Goal: Communication & Community: Share content

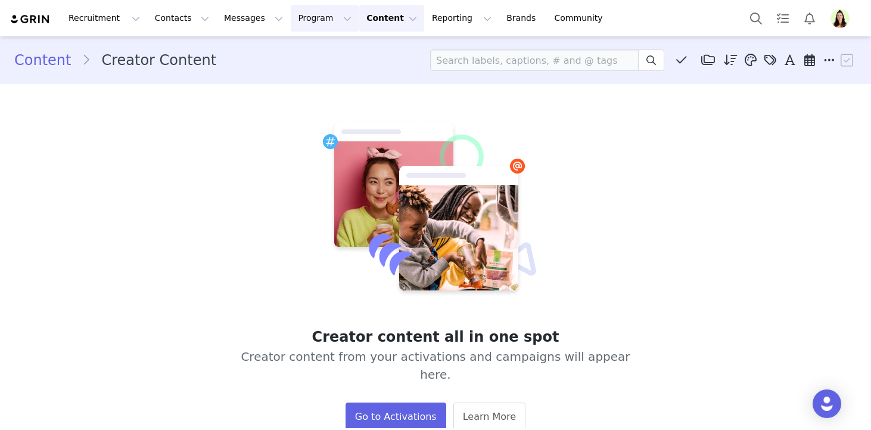
click at [320, 21] on button "Program Program" at bounding box center [325, 18] width 68 height 27
click at [325, 47] on div "Activations" at bounding box center [320, 52] width 80 height 13
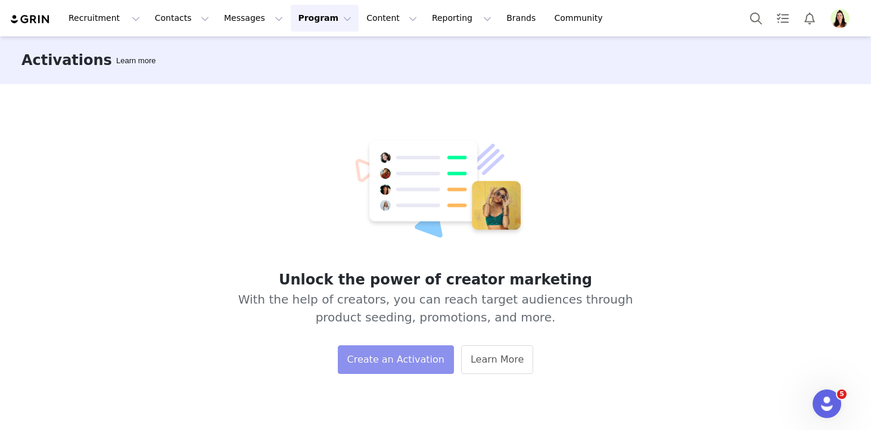
click at [354, 356] on button "Create an Activation" at bounding box center [396, 359] width 116 height 29
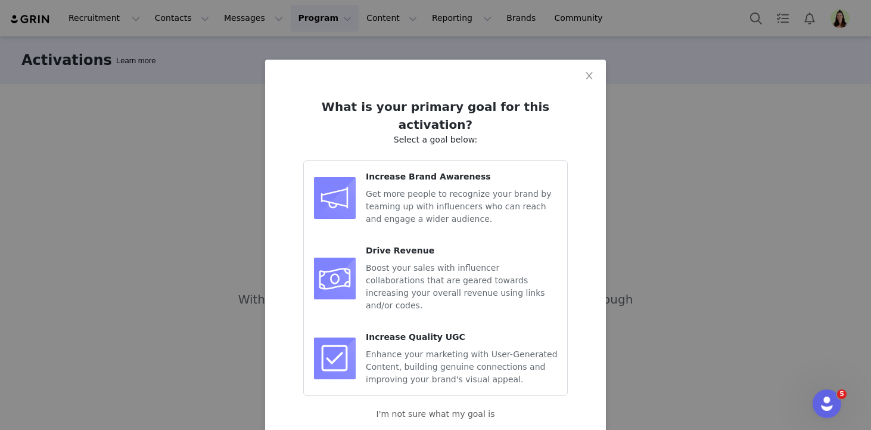
click at [420, 189] on span "Get more people to recognize your brand by teaming up with influencers who can …" at bounding box center [458, 206] width 185 height 35
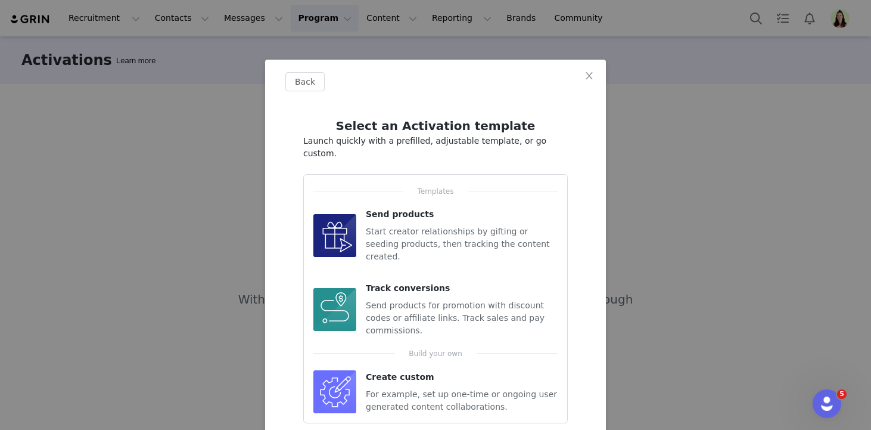
click at [408, 371] on div "Create custom For example, set up one-time or ongoing user generated content co…" at bounding box center [462, 392] width 192 height 42
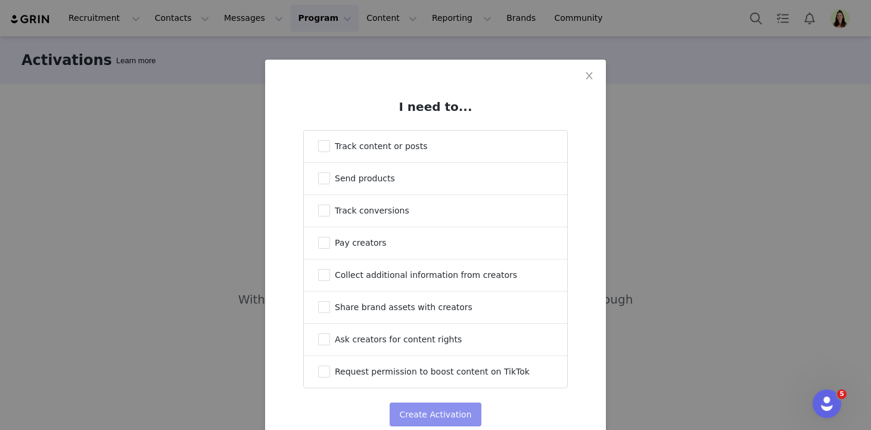
click at [433, 411] on button "Create Activation" at bounding box center [435, 414] width 91 height 24
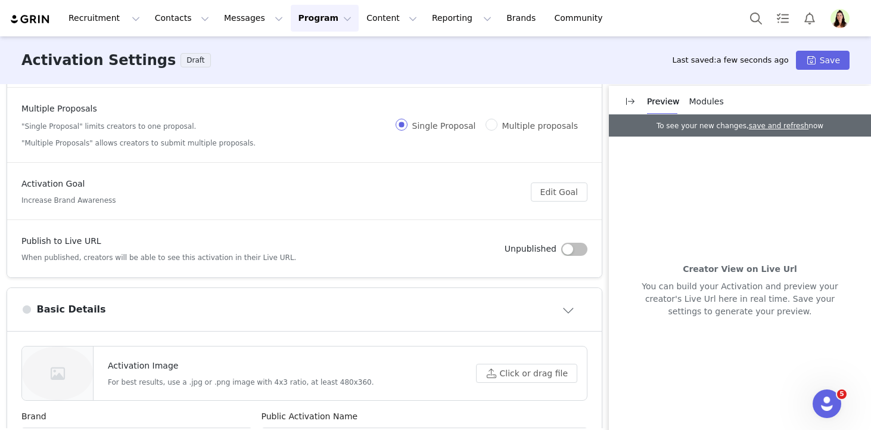
scroll to position [101, 0]
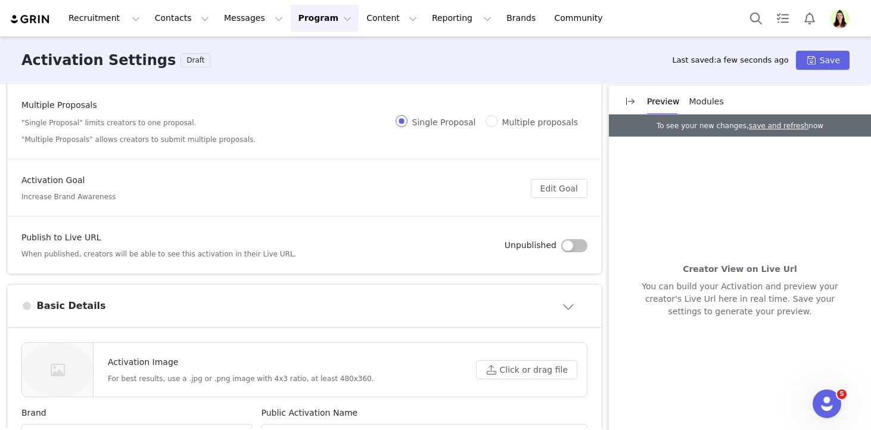
click at [573, 249] on button "button" at bounding box center [574, 245] width 26 height 13
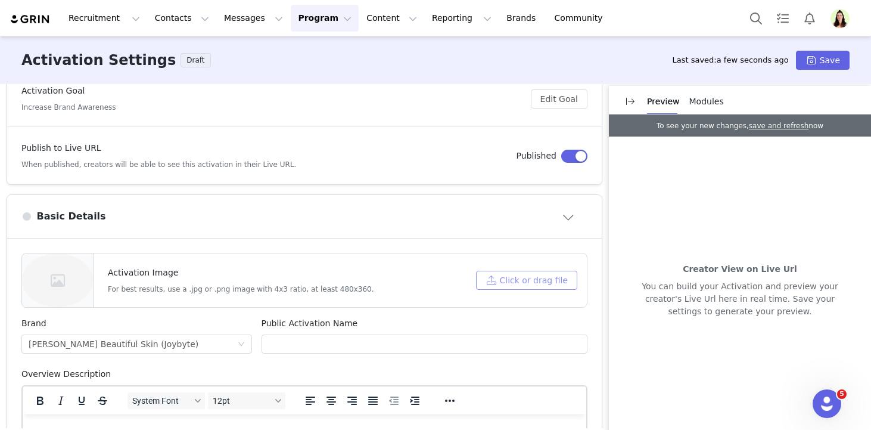
click at [516, 288] on button "Click or drag file" at bounding box center [526, 280] width 101 height 19
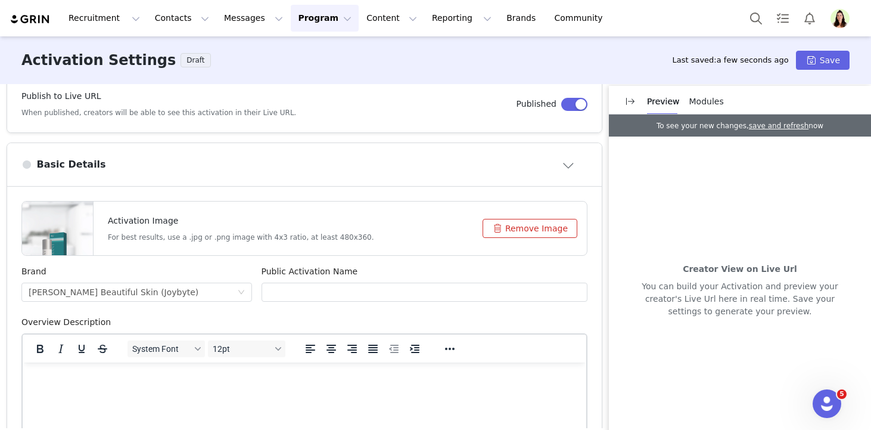
scroll to position [244, 0]
click at [433, 291] on input "text" at bounding box center [425, 290] width 327 height 19
paste input "Energy + Hydration Drink Mix TTS Affiliate Campaign"
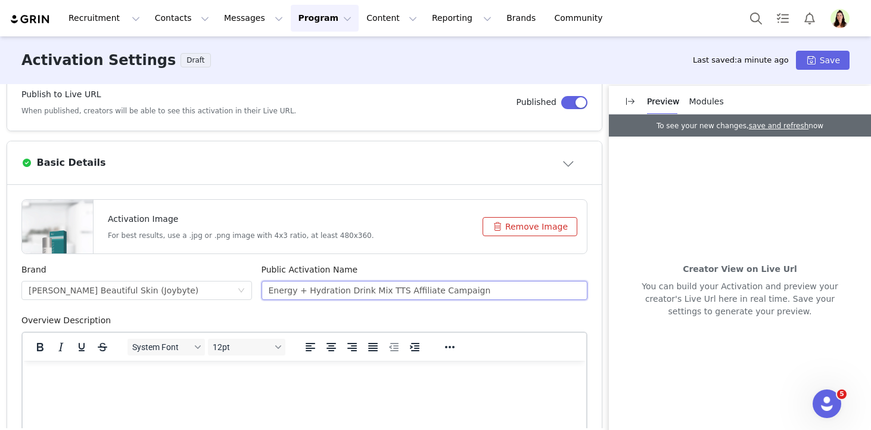
drag, startPoint x: 383, startPoint y: 291, endPoint x: 123, endPoint y: 245, distance: 264.4
click at [123, 245] on form "Activation Image For best results, use a .jpg or .png image with 4x3 ratio, at …" at bounding box center [304, 431] width 566 height 464
paste input "Rae Anti-Aging Serum"
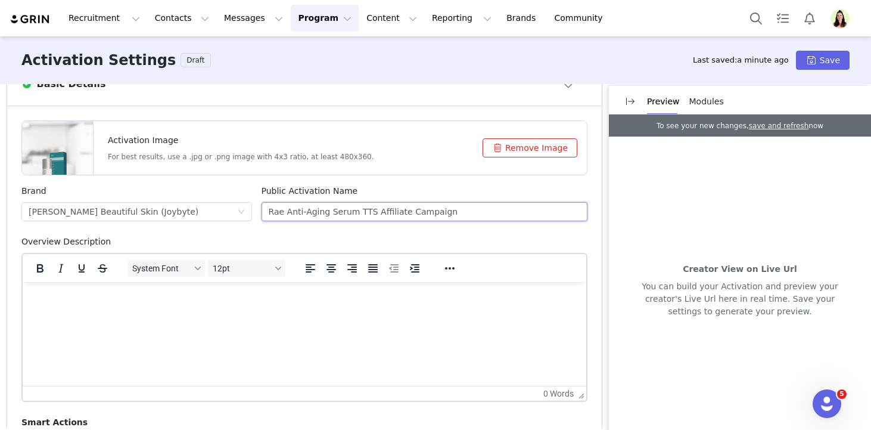
scroll to position [324, 0]
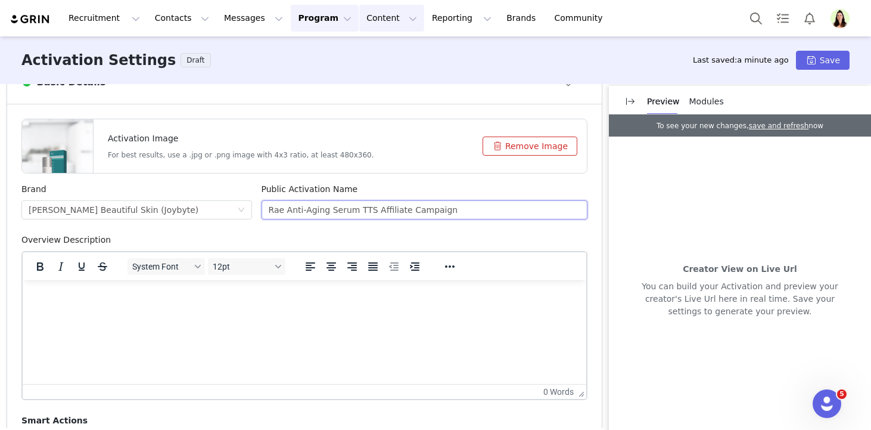
type input "Rae Anti-Aging Serum TTS Affiliate Campaign"
click at [260, 312] on html at bounding box center [305, 296] width 564 height 32
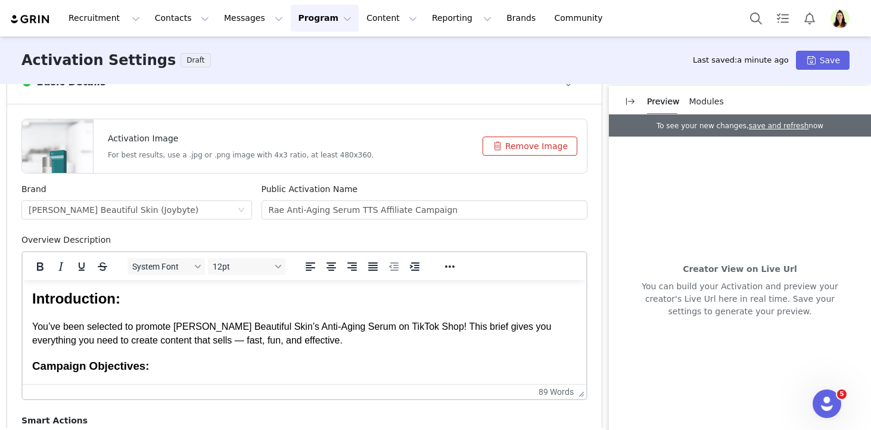
scroll to position [0, 0]
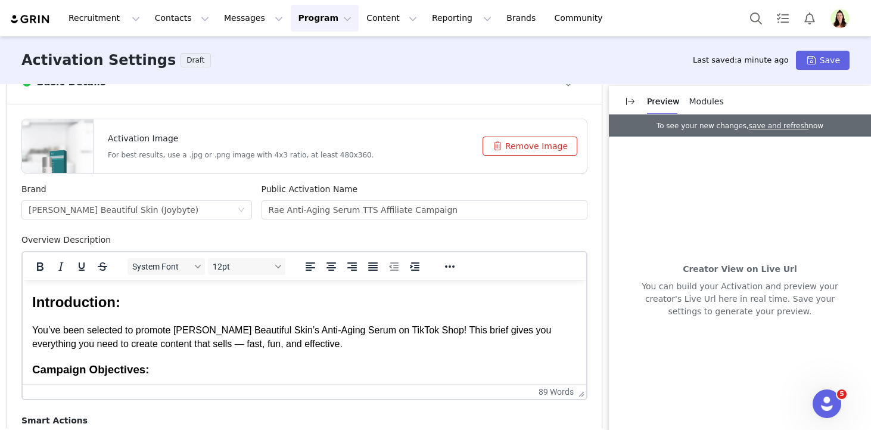
click at [313, 345] on p "You’ve been selected to promote [PERSON_NAME] Beautiful Skin’s Anti-Aging Serum…" at bounding box center [304, 337] width 545 height 27
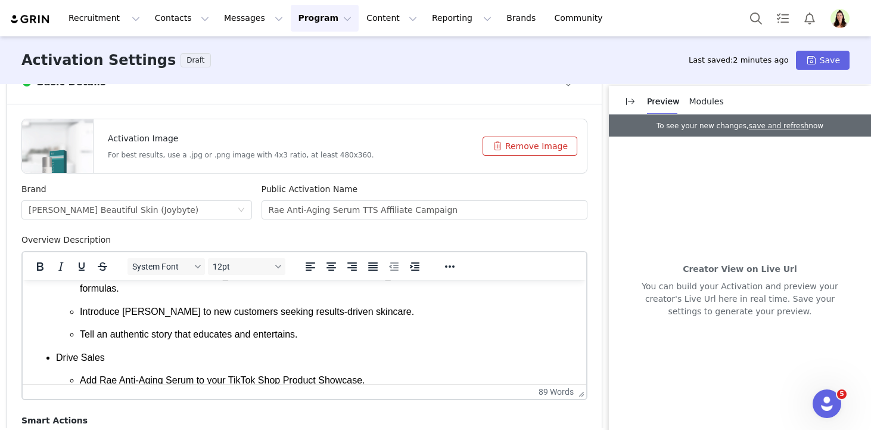
scroll to position [237, 0]
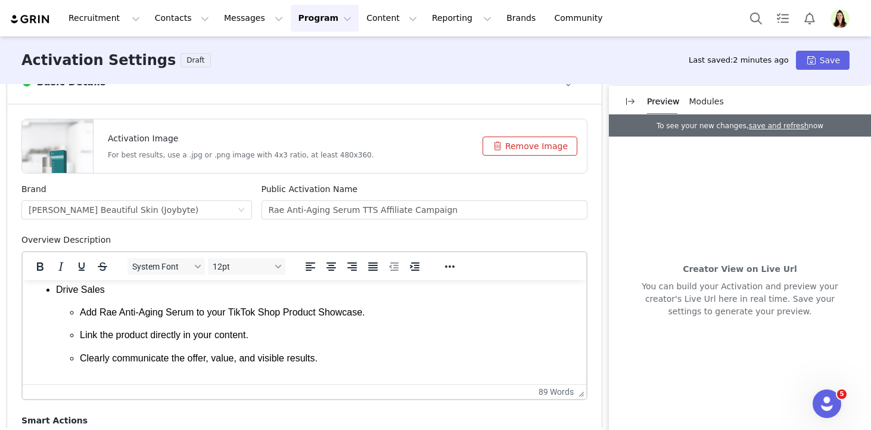
click at [132, 374] on p "Rich Text Area. Press ALT-0 for help." at bounding box center [304, 380] width 545 height 13
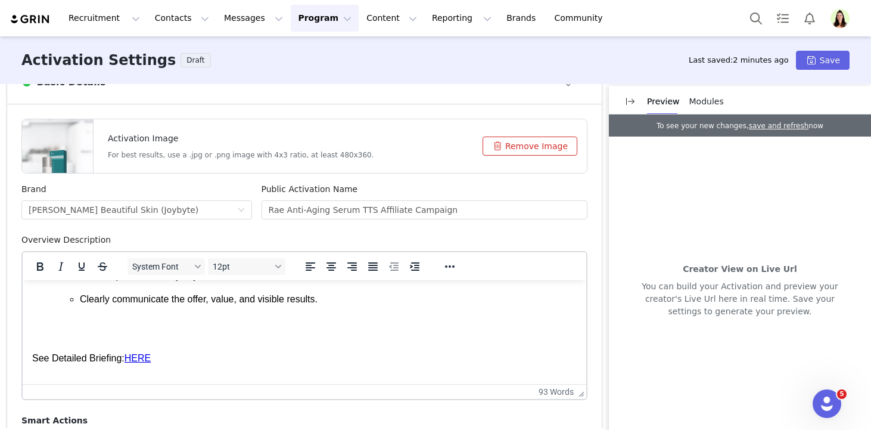
scroll to position [274, 0]
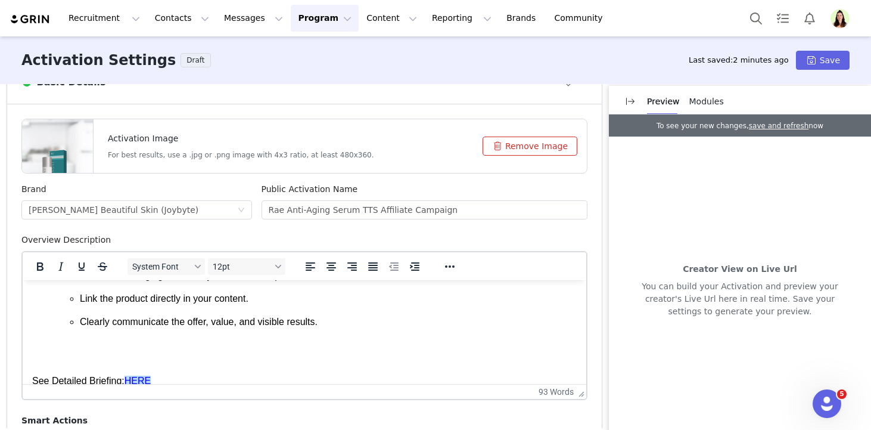
click at [166, 378] on html "Introduction: You’ve been selected to promote [PERSON_NAME] Beautiful Skin’s An…" at bounding box center [305, 202] width 564 height 390
click at [140, 375] on link "HERE﻿" at bounding box center [138, 380] width 26 height 10
click at [140, 375] on link "HERE" at bounding box center [138, 380] width 26 height 10
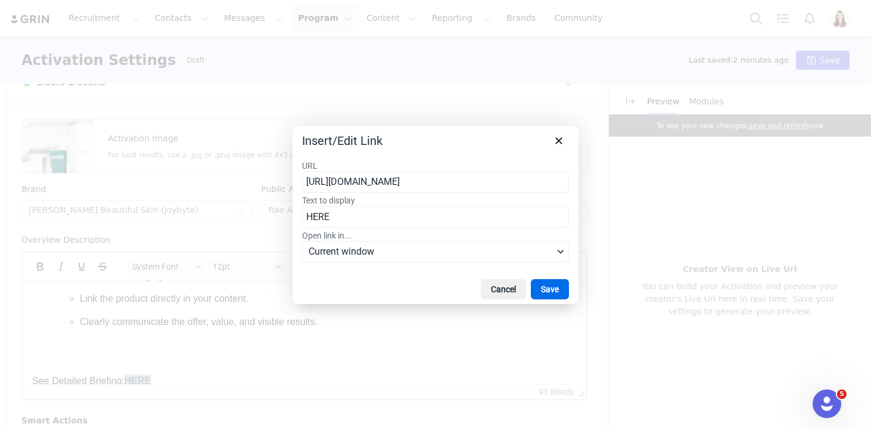
scroll to position [0, 402]
click at [358, 191] on input "[URL][DOMAIN_NAME]" at bounding box center [435, 181] width 267 height 21
type input "[URL][DOMAIN_NAME]"
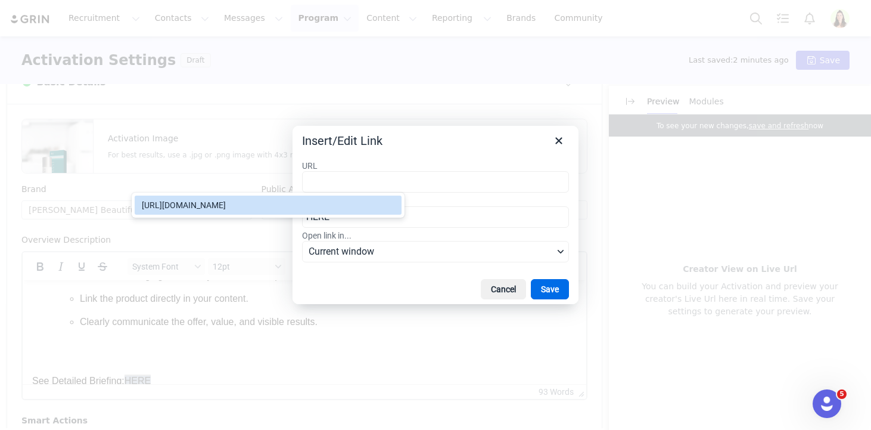
scroll to position [0, 0]
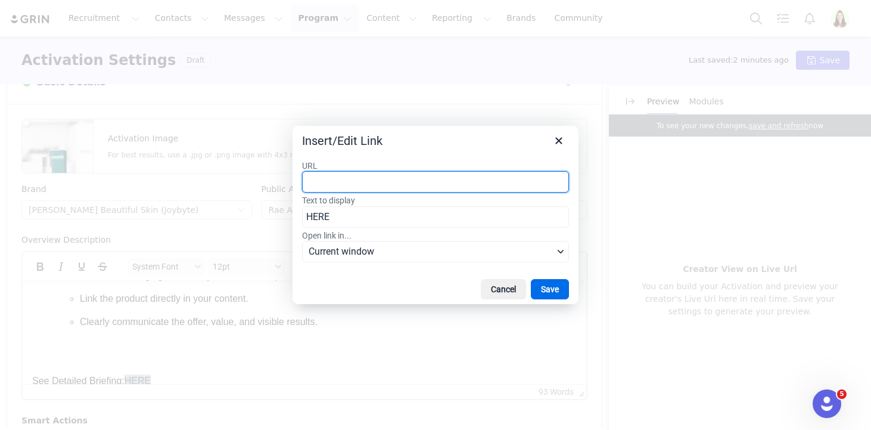
paste input "[URL][DOMAIN_NAME]"
type input "[URL][DOMAIN_NAME]"
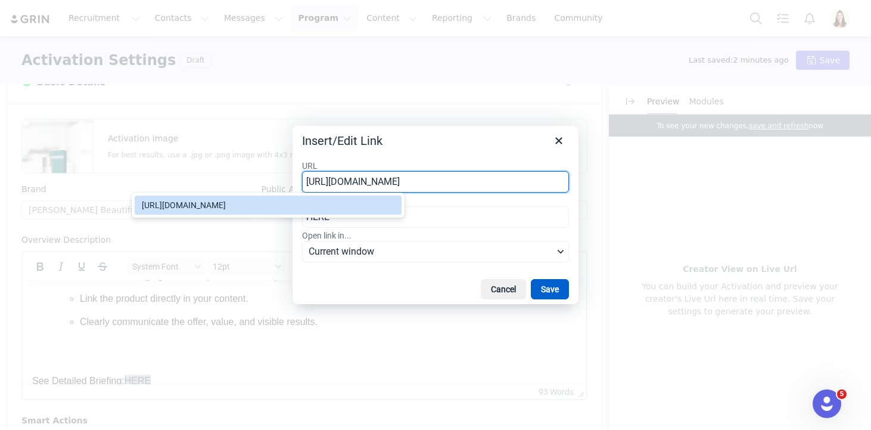
click at [541, 293] on button "Save" at bounding box center [550, 289] width 38 height 20
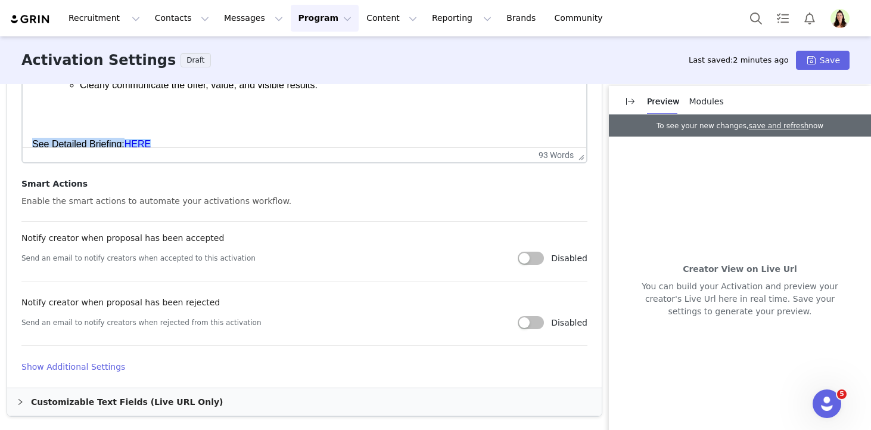
scroll to position [561, 0]
click at [111, 369] on h4 "Show Additional Settings" at bounding box center [304, 367] width 566 height 13
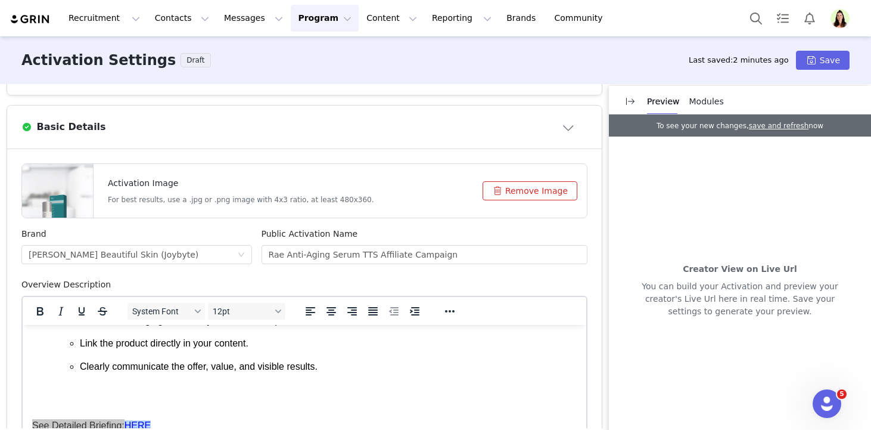
scroll to position [255, 0]
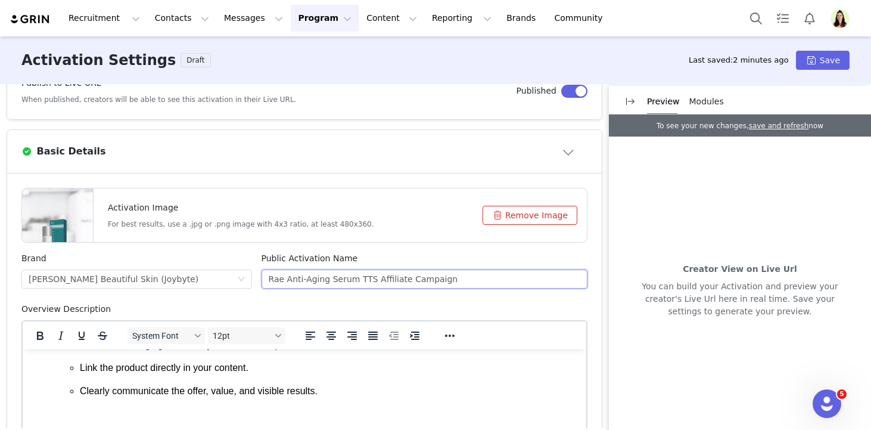
click at [337, 272] on input "Rae Anti-Aging Serum TTS Affiliate Campaign" at bounding box center [425, 278] width 327 height 19
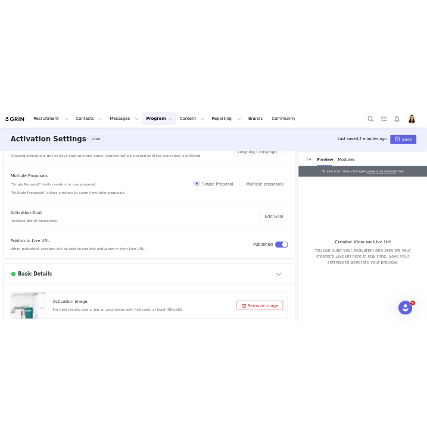
scroll to position [684, 0]
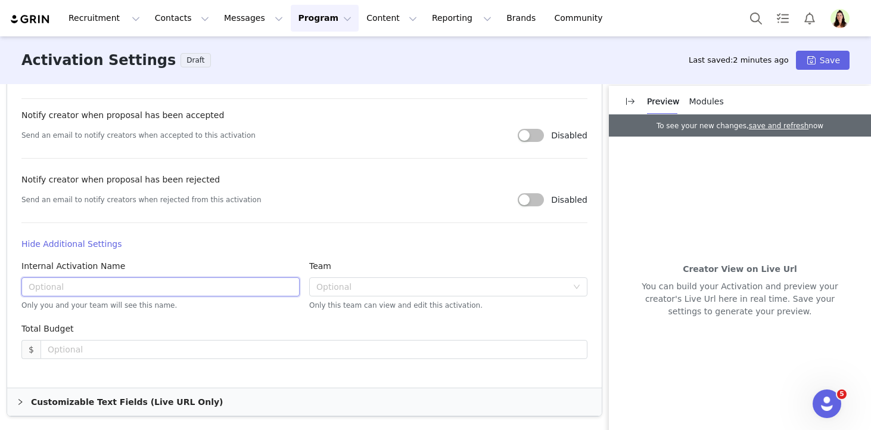
click at [142, 287] on input "text" at bounding box center [160, 286] width 278 height 19
paste input "Rae Anti-Aging Serum TTS Affiliate Campaign"
click at [24, 285] on input "Rae Anti-Aging Serum TTS Affiliate Campaign" at bounding box center [160, 286] width 278 height 19
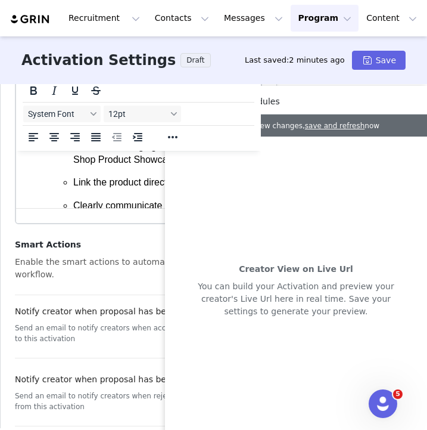
scroll to position [856, 0]
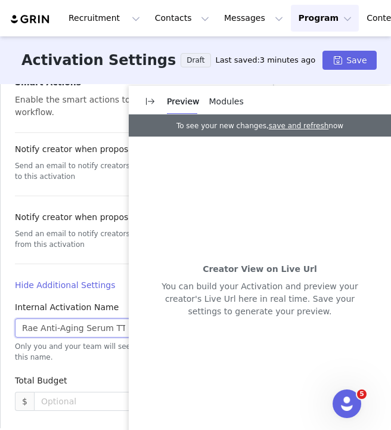
paste input "[Commission Only]"
click at [12, 337] on div "Internal Activation Name [Commission Only] Rae Anti-Aging Serum TTS Affiliate C…" at bounding box center [73, 337] width 127 height 73
click at [388, 195] on div "Creator View on Live Url You can build your Activation and preview your creator…" at bounding box center [260, 290] width 262 height 308
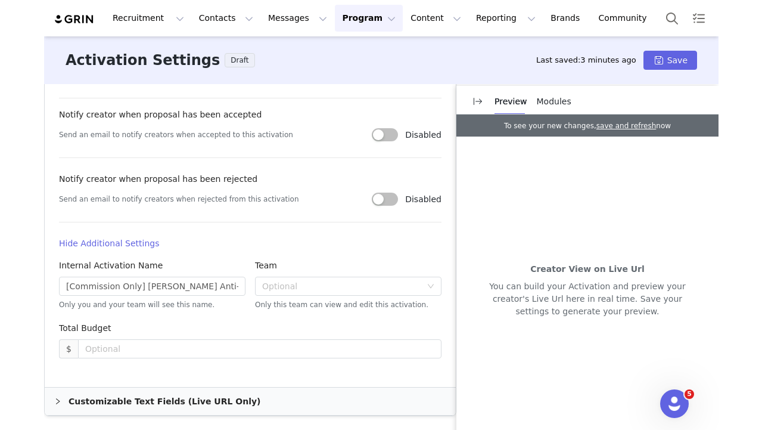
scroll to position [707, 0]
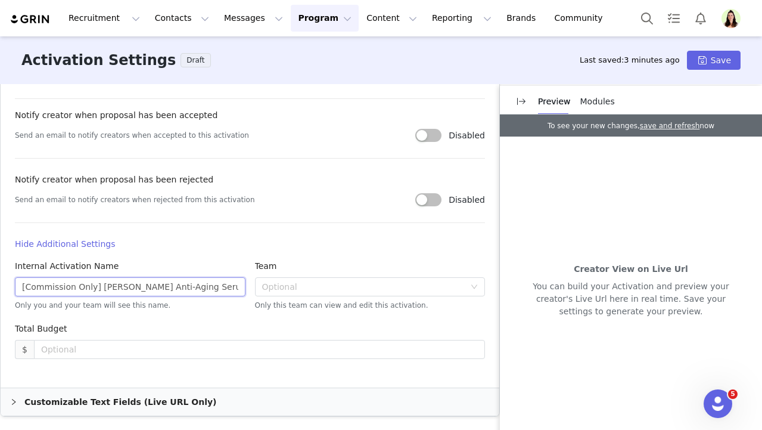
click at [24, 287] on input "[Commission Only] [PERSON_NAME] Anti-Aging Serum TTS Affiliate Campaign" at bounding box center [130, 286] width 231 height 19
type input "[Commission Only] [PERSON_NAME] Anti-Aging Serum TTS Affiliate Campaign"
drag, startPoint x: 126, startPoint y: 285, endPoint x: 381, endPoint y: 284, distance: 255.1
click at [381, 284] on div "Internal Activation Name [Commission Only] Rae Anti-Aging Serum TTS Affiliate C…" at bounding box center [250, 291] width 480 height 63
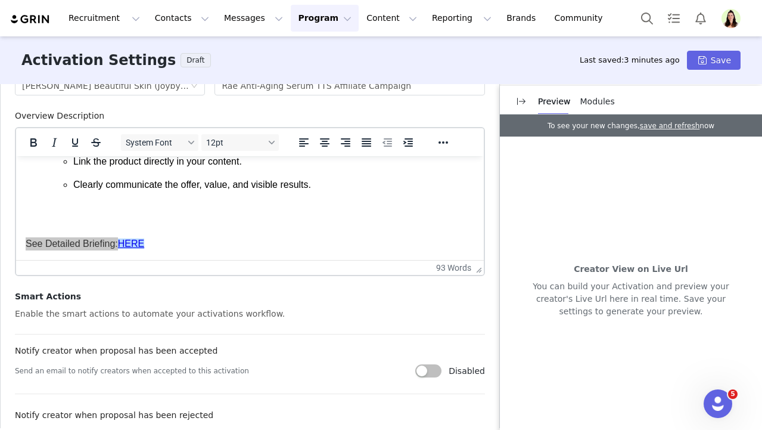
scroll to position [195, 0]
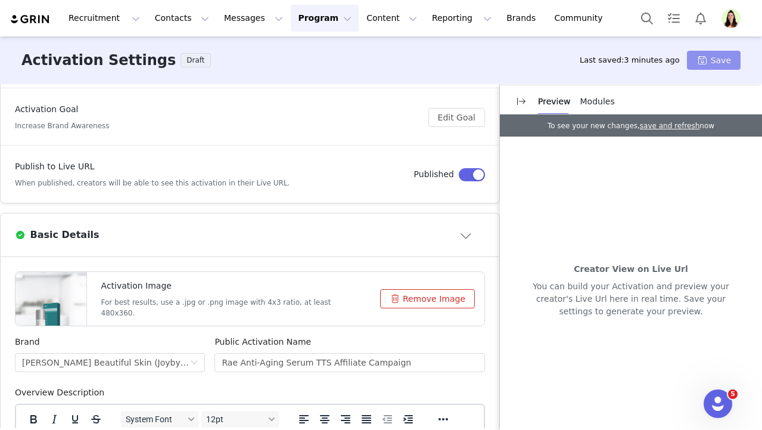
click at [723, 61] on button "Save" at bounding box center [714, 60] width 54 height 19
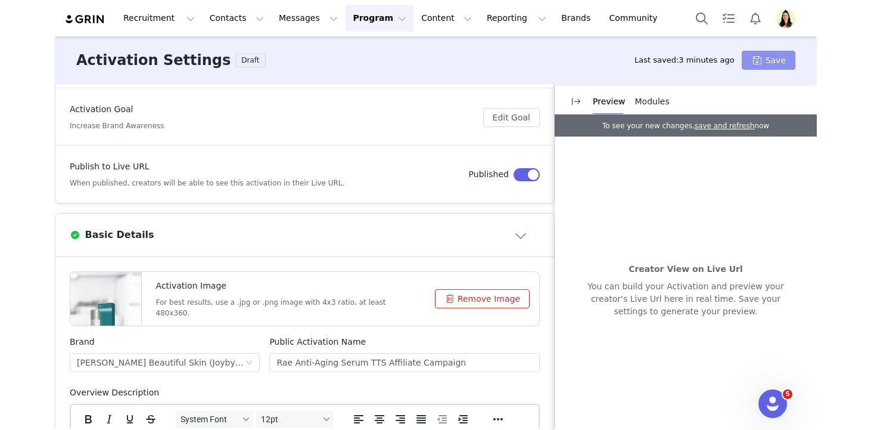
scroll to position [0, 0]
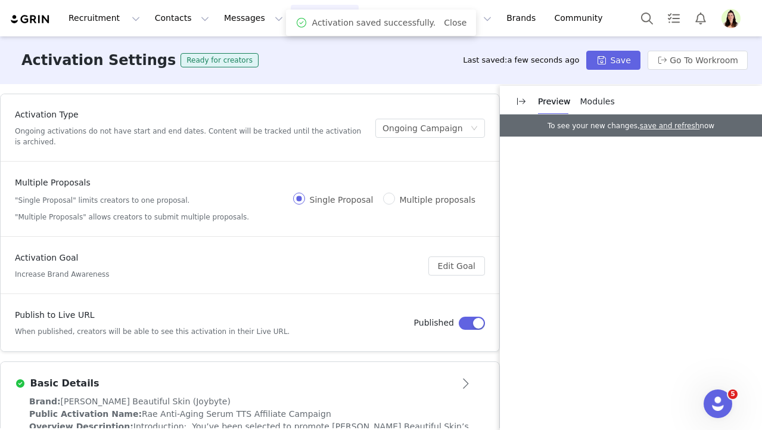
click at [291, 19] on button "Program Program" at bounding box center [325, 18] width 68 height 27
click at [292, 48] on p "Activations" at bounding box center [305, 52] width 46 height 13
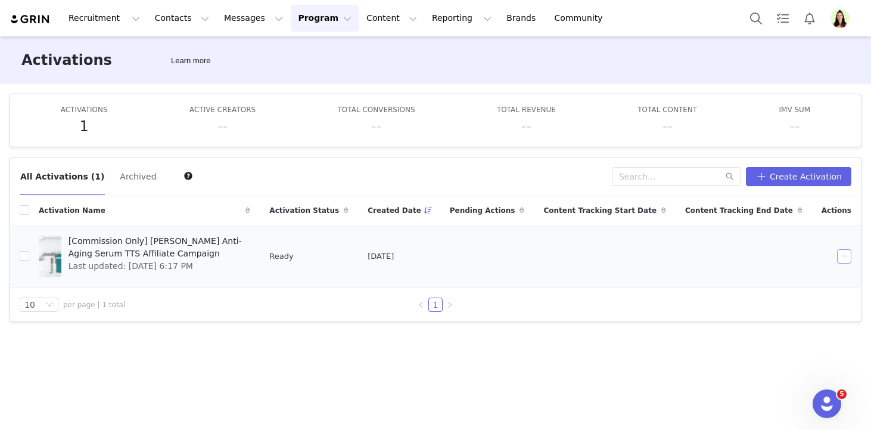
click at [841, 256] on button "button" at bounding box center [844, 256] width 14 height 14
click at [816, 301] on div "Duplicate" at bounding box center [798, 296] width 103 height 13
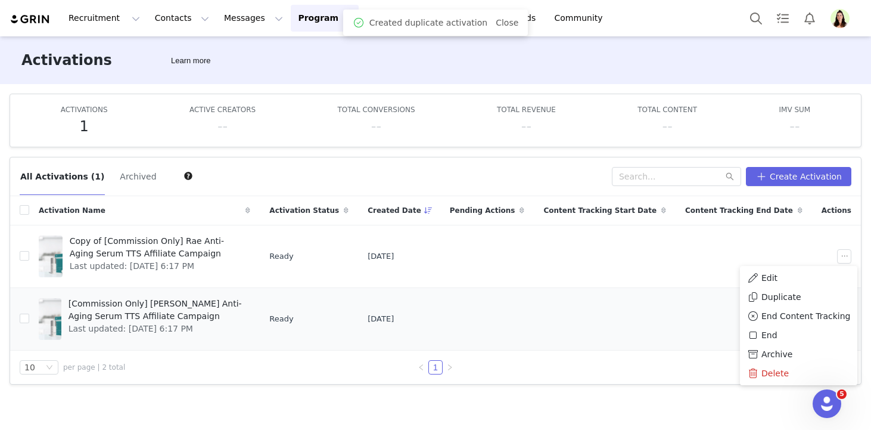
click at [676, 341] on td at bounding box center [605, 318] width 142 height 63
click at [840, 321] on button "button" at bounding box center [844, 319] width 14 height 14
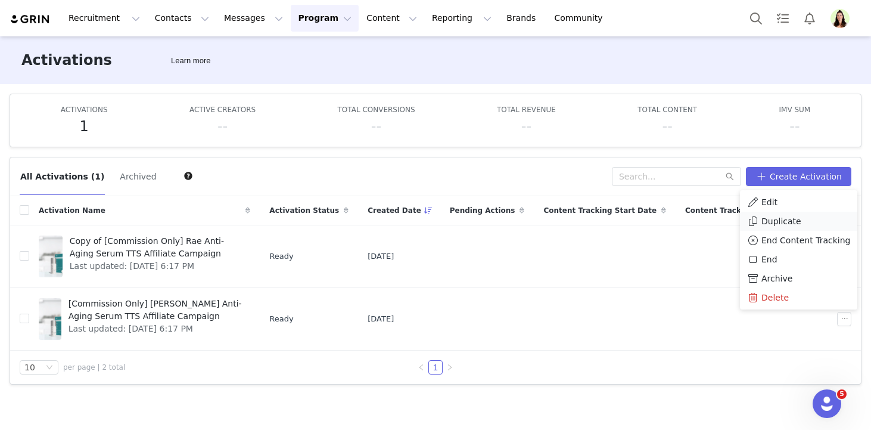
click at [784, 224] on span "Duplicate" at bounding box center [782, 221] width 40 height 13
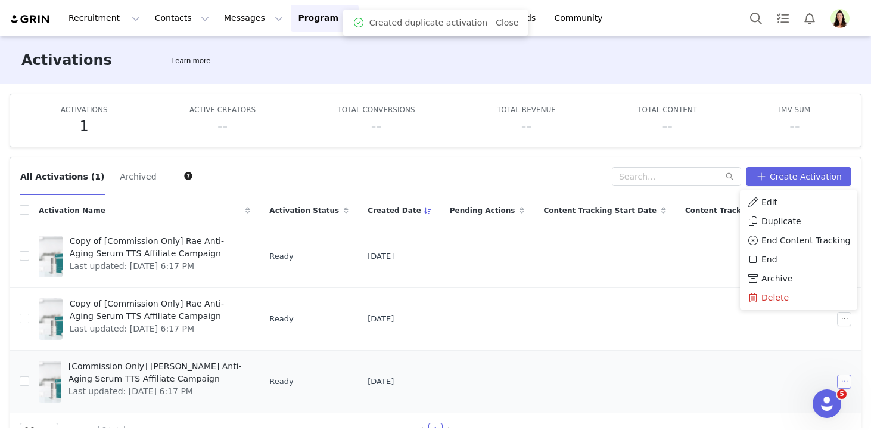
click at [841, 375] on button "button" at bounding box center [844, 381] width 14 height 14
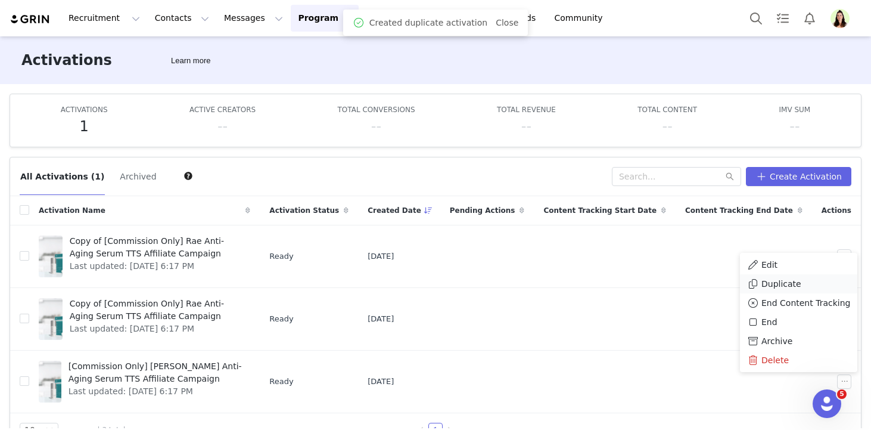
click at [802, 289] on div "Duplicate" at bounding box center [798, 283] width 103 height 13
click at [575, 178] on div "All Activations (1) Archived" at bounding box center [316, 176] width 592 height 19
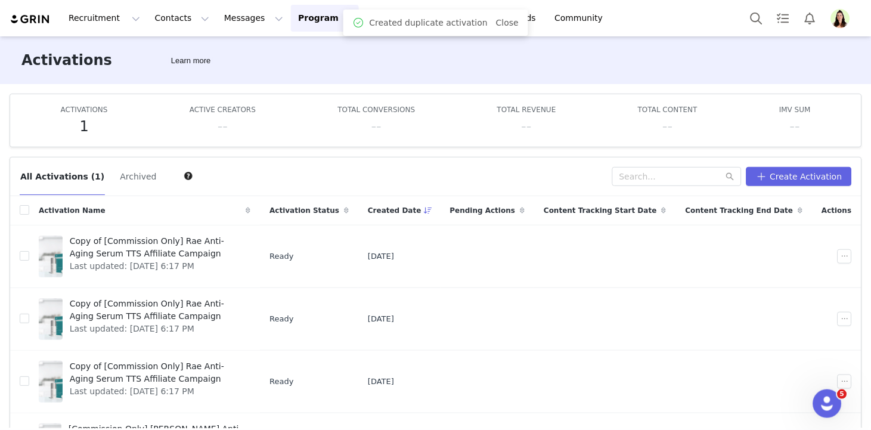
scroll to position [63, 0]
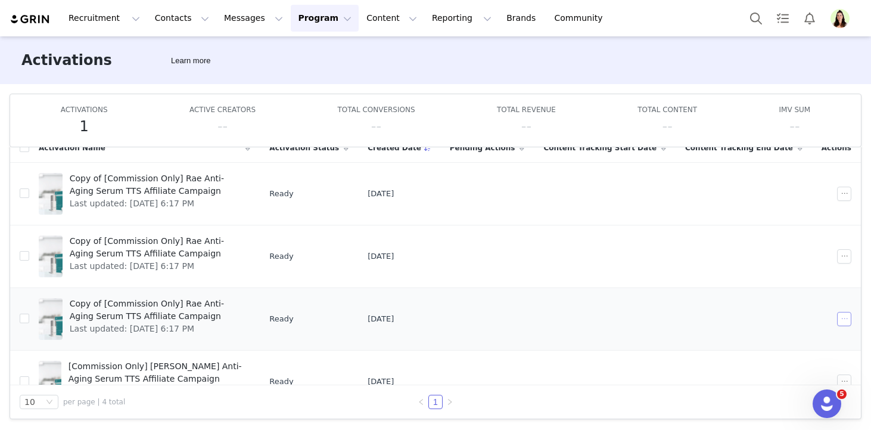
click at [844, 316] on button "button" at bounding box center [844, 319] width 14 height 14
click at [785, 197] on div "Edit" at bounding box center [798, 201] width 103 height 13
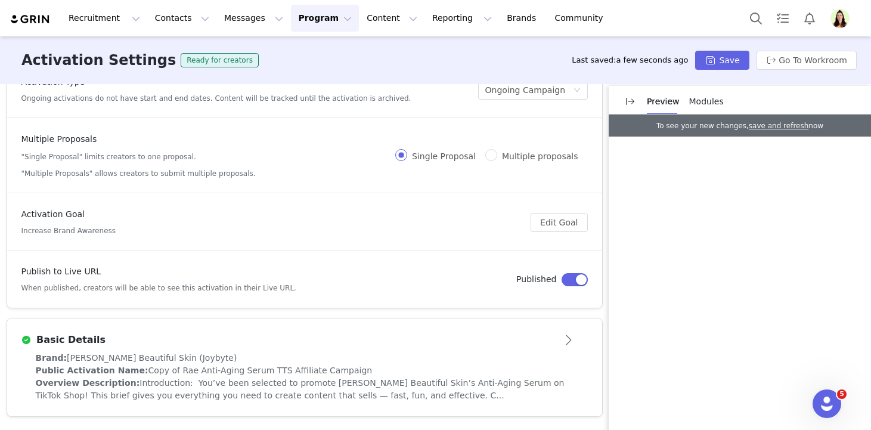
click at [188, 346] on div "Basic Details" at bounding box center [304, 339] width 566 height 19
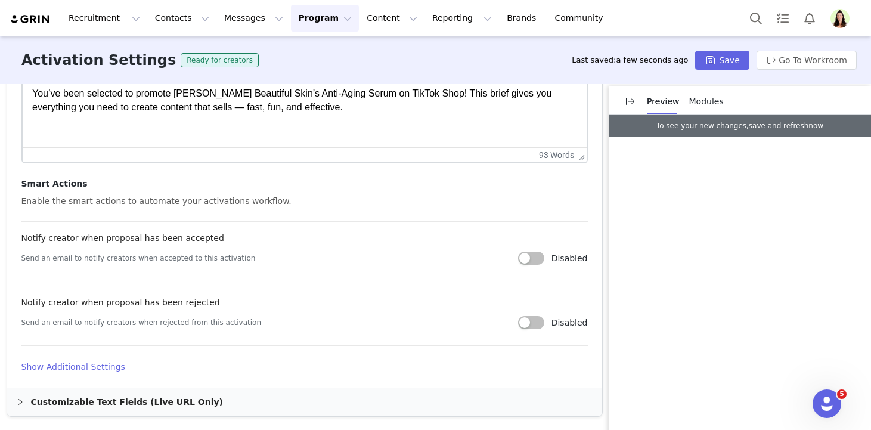
click at [70, 359] on article "Activation Image For best results, use a .jpg or .png image with 4x3 ratio, at …" at bounding box center [304, 128] width 595 height 520
click at [72, 366] on h4 "Show Additional Settings" at bounding box center [304, 367] width 566 height 13
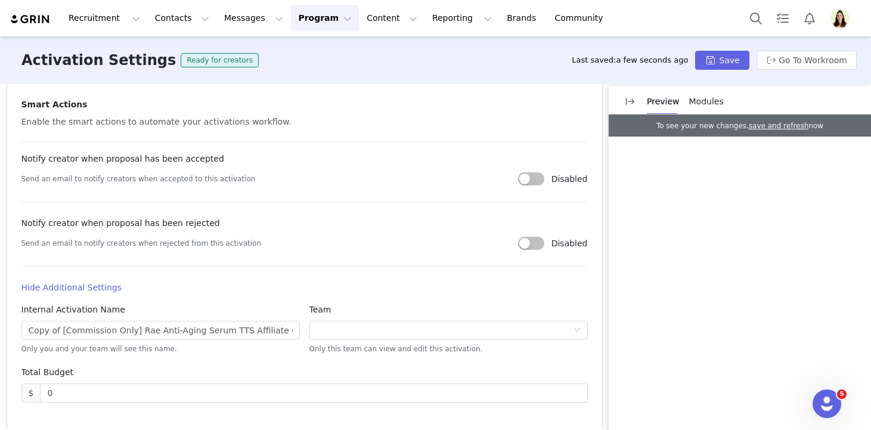
scroll to position [650, 0]
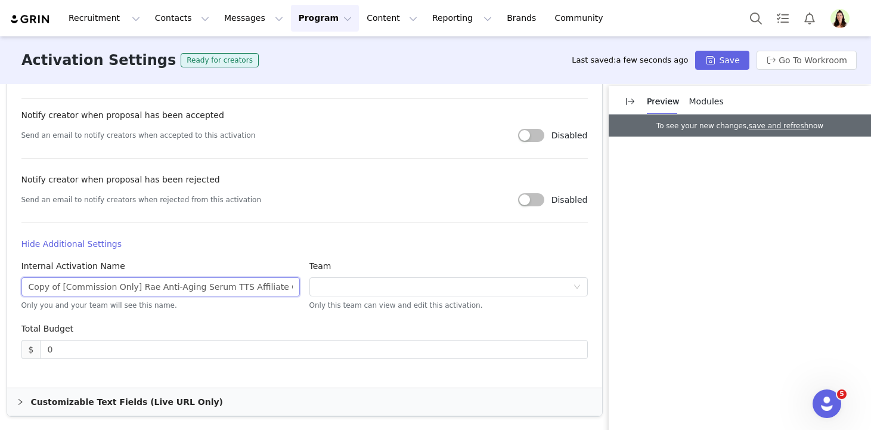
drag, startPoint x: 131, startPoint y: 285, endPoint x: -5, endPoint y: 287, distance: 135.9
click at [0, 287] on html "Recruitment Recruitment Creator Search Curated Lists Landing Pages Web Extensio…" at bounding box center [435, 215] width 871 height 430
type input "[Paid Creators] Rae Anti-Aging Serum TTS Affiliate Campaign"
click at [721, 61] on button "Save" at bounding box center [722, 60] width 54 height 19
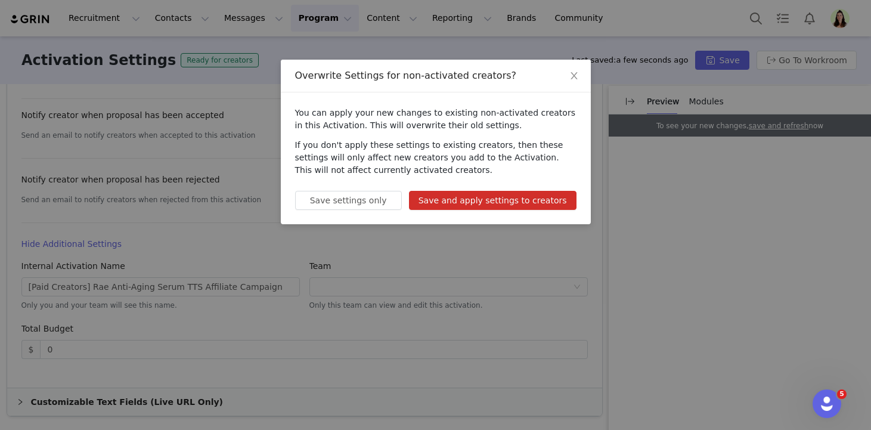
click at [550, 200] on button "Save and apply settings to creators" at bounding box center [492, 200] width 167 height 19
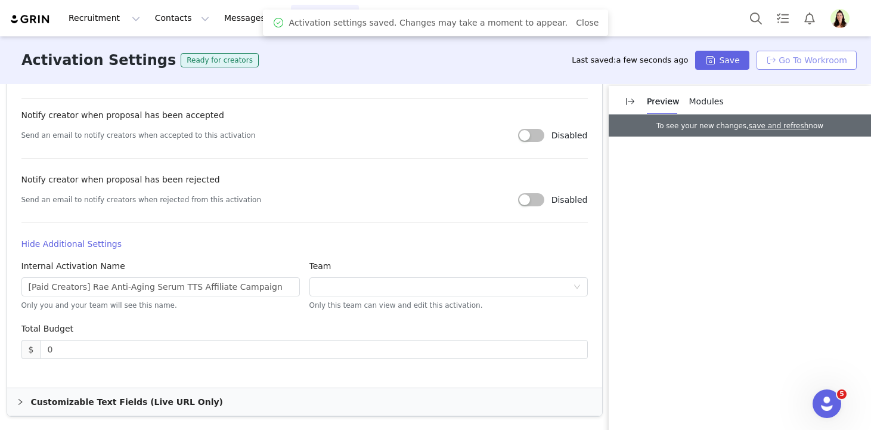
click at [799, 63] on button "Go To Workroom" at bounding box center [806, 60] width 100 height 19
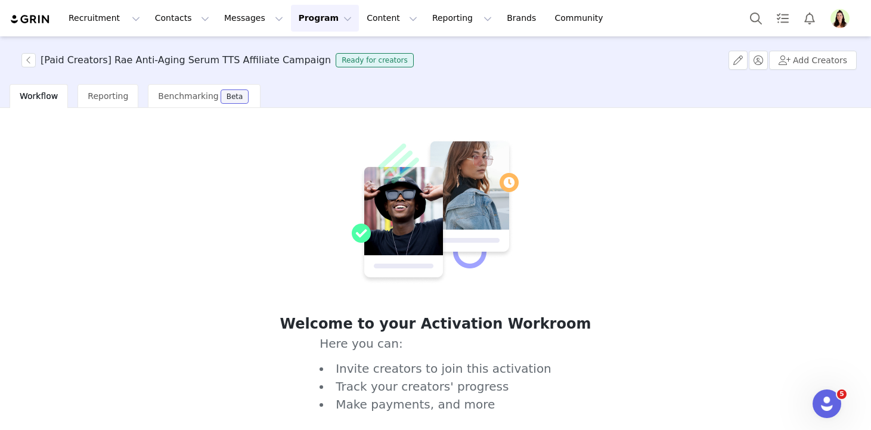
click at [309, 32] on div "Recruitment Recruitment Creator Search Curated Lists Landing Pages Web Extensio…" at bounding box center [435, 18] width 871 height 36
click at [310, 26] on button "Program Program" at bounding box center [325, 18] width 68 height 27
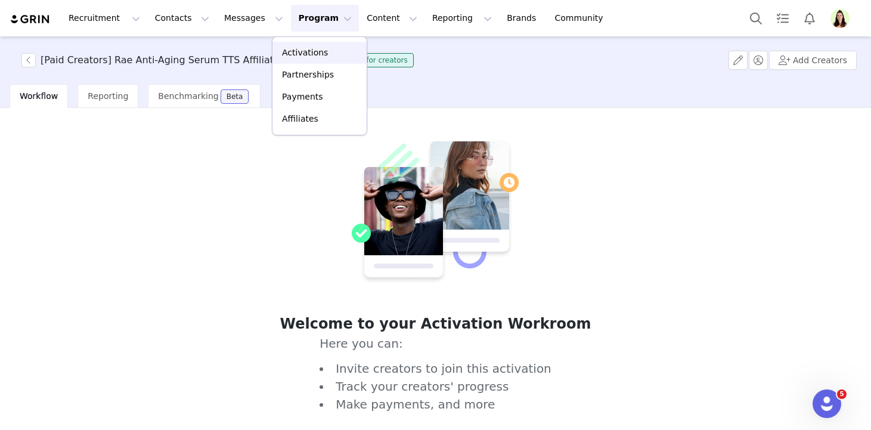
click at [321, 52] on p "Activations" at bounding box center [305, 52] width 46 height 13
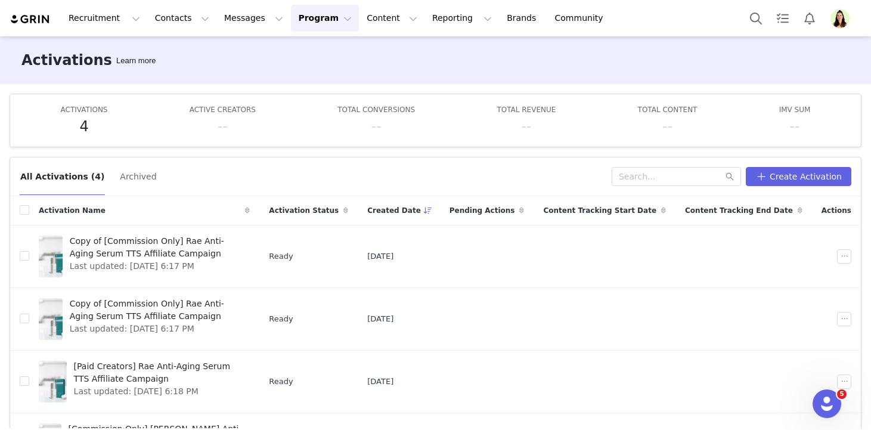
scroll to position [28, 0]
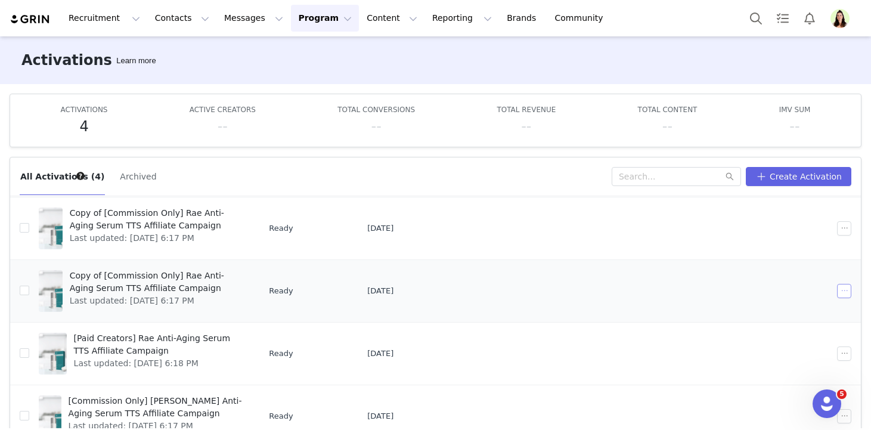
click at [843, 289] on button "button" at bounding box center [844, 291] width 14 height 14
click at [816, 311] on div "Edit" at bounding box center [798, 312] width 103 height 13
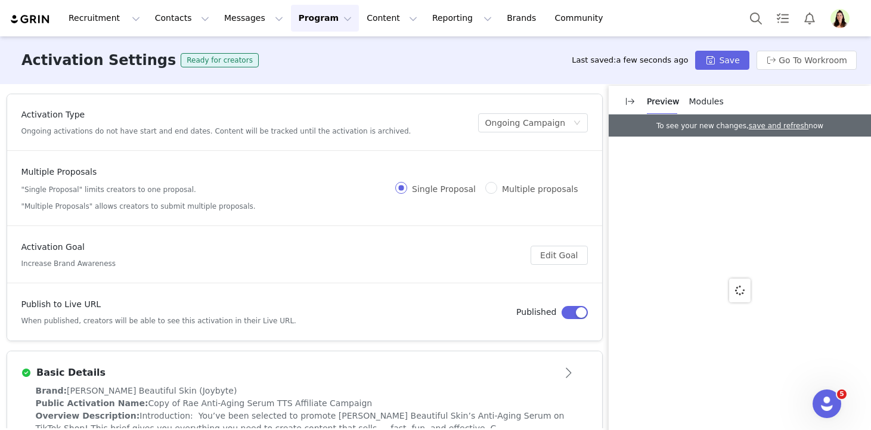
scroll to position [33, 0]
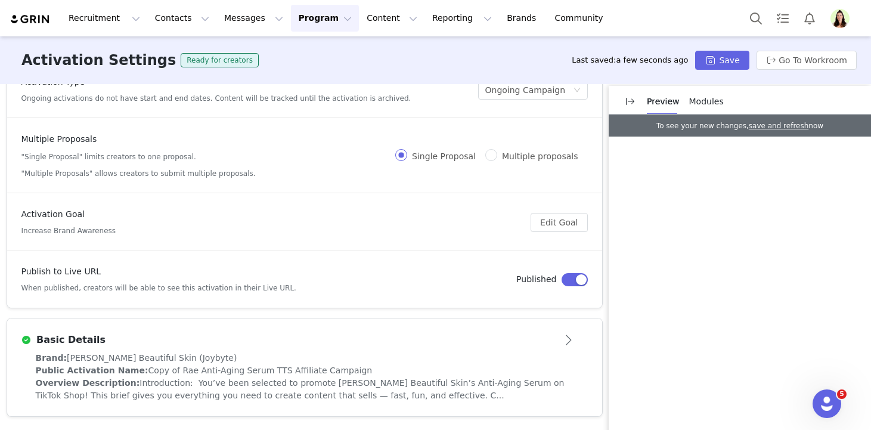
click at [325, 353] on div "Brand: [PERSON_NAME] Beautiful Skin (Joybyte)" at bounding box center [305, 358] width 538 height 13
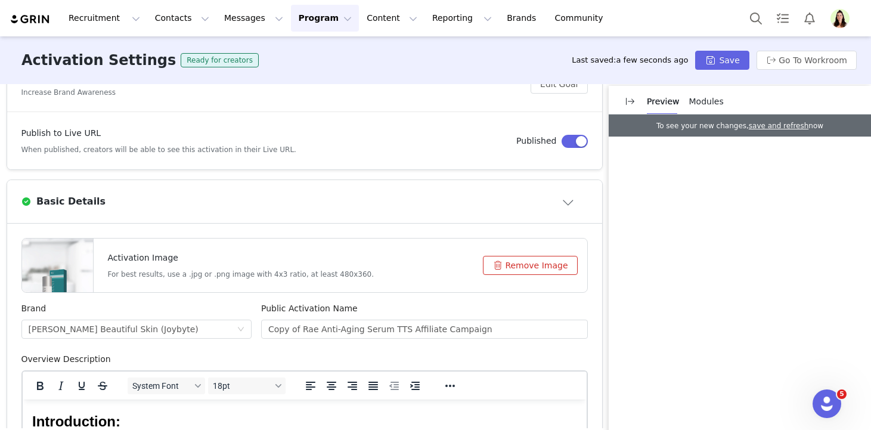
scroll to position [261, 0]
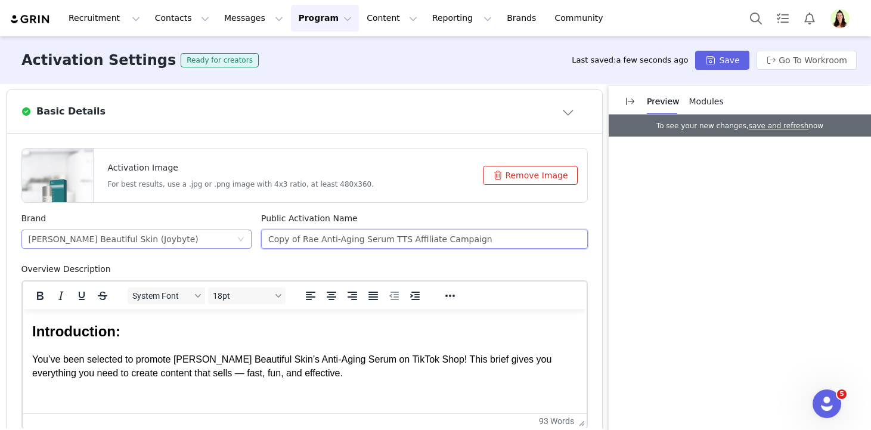
drag, startPoint x: 301, startPoint y: 240, endPoint x: 182, endPoint y: 239, distance: 118.6
click at [182, 239] on div "[PERSON_NAME] Beautiful Skin (Joybyte) Public Activation Name Copy of [PERSON_N…" at bounding box center [305, 237] width 576 height 51
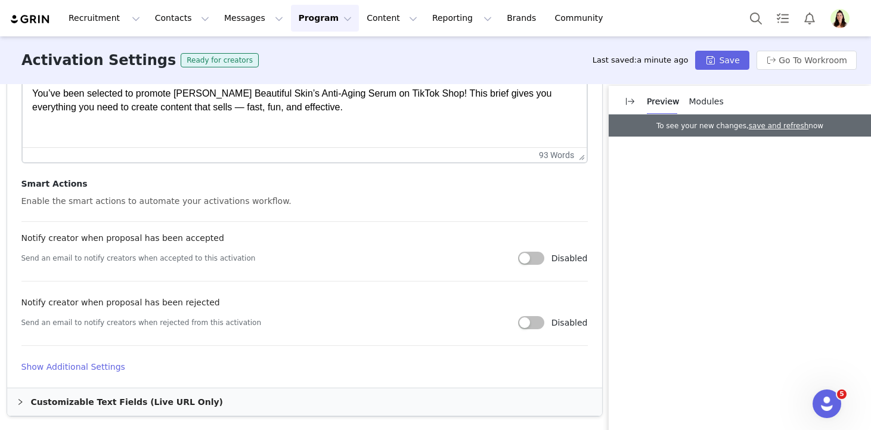
type input "Rae Anti-Aging Serum TTS Affiliate Campaign"
click at [94, 368] on h4 "Show Additional Settings" at bounding box center [304, 367] width 566 height 13
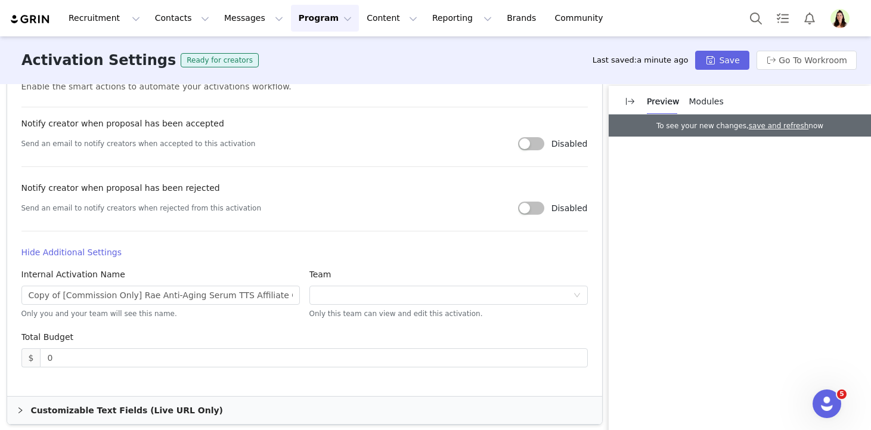
scroll to position [650, 0]
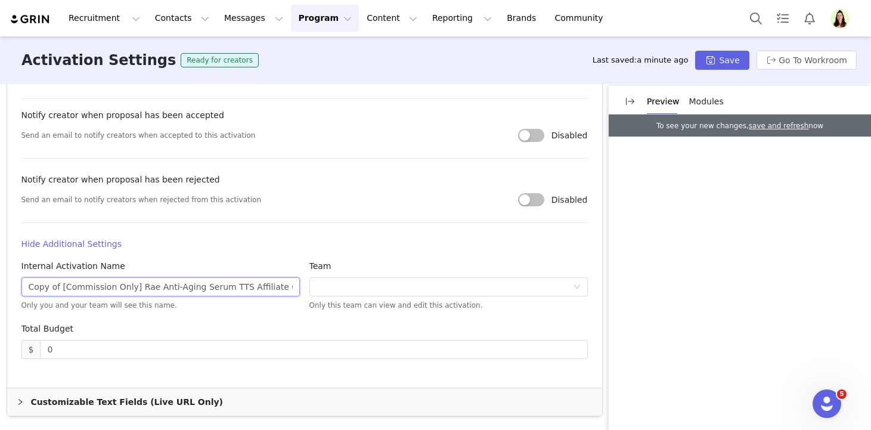
drag, startPoint x: 136, startPoint y: 285, endPoint x: -5, endPoint y: 285, distance: 140.6
click at [0, 285] on html "Recruitment Recruitment Creator Search Curated Lists Landing Pages Web Extensio…" at bounding box center [435, 215] width 871 height 430
type input "[Live Creators] Rae Anti-Aging Serum TTS Affiliate Campaign"
click at [709, 61] on button "Save" at bounding box center [722, 60] width 54 height 19
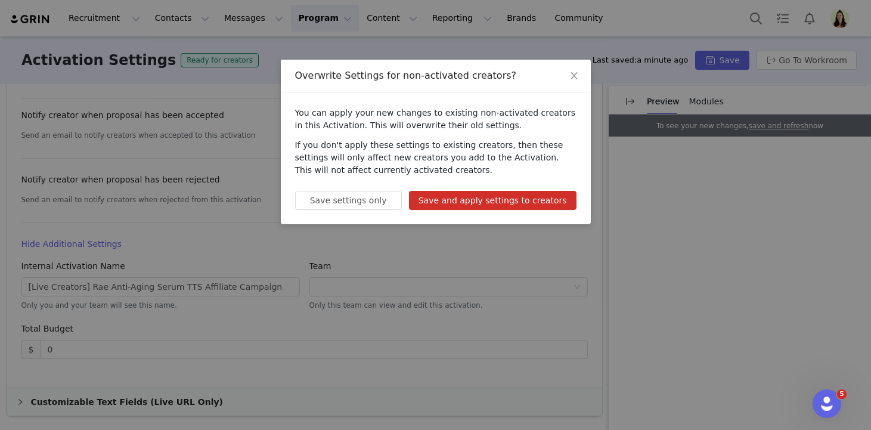
click at [523, 203] on button "Save and apply settings to creators" at bounding box center [492, 200] width 167 height 19
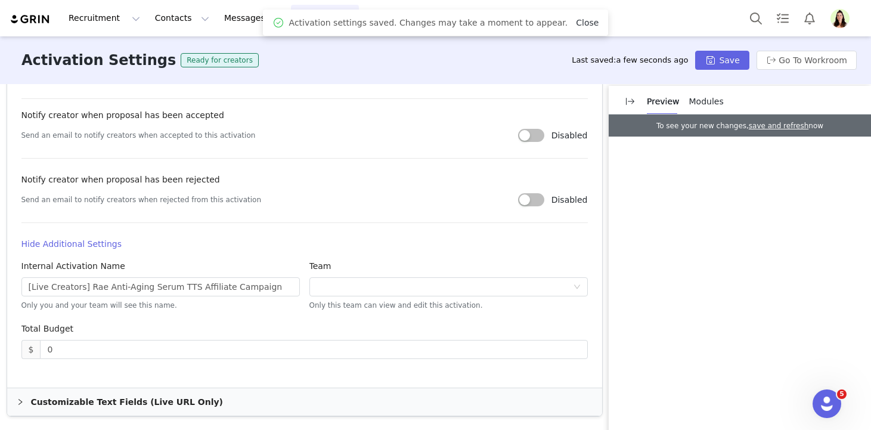
click at [576, 20] on link "Close" at bounding box center [587, 23] width 23 height 10
click at [301, 13] on button "Program Program" at bounding box center [325, 18] width 68 height 27
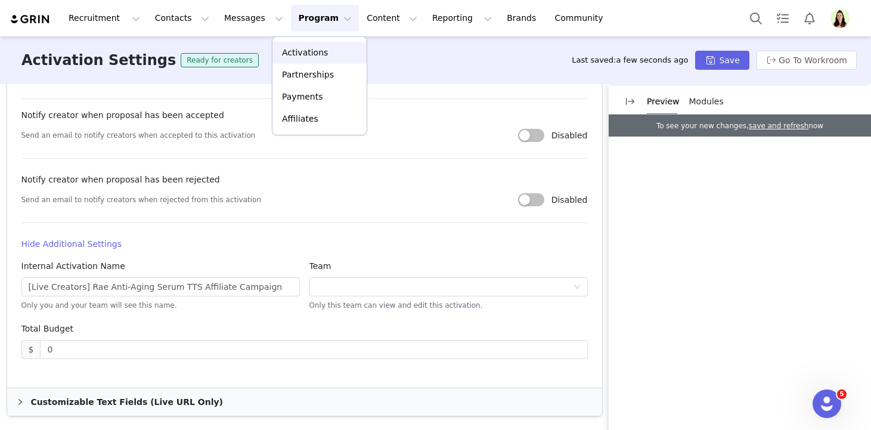
click at [307, 42] on link "Activations" at bounding box center [319, 53] width 94 height 22
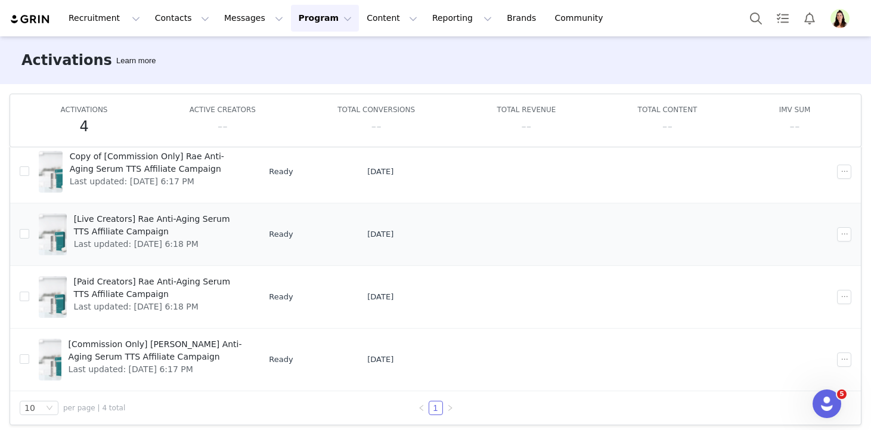
scroll to position [63, 0]
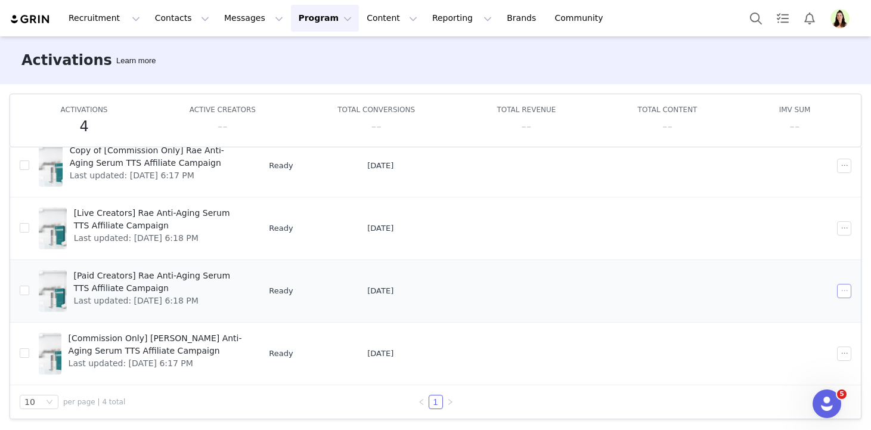
click at [840, 287] on button "button" at bounding box center [844, 291] width 14 height 14
click at [809, 309] on div "Edit" at bounding box center [798, 311] width 103 height 13
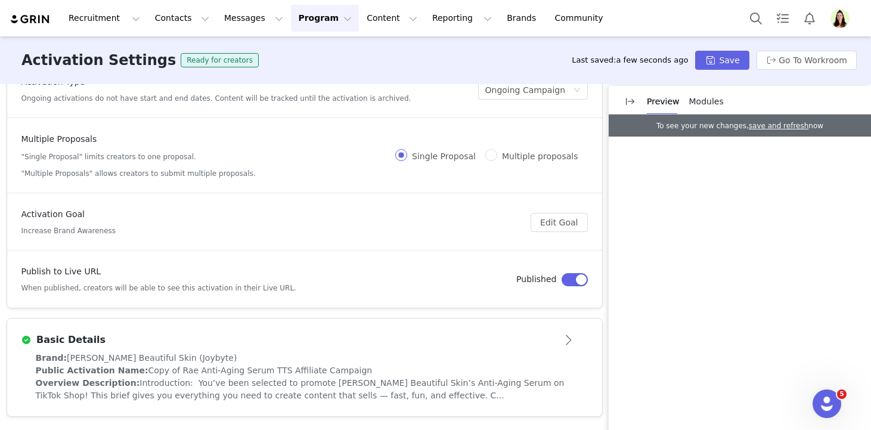
click at [369, 347] on div "Basic Details" at bounding box center [304, 339] width 566 height 19
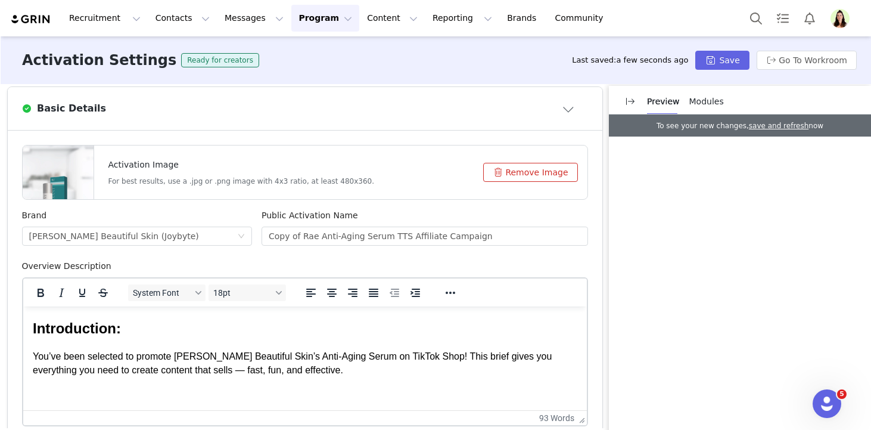
scroll to position [335, 0]
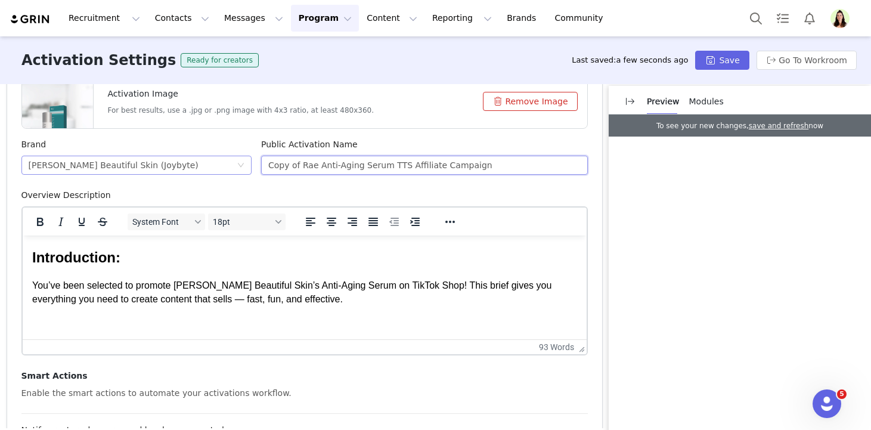
drag, startPoint x: 303, startPoint y: 161, endPoint x: 156, endPoint y: 160, distance: 147.8
click at [157, 161] on div "[PERSON_NAME] Beautiful Skin (Joybyte) Public Activation Name Copy of [PERSON_N…" at bounding box center [305, 163] width 576 height 51
type input "Rae Anti-Aging Serum TTS Affiliate Campaign"
click at [711, 55] on button "Save" at bounding box center [722, 60] width 54 height 19
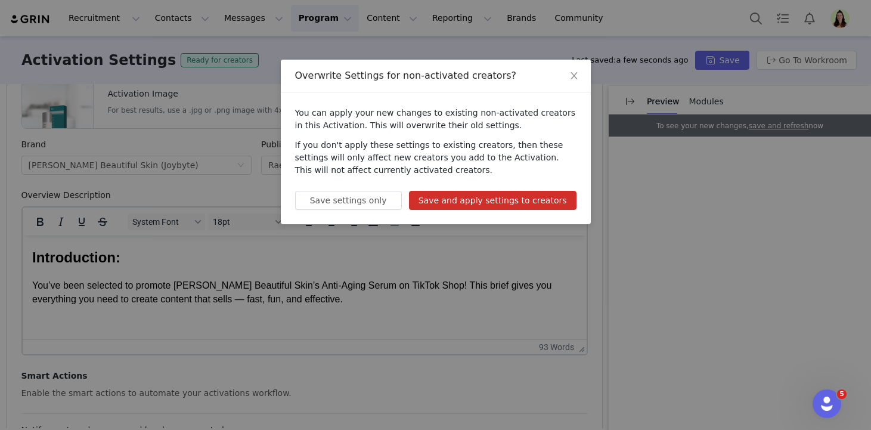
click at [533, 199] on button "Save and apply settings to creators" at bounding box center [492, 200] width 167 height 19
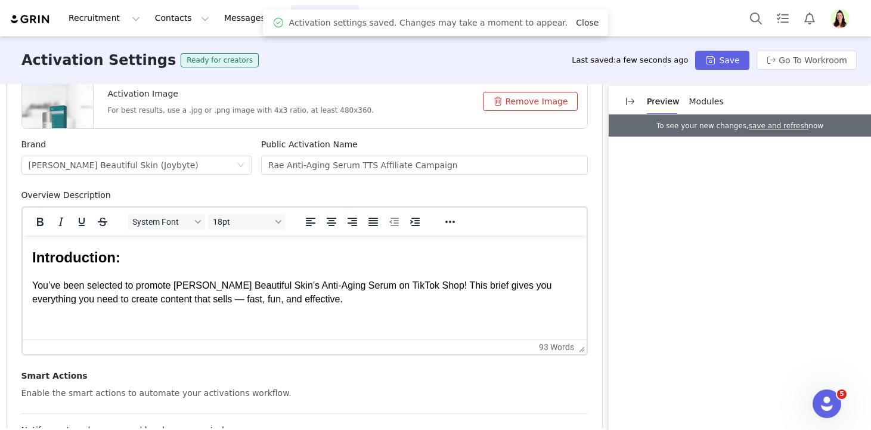
click at [576, 22] on link "Close" at bounding box center [587, 23] width 23 height 10
click at [294, 30] on button "Program Program" at bounding box center [325, 18] width 68 height 27
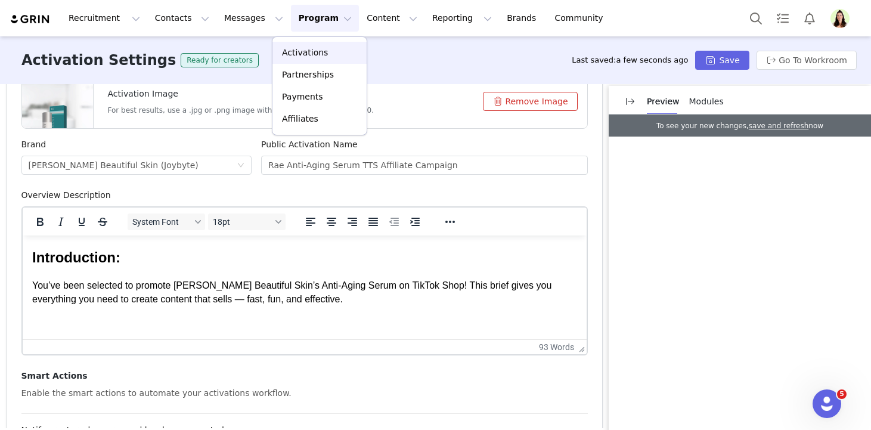
click at [303, 49] on p "Activations" at bounding box center [305, 52] width 46 height 13
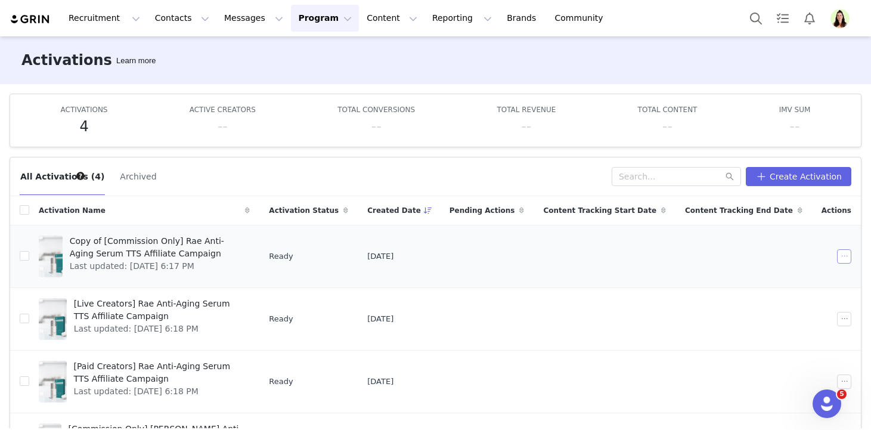
click at [841, 255] on button "button" at bounding box center [844, 256] width 14 height 14
click at [816, 275] on div "Edit" at bounding box center [798, 277] width 103 height 13
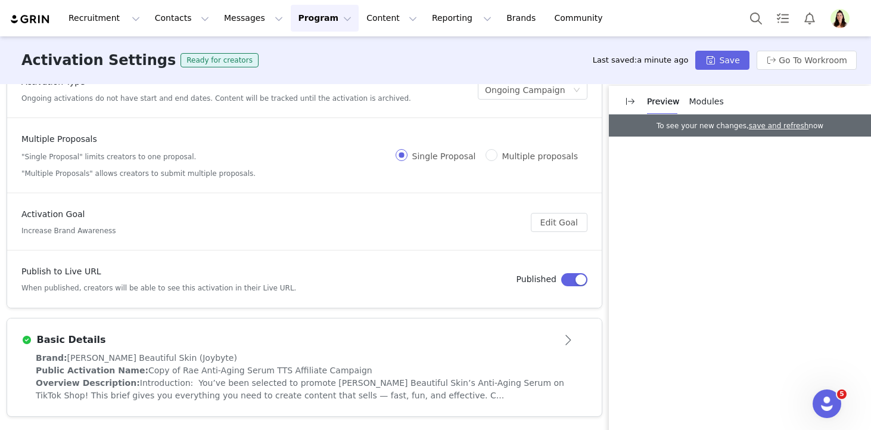
click at [333, 344] on div "Basic Details" at bounding box center [284, 340] width 527 height 14
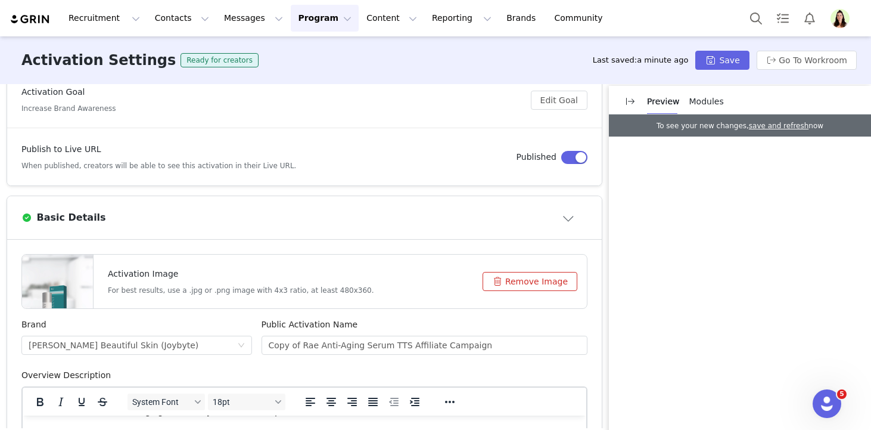
scroll to position [190, 0]
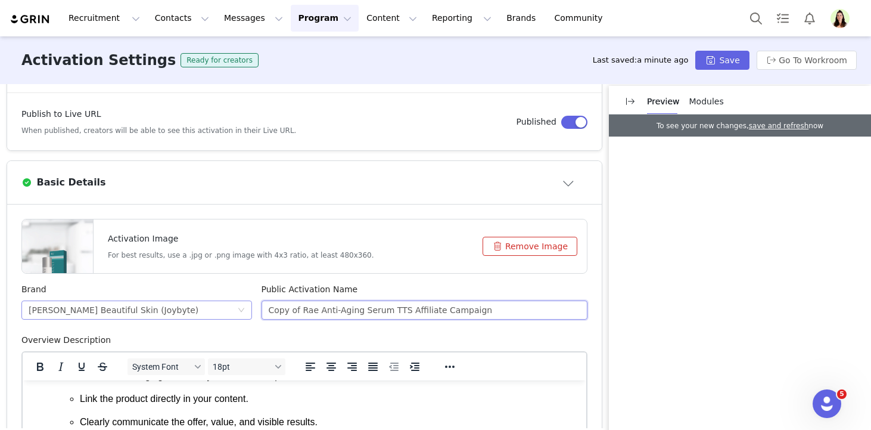
drag, startPoint x: 309, startPoint y: 306, endPoint x: 185, endPoint y: 311, distance: 124.6
click at [185, 311] on div "[PERSON_NAME] Beautiful Skin (Joybyte) Public Activation Name Copy of [PERSON_N…" at bounding box center [305, 308] width 576 height 51
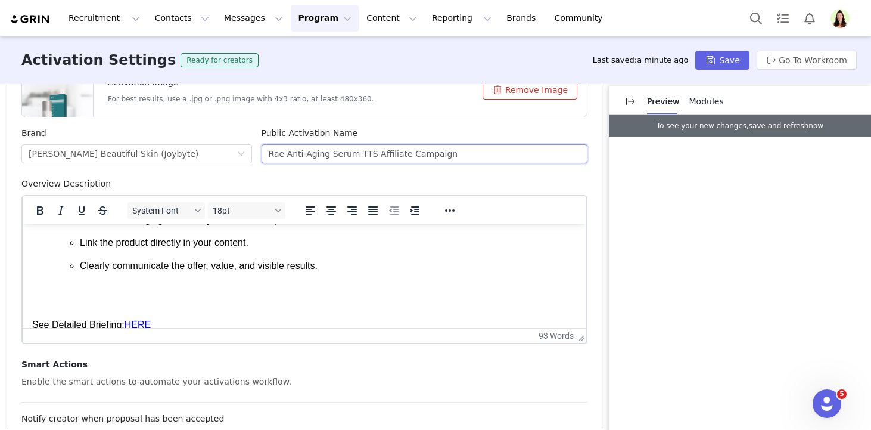
scroll to position [527, 0]
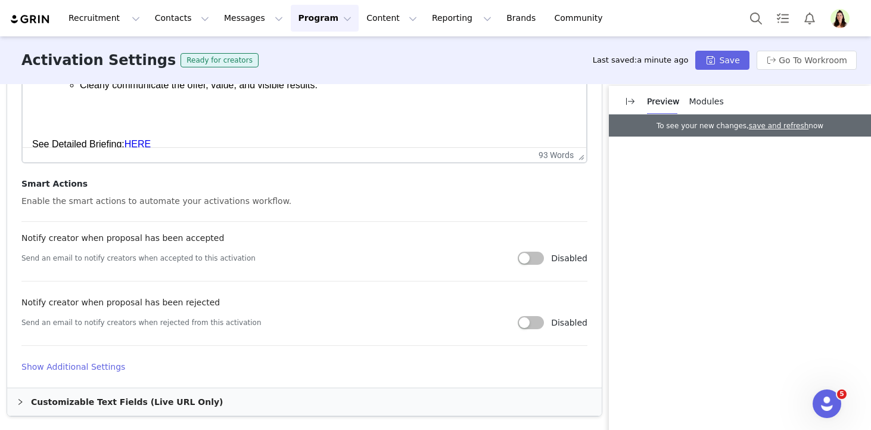
type input "Rae Anti-Aging Serum TTS Affiliate Campaign"
click at [115, 361] on h4 "Show Additional Settings" at bounding box center [304, 367] width 566 height 13
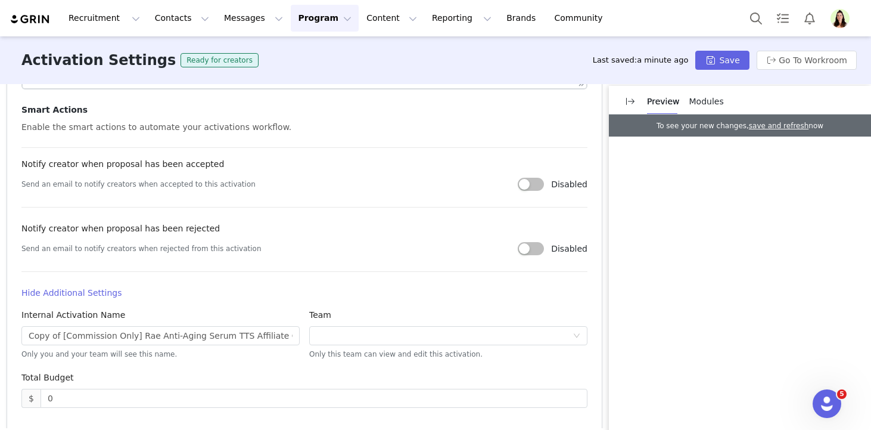
scroll to position [650, 0]
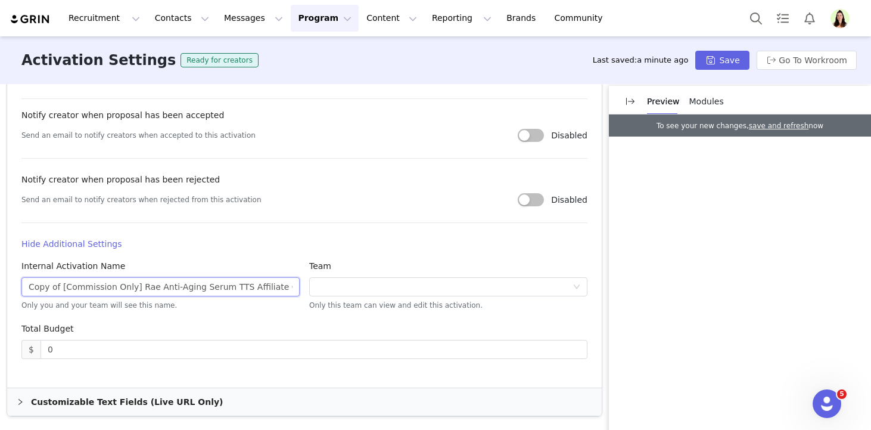
drag, startPoint x: 137, startPoint y: 288, endPoint x: -5, endPoint y: 288, distance: 141.8
click at [0, 288] on html "Recruitment Recruitment Creator Search Curated Lists Landing Pages Web Extensio…" at bounding box center [435, 215] width 871 height 430
type input "[CAP Partnerships] Rae Anti-Aging Serum TTS Affiliate Campaign"
click at [703, 58] on button "Save" at bounding box center [722, 60] width 54 height 19
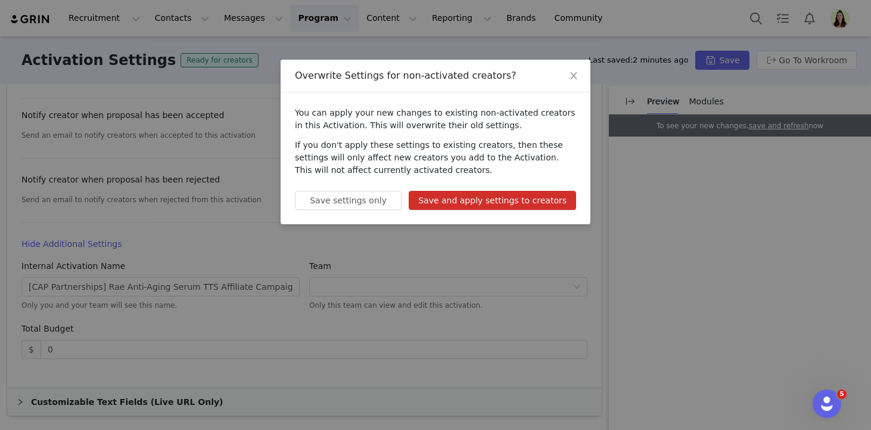
click at [547, 204] on button "Save and apply settings to creators" at bounding box center [492, 200] width 167 height 19
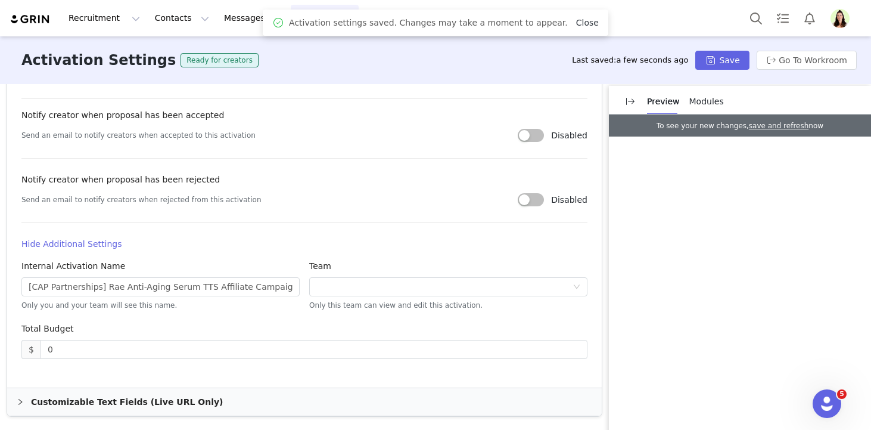
click at [576, 21] on link "Close" at bounding box center [587, 23] width 23 height 10
click at [314, 28] on button "Program Program" at bounding box center [325, 18] width 68 height 27
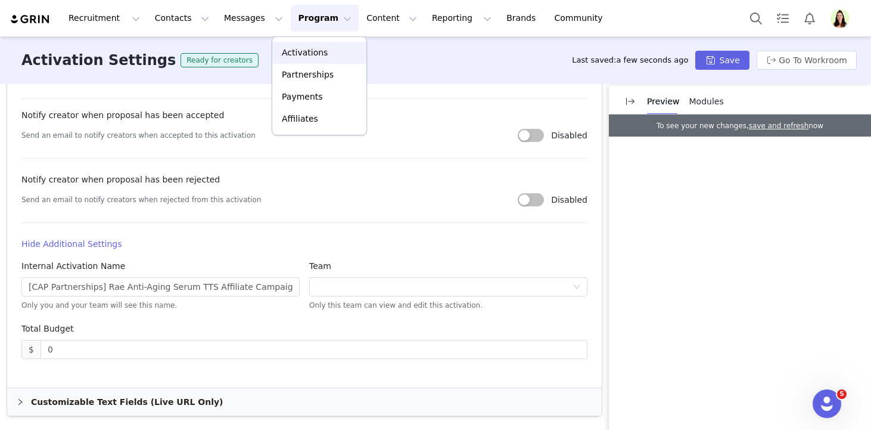
click at [321, 48] on p "Activations" at bounding box center [305, 52] width 46 height 13
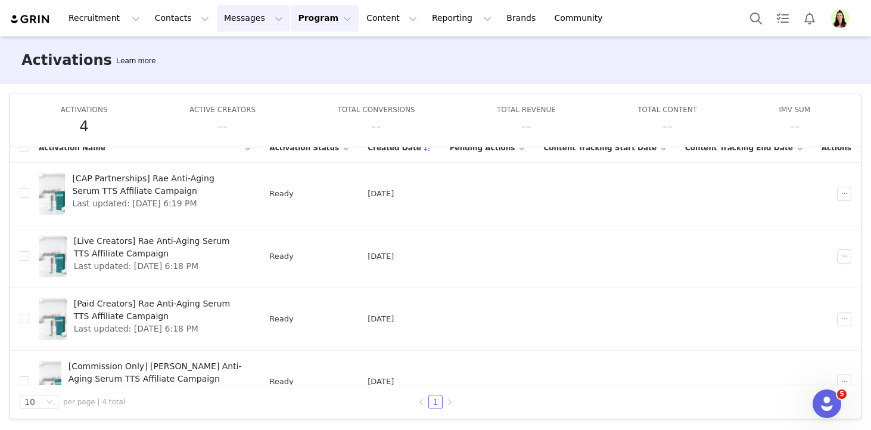
click at [251, 14] on button "Messages Messages" at bounding box center [253, 18] width 73 height 27
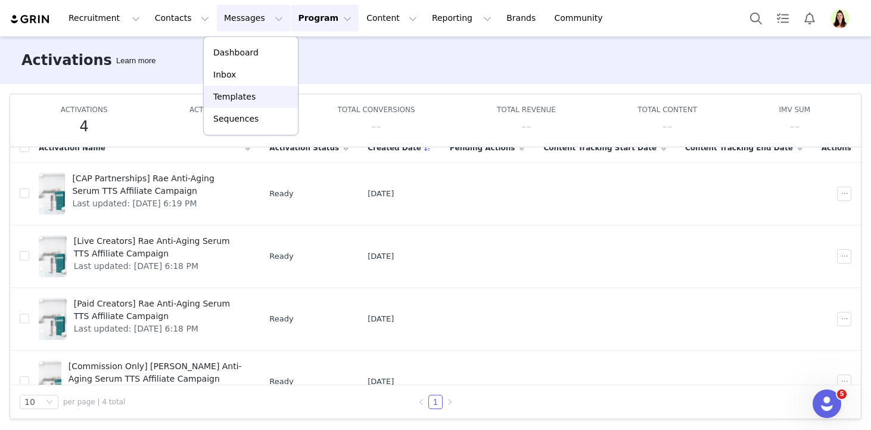
click at [251, 95] on p "Templates" at bounding box center [234, 97] width 42 height 13
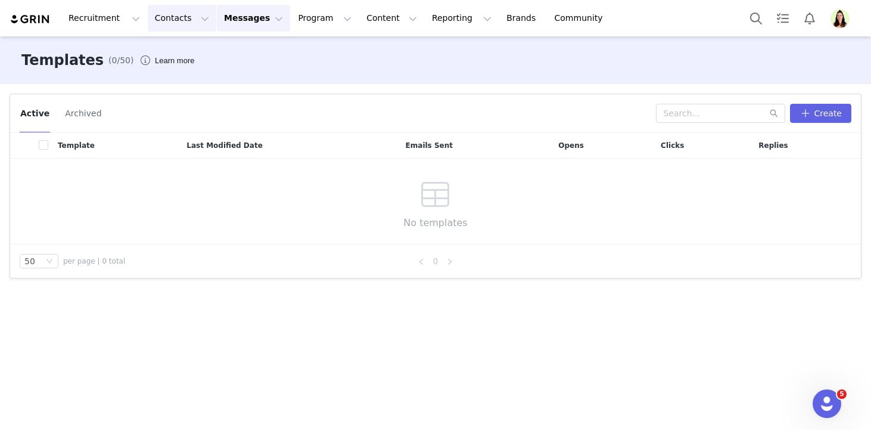
click at [181, 21] on button "Contacts Contacts" at bounding box center [182, 18] width 69 height 27
click at [182, 79] on p "Prospects" at bounding box center [169, 75] width 40 height 13
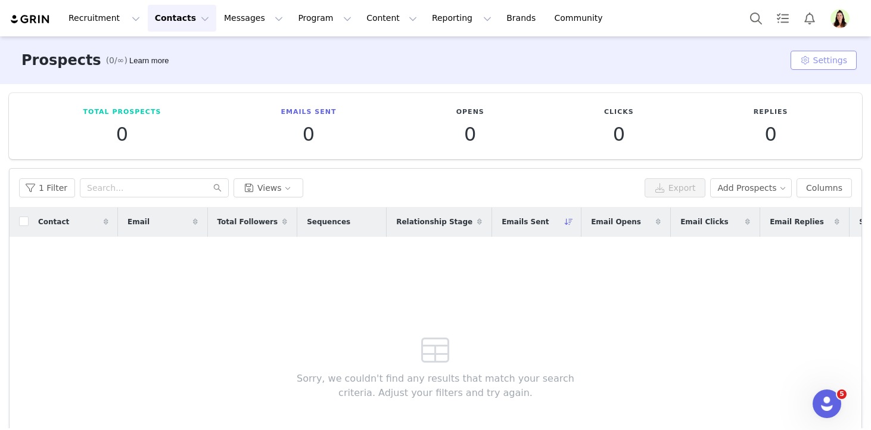
click at [818, 67] on button "Settings" at bounding box center [824, 60] width 66 height 19
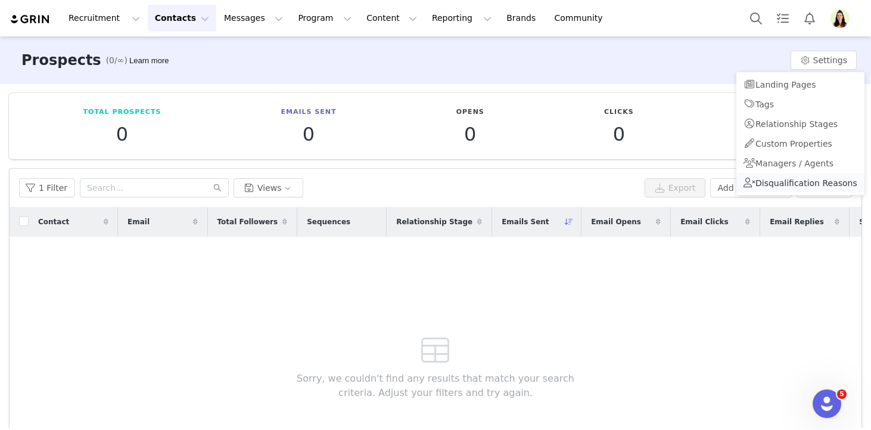
click at [772, 185] on span "Disqualification Reasons" at bounding box center [807, 183] width 102 height 10
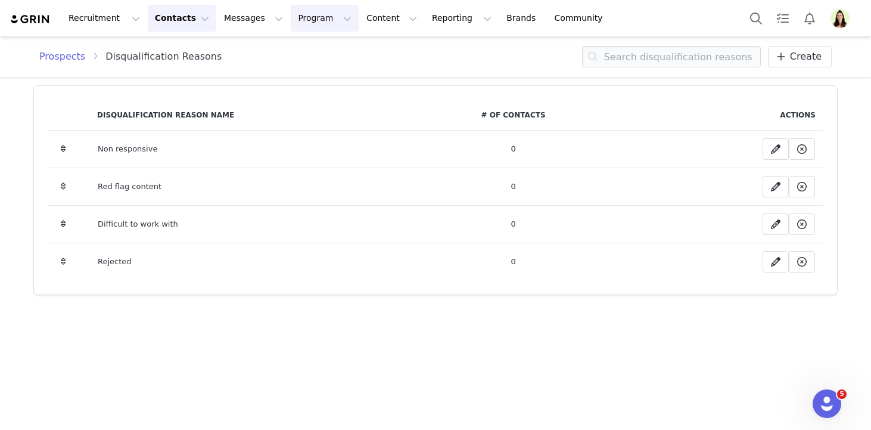
click at [300, 17] on button "Program Program" at bounding box center [325, 18] width 68 height 27
click at [248, 24] on button "Messages Messages" at bounding box center [253, 18] width 73 height 27
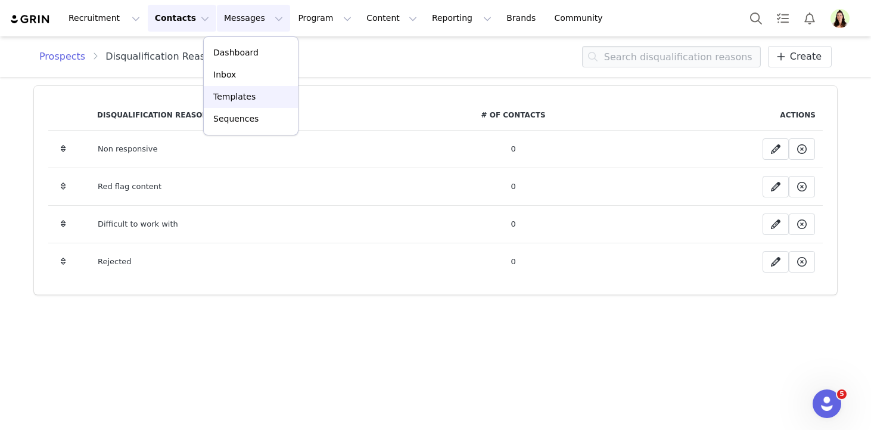
click at [254, 93] on div "Templates" at bounding box center [251, 97] width 80 height 13
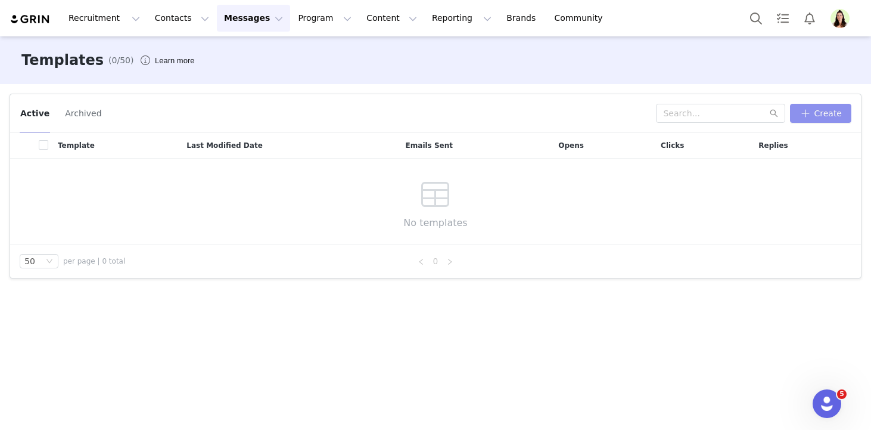
click at [807, 113] on button "Create" at bounding box center [820, 113] width 61 height 19
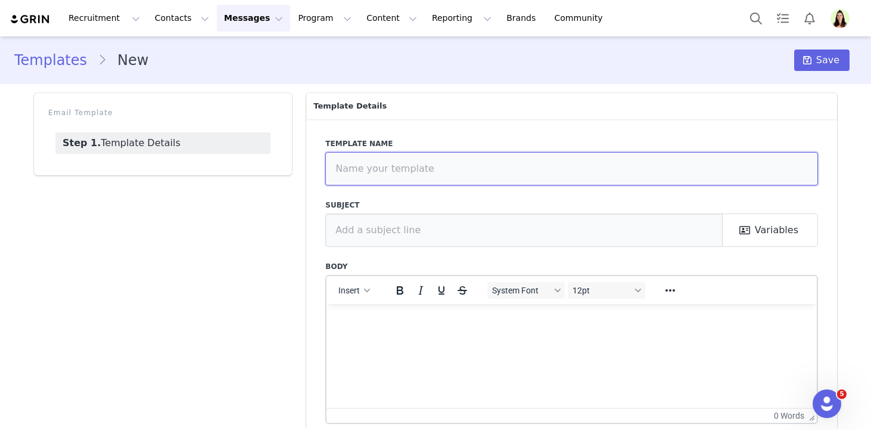
click at [505, 154] on input "text" at bounding box center [571, 168] width 493 height 33
paste input "Paid Affiliates - Intro Message"
type input "Paid Affiliates - Intro Message"
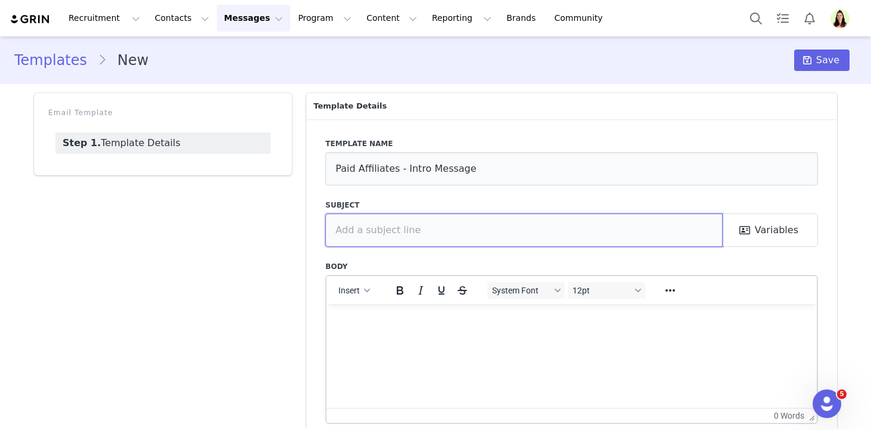
click at [439, 234] on input "text" at bounding box center [524, 229] width 398 height 33
paste input "You’ve Been Shortlisted for an Exclusive [CLIENT NAME] TikTok Shop Campaign"
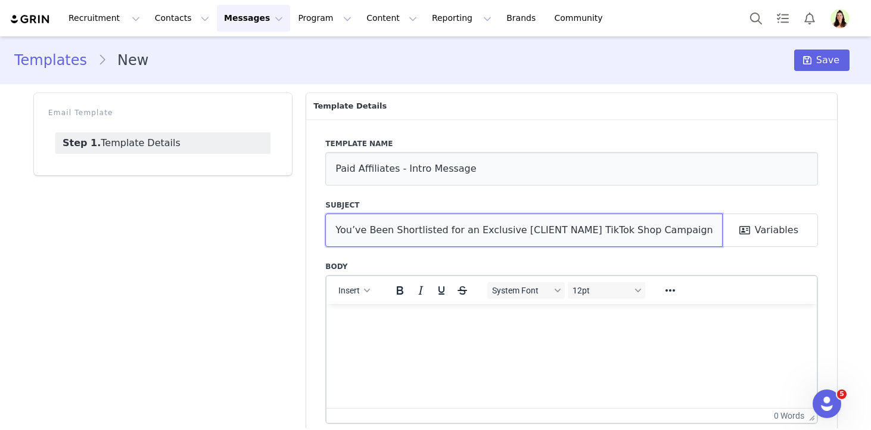
drag, startPoint x: 511, startPoint y: 229, endPoint x: 580, endPoint y: 229, distance: 68.5
click at [580, 229] on input "You’ve Been Shortlisted for an Exclusive [CLIENT NAME] TikTok Shop Campaign" at bounding box center [524, 229] width 398 height 33
drag, startPoint x: 512, startPoint y: 231, endPoint x: 586, endPoint y: 230, distance: 74.5
click at [586, 230] on input "You’ve Been Shortlisted for an Exclusive [PERSON_NAME] Beautiful Skin TikTok Sh…" at bounding box center [524, 229] width 398 height 33
type input "You’ve Been Shortlisted for an Exclusive [PERSON_NAME] Beautiful Skin TikTok Sh…"
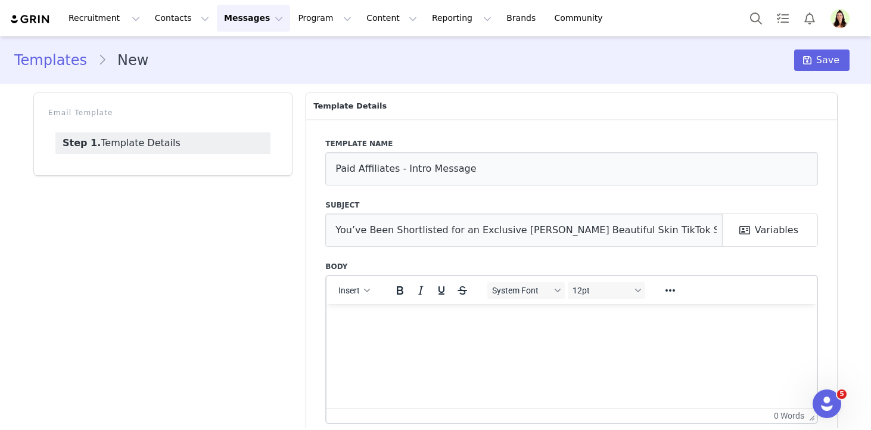
click at [372, 336] on html at bounding box center [572, 319] width 490 height 32
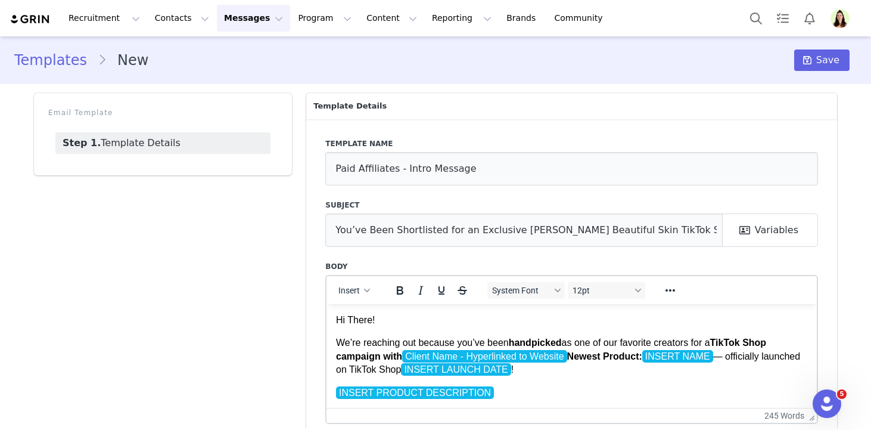
click at [577, 355] on strong "TikTok Shop campaign with Client Name - Hyperlinked to Website Newest Product: …" at bounding box center [551, 349] width 430 height 24
click at [650, 357] on p "We’re reaching out because you’ve been handpicked as one of our favorite creato…" at bounding box center [571, 356] width 471 height 40
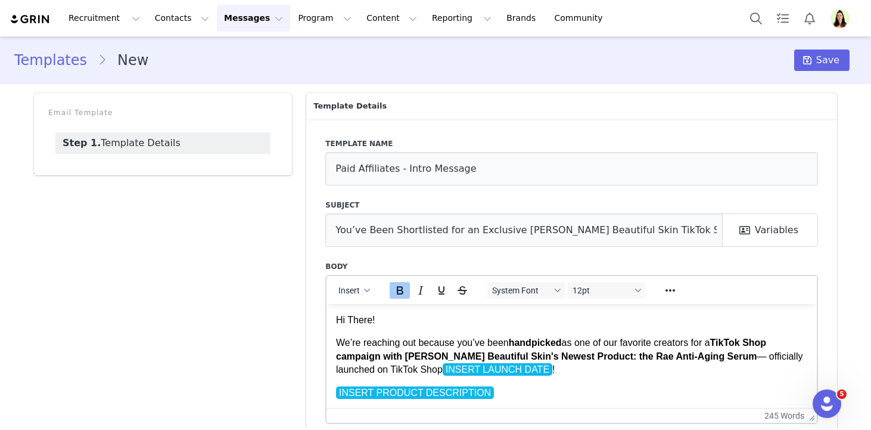
click at [724, 355] on p "We’re reaching out because you’ve been handpicked as one of our favorite creato…" at bounding box center [571, 356] width 471 height 40
click at [768, 354] on p "We’re reaching out because you’ve been handpicked as one of our favorite creato…" at bounding box center [571, 356] width 471 height 40
click at [597, 371] on p "We’re reaching out because you’ve been handpicked as one of our favorite creato…" at bounding box center [571, 356] width 471 height 40
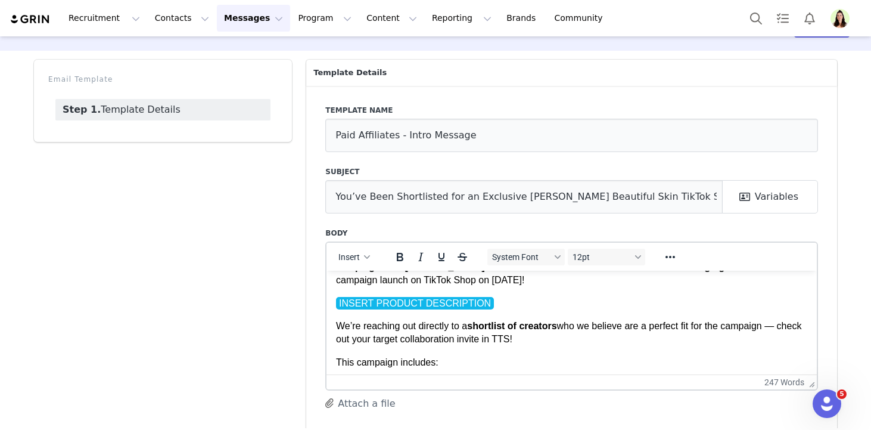
scroll to position [41, 0]
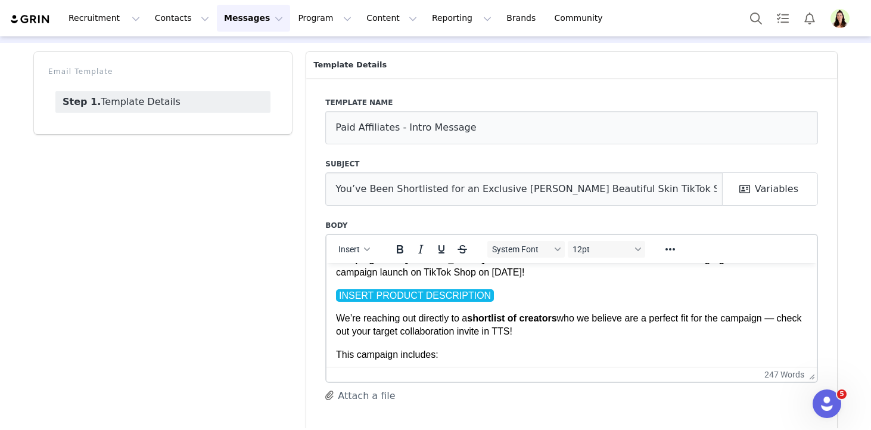
click at [506, 297] on p "INSERT PRODUCT DESCRIPTION" at bounding box center [571, 294] width 471 height 13
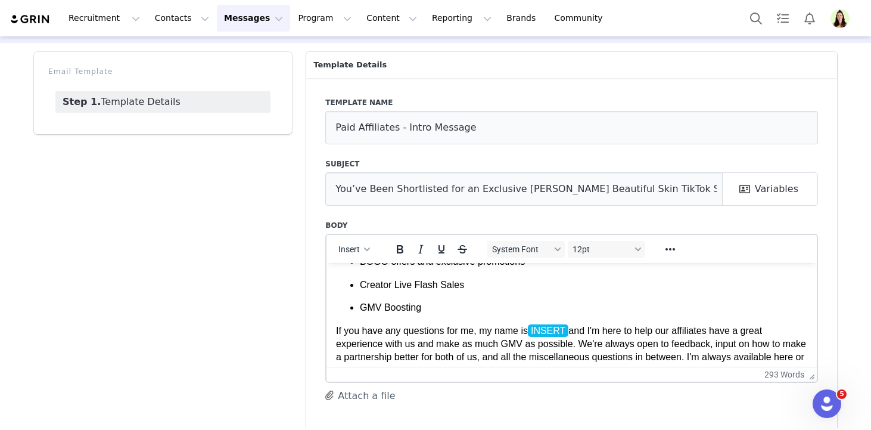
scroll to position [271, 0]
click at [573, 328] on p "If you have any questions for me, my name is INSERT and I'm here to help our af…" at bounding box center [571, 356] width 471 height 67
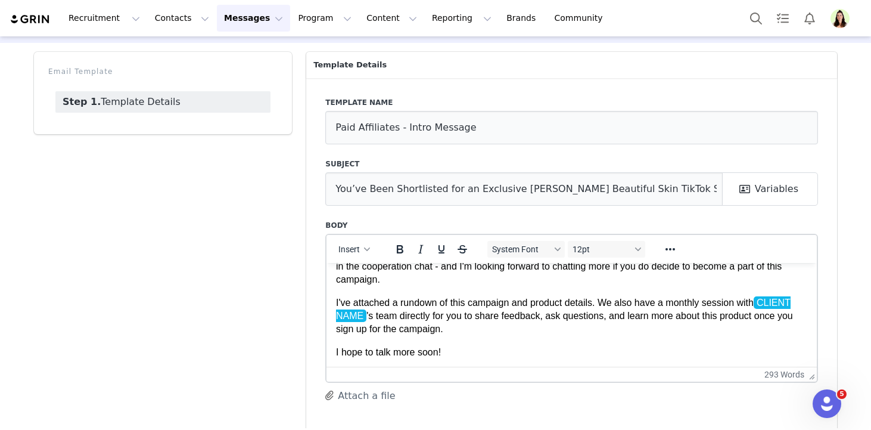
scroll to position [378, 0]
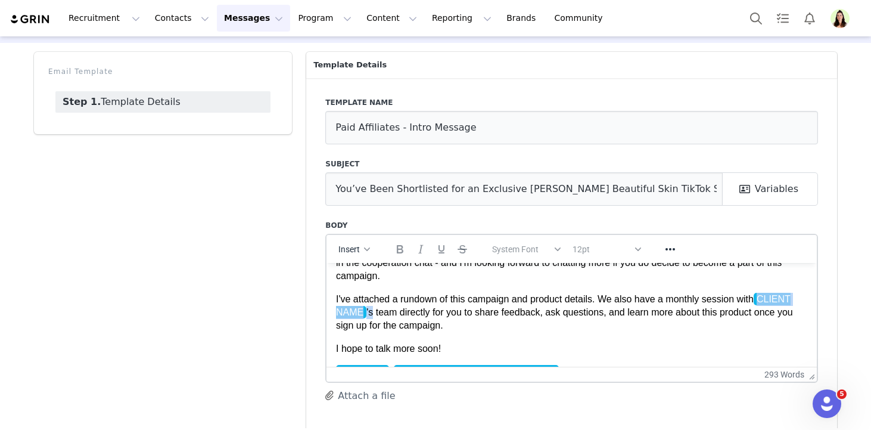
drag, startPoint x: 372, startPoint y: 309, endPoint x: 308, endPoint y: 309, distance: 64.4
click at [327, 309] on html "Hi There! We’re reaching out because you’ve been handpicked as one of our favor…" at bounding box center [572, 165] width 490 height 563
click at [383, 311] on p "I've attached a rundown of this campaign and product details. We also have a mo…" at bounding box center [571, 312] width 471 height 40
click at [374, 311] on p "I've attached a rundown of this campaign and product details. We also have a mo…" at bounding box center [571, 312] width 471 height 40
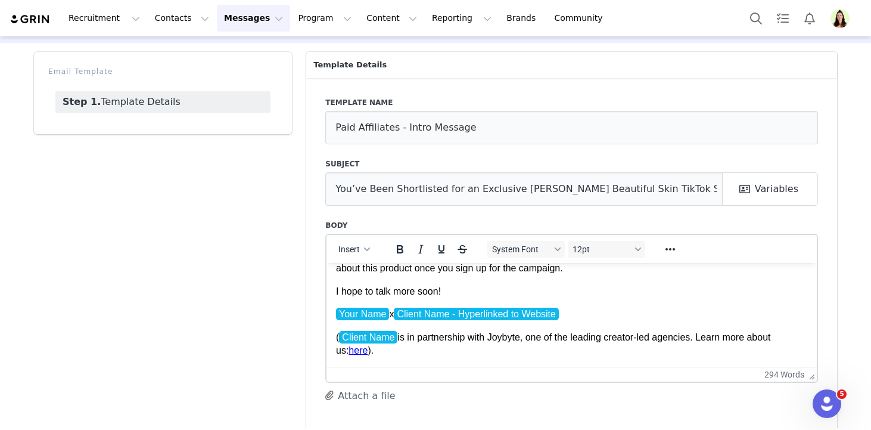
scroll to position [436, 0]
click at [583, 312] on p "Your Name x Client Name - Hyperlinked to Website" at bounding box center [571, 312] width 471 height 13
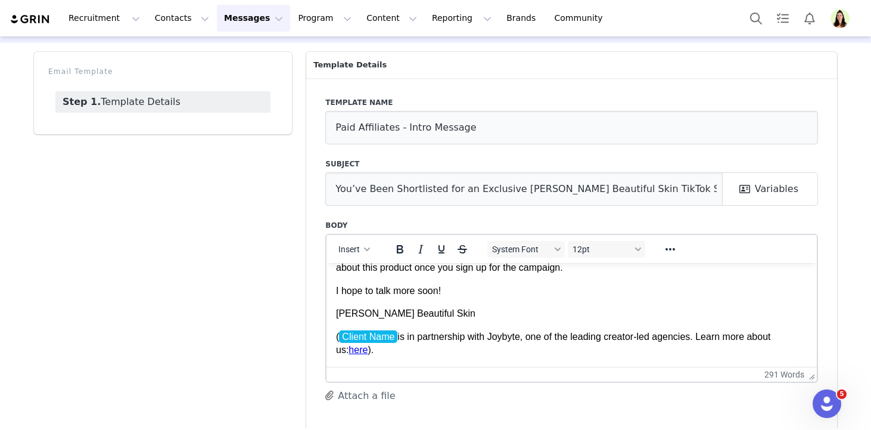
click at [400, 334] on p "( Client Name is in partnership with Joybyte, one of the leading creator-led ag…" at bounding box center [571, 343] width 471 height 27
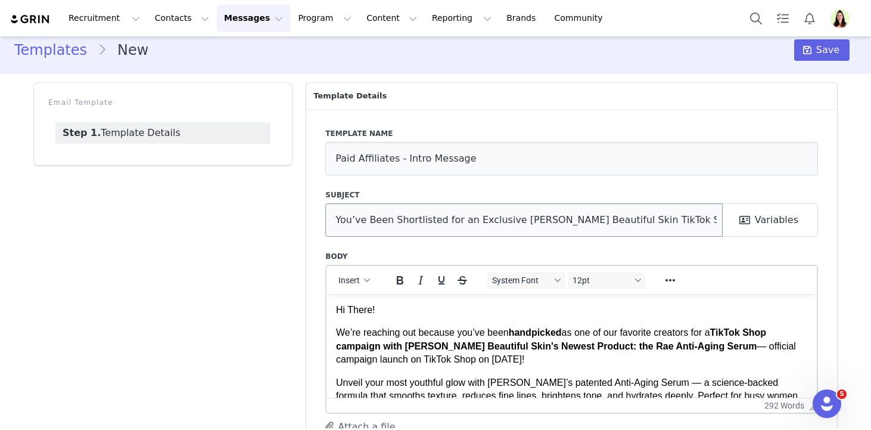
scroll to position [0, 0]
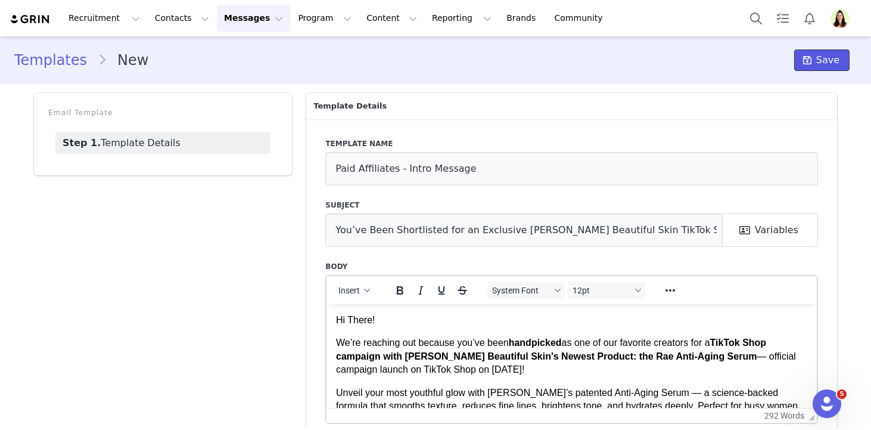
click at [803, 61] on span at bounding box center [807, 60] width 14 height 14
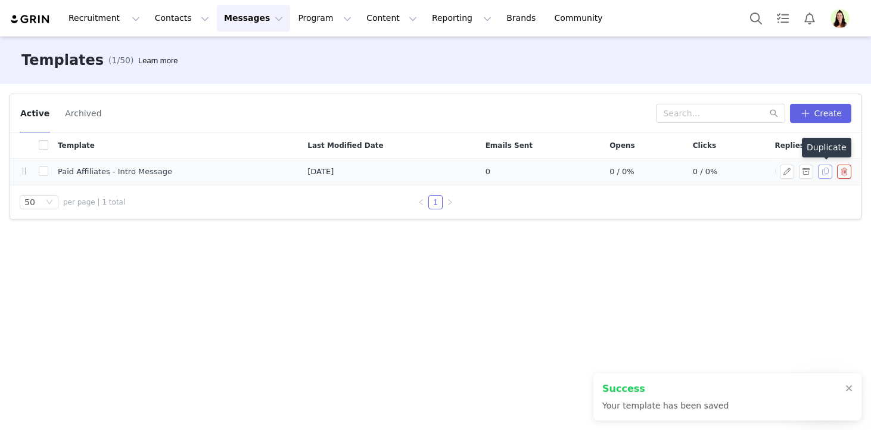
click at [825, 175] on button "button" at bounding box center [825, 171] width 14 height 14
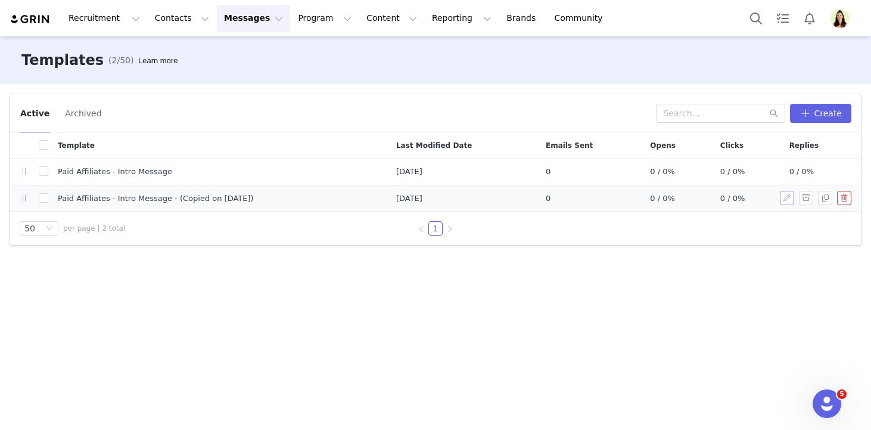
click at [782, 197] on button "button" at bounding box center [787, 198] width 14 height 14
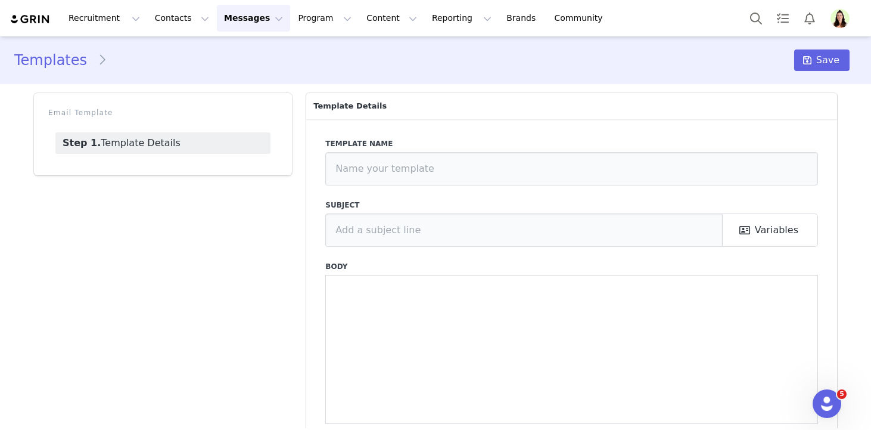
type input "Paid Affiliates - Intro Message - (Copied on [DATE])"
type input "You’ve Been Shortlisted for an Exclusive [PERSON_NAME] Beautiful Skin TikTok Sh…"
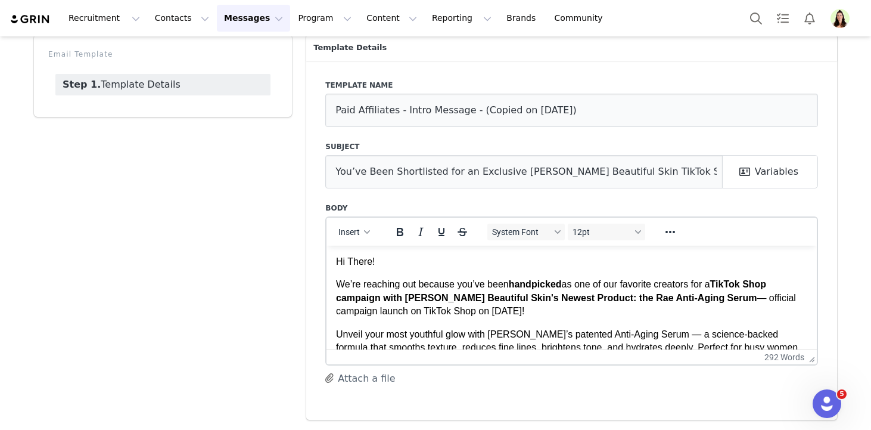
drag, startPoint x: 458, startPoint y: 251, endPoint x: 386, endPoint y: 131, distance: 140.5
paste body "Rich Text Area. Press ALT-0 for help."
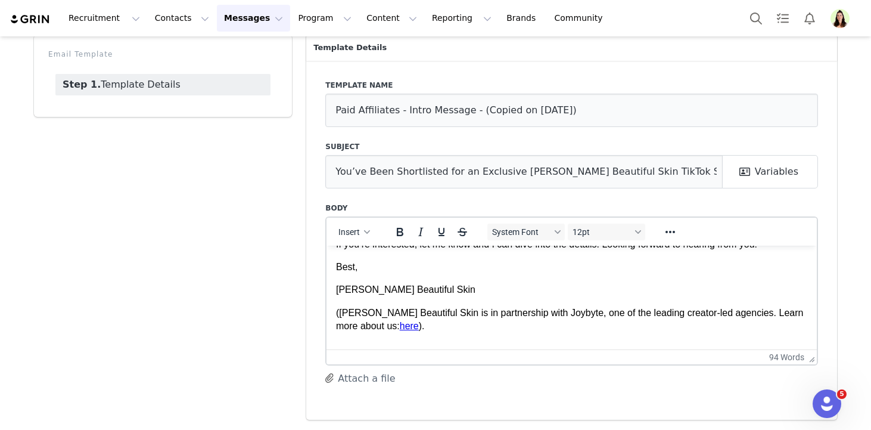
scroll to position [106, 0]
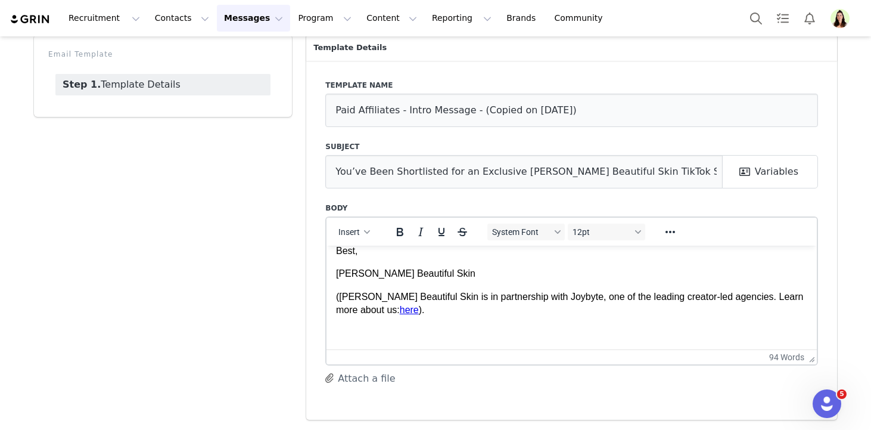
click at [398, 327] on p "Rich Text Area. Press ALT-0 for help." at bounding box center [571, 332] width 471 height 13
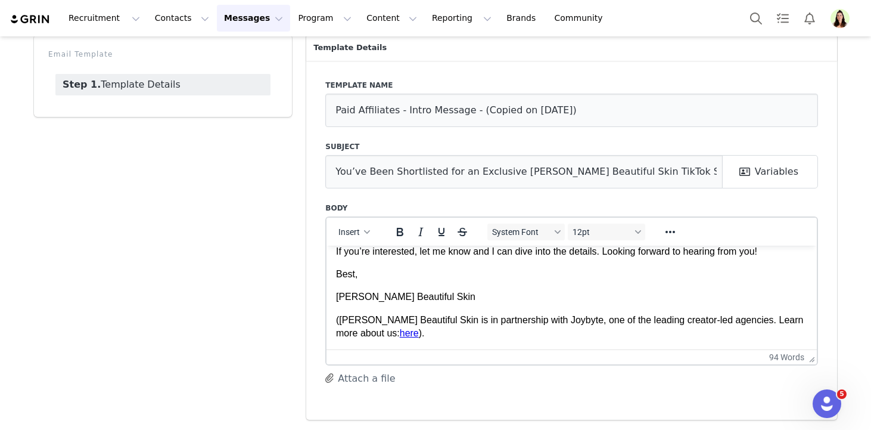
scroll to position [0, 0]
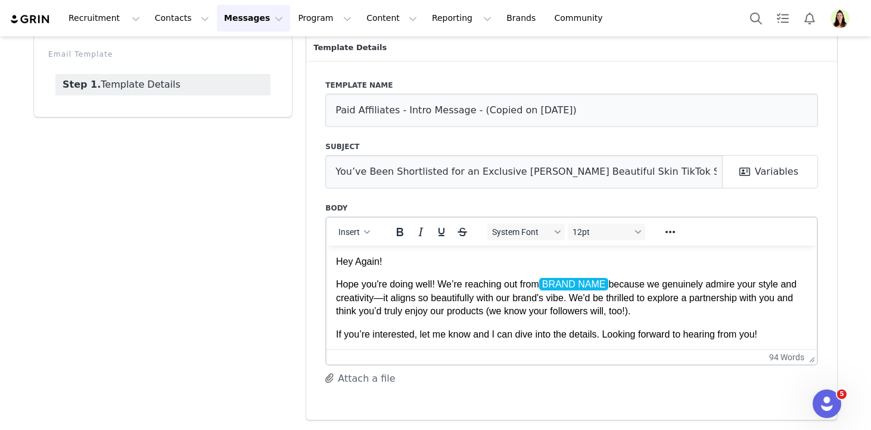
click at [363, 260] on p "Hey Again!" at bounding box center [571, 260] width 471 height 13
click at [609, 280] on span "BRAND NAME" at bounding box center [574, 283] width 70 height 13
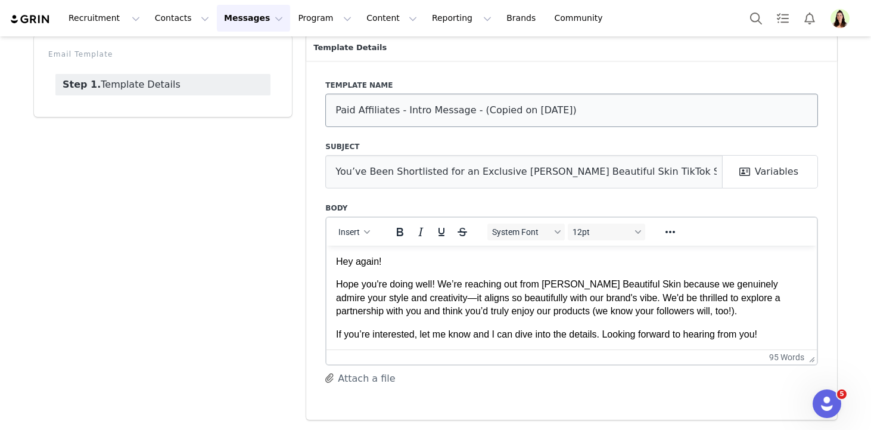
click at [495, 111] on input "Paid Affiliates - Intro Message - (Copied on [DATE])" at bounding box center [571, 110] width 493 height 33
type input "All Creators - Initial Outreach Follow-Up"
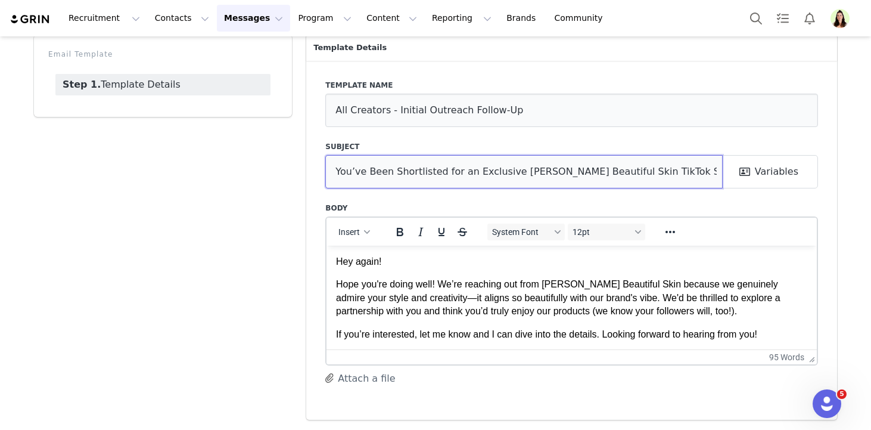
click at [479, 160] on input "You’ve Been Shortlisted for an Exclusive [PERSON_NAME] Beautiful Skin TikTok Sh…" at bounding box center [524, 171] width 398 height 33
paste input "Hi Again From [BRAND NAME]!"
drag, startPoint x: 396, startPoint y: 170, endPoint x: 655, endPoint y: 170, distance: 258.6
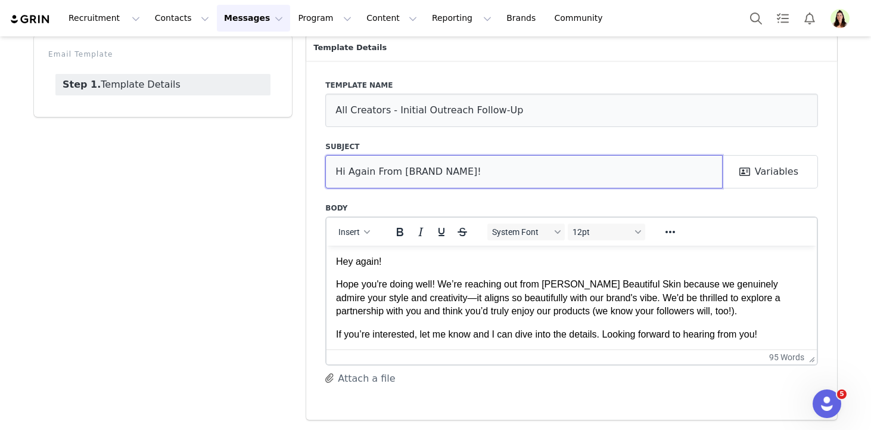
click at [653, 170] on input "Hi Again From [BRAND NAME]!" at bounding box center [524, 171] width 398 height 33
paste input "[PERSON_NAME] Beautiful Skin"
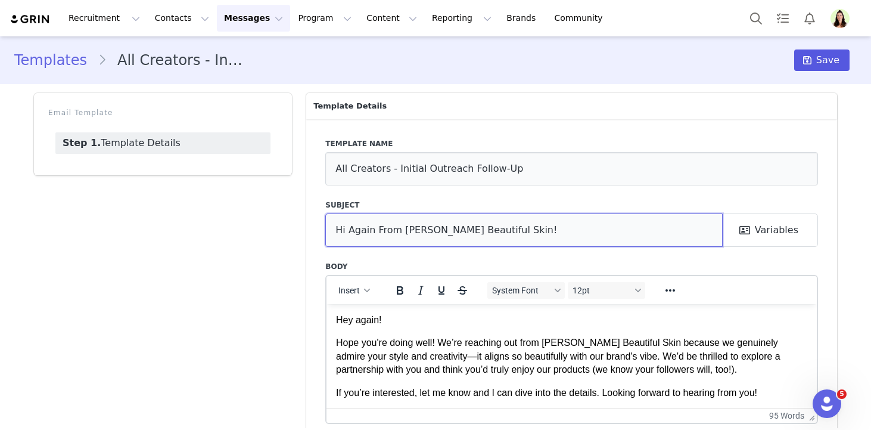
type input "Hi Again From [PERSON_NAME] Beautiful Skin!"
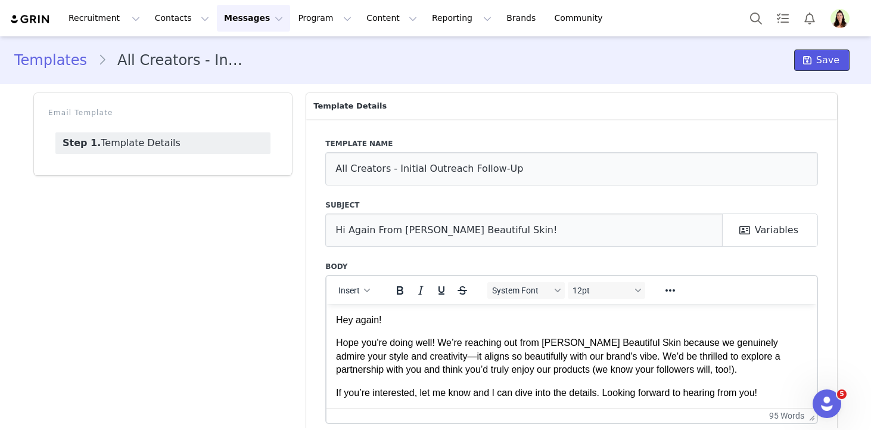
click at [817, 67] on button "Save" at bounding box center [821, 59] width 55 height 21
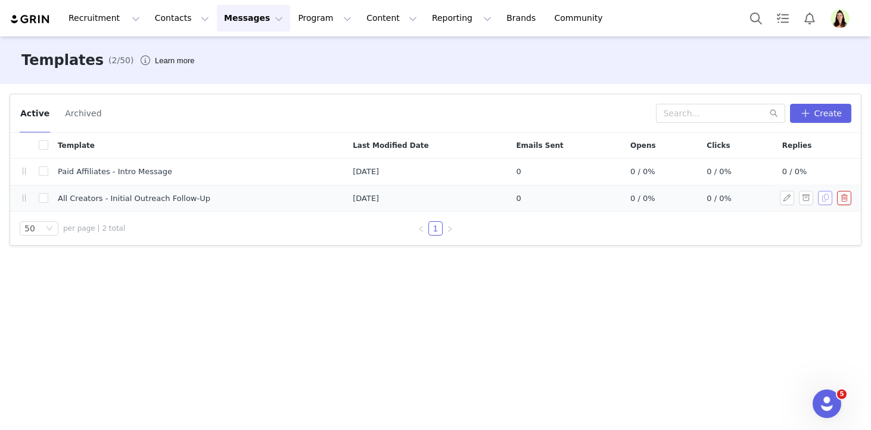
click at [825, 198] on button "button" at bounding box center [825, 198] width 14 height 14
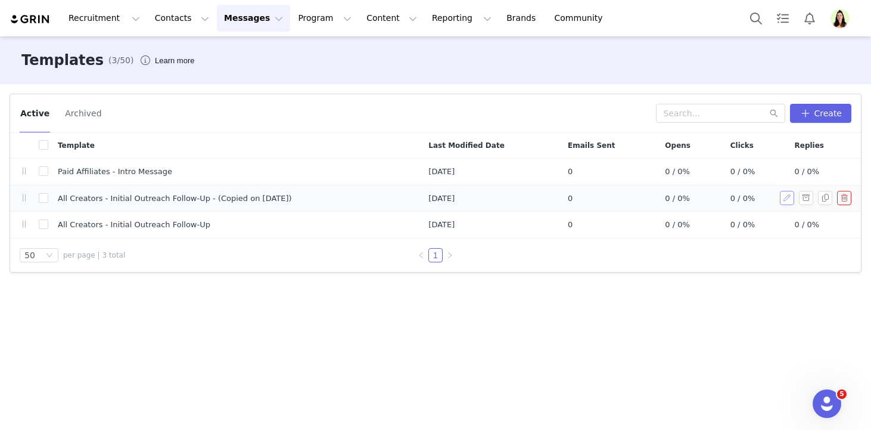
click at [788, 201] on button "button" at bounding box center [787, 198] width 14 height 14
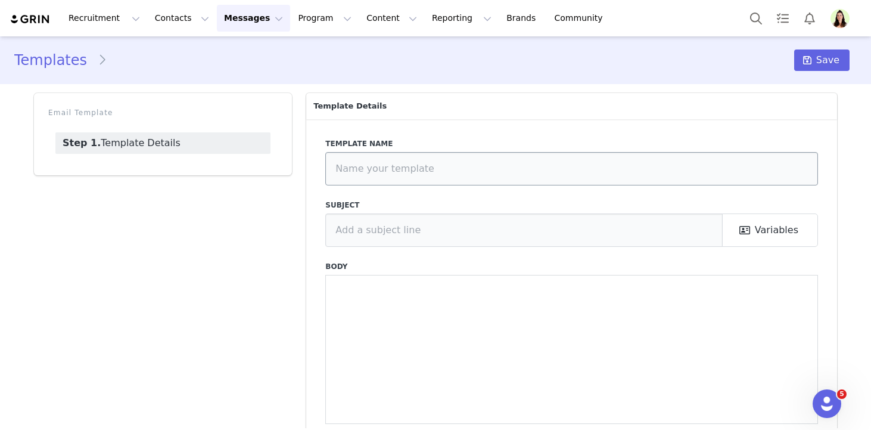
type input "All Creators - Initial Outreach Follow-Up - (Copied on [DATE])"
type input "Hi Again From [PERSON_NAME] Beautiful Skin!"
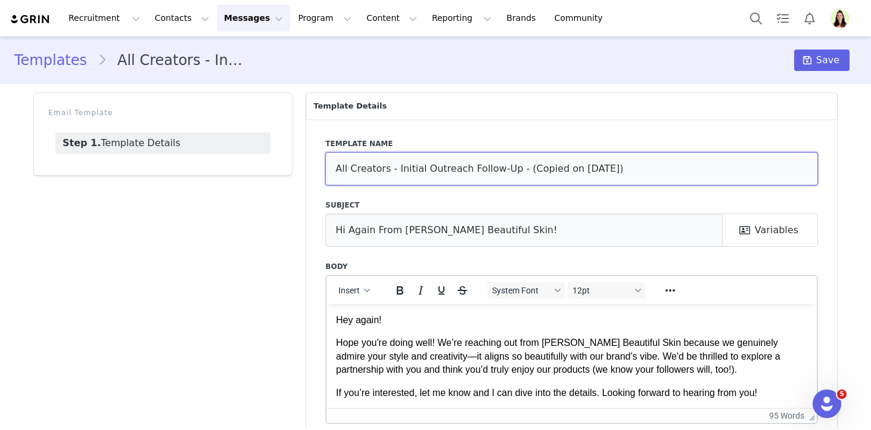
click at [464, 166] on input "All Creators - Initial Outreach Follow-Up - (Copied on [DATE])" at bounding box center [571, 168] width 493 height 33
paste input "Paid Affiliates - Next Steps Email"
type input "Paid Affiliates - Next Steps Email"
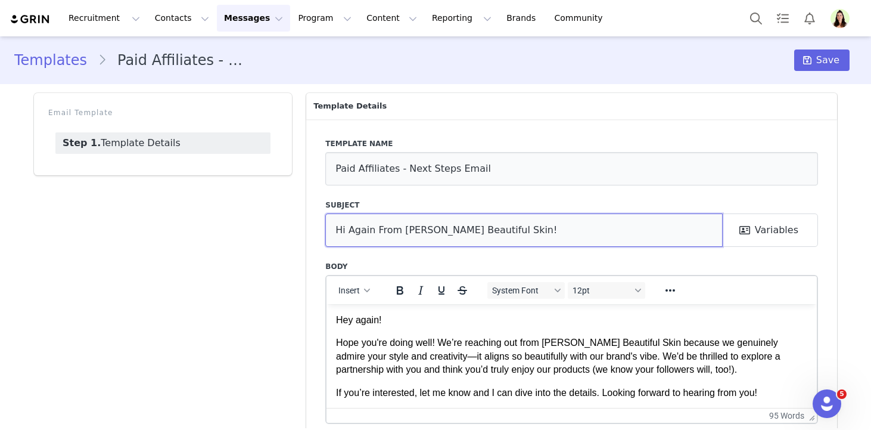
click at [508, 239] on input "Hi Again From [PERSON_NAME] Beautiful Skin!" at bounding box center [524, 229] width 398 height 33
paste input "Next Steps & Campaign Brief"
drag, startPoint x: 405, startPoint y: 235, endPoint x: 265, endPoint y: 215, distance: 141.4
click at [265, 215] on div "Email Template Step 1. Template Details Template Details Template name Paid Aff…" at bounding box center [436, 285] width 818 height 399
type input "[PERSON_NAME] Beautiful Skin - Next Steps & Campaign Brief"
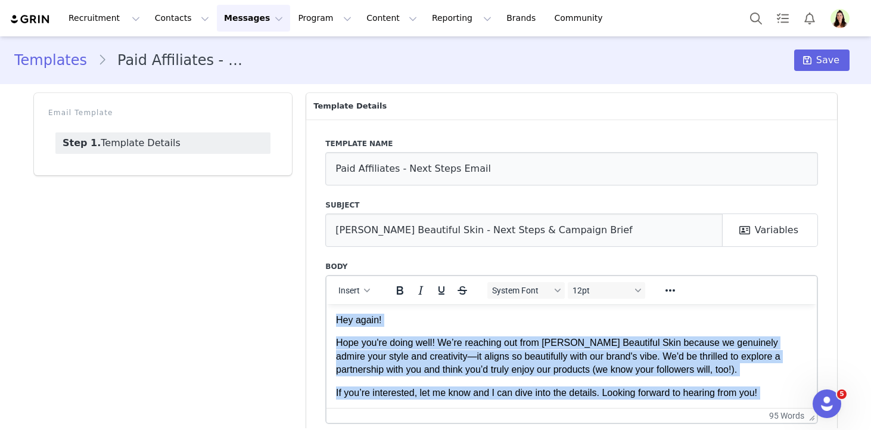
drag, startPoint x: 442, startPoint y: 331, endPoint x: 397, endPoint y: 231, distance: 109.1
click at [397, 303] on html "Hey again! Hope you're doing well! We’re reaching out from [PERSON_NAME] Beauti…" at bounding box center [572, 396] width 490 height 187
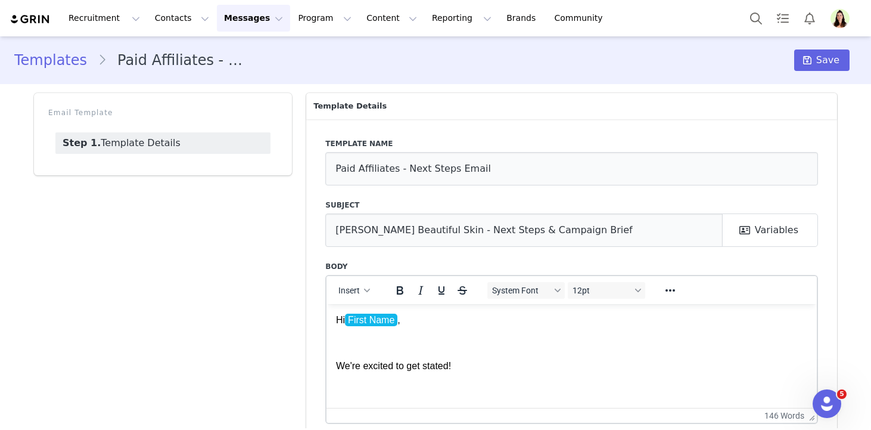
click at [396, 338] on p "Rich Text Area. Press ALT-0 for help." at bounding box center [571, 342] width 471 height 13
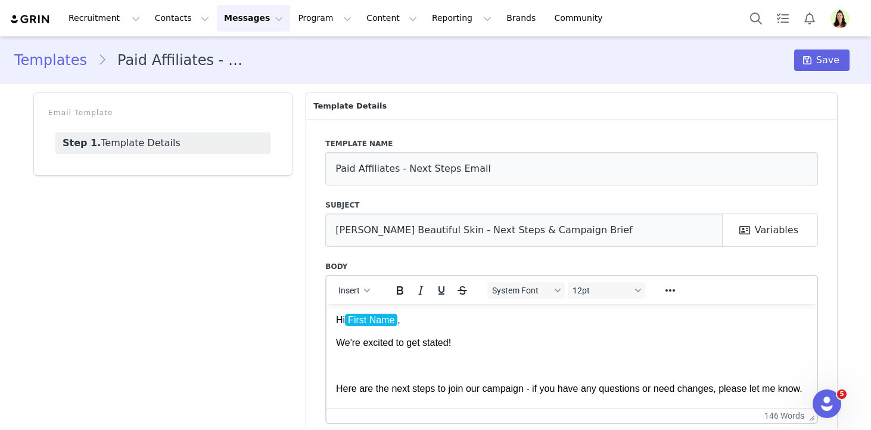
click at [405, 359] on p "Rich Text Area. Press ALT-0 for help." at bounding box center [571, 365] width 471 height 13
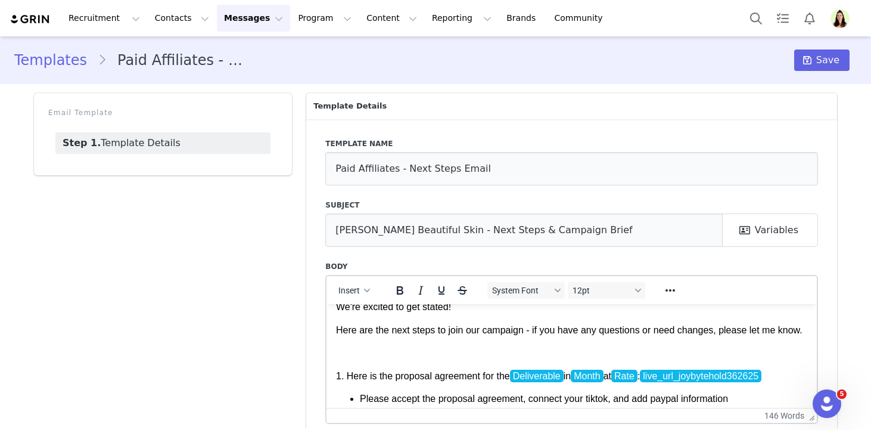
scroll to position [58, 0]
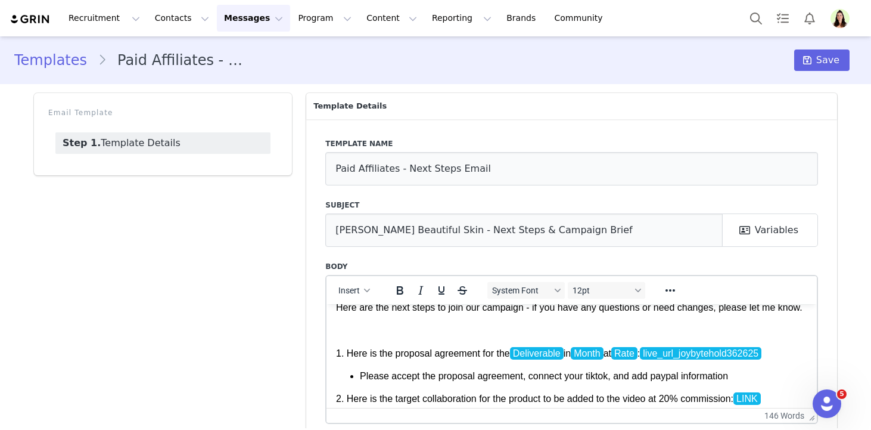
click at [409, 336] on p "Rich Text Area. Press ALT-0 for help." at bounding box center [571, 329] width 471 height 13
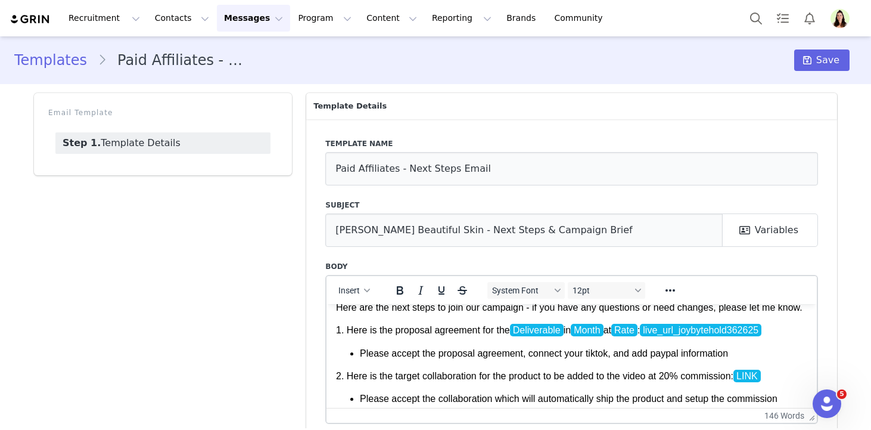
click at [802, 336] on p "1. Here is the proposal agreement for the Deliverable in Month at Rate : live_u…" at bounding box center [571, 329] width 471 height 13
click at [361, 297] on button "Insert" at bounding box center [354, 290] width 41 height 17
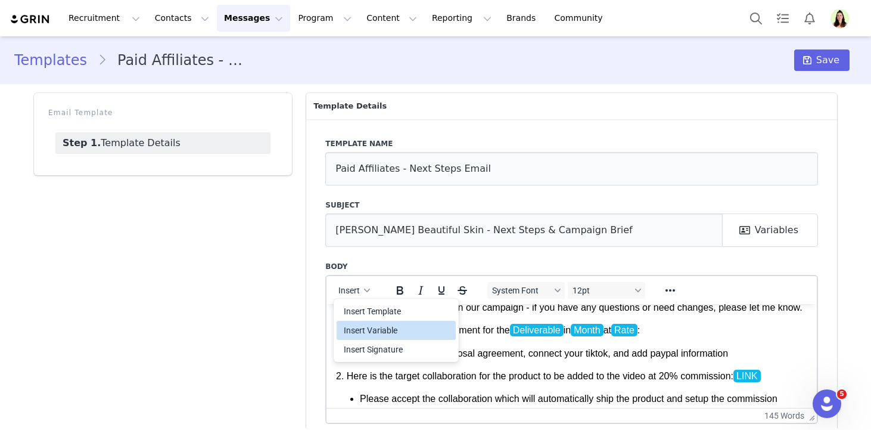
click at [372, 325] on div "Insert Variable" at bounding box center [397, 330] width 107 height 14
select select
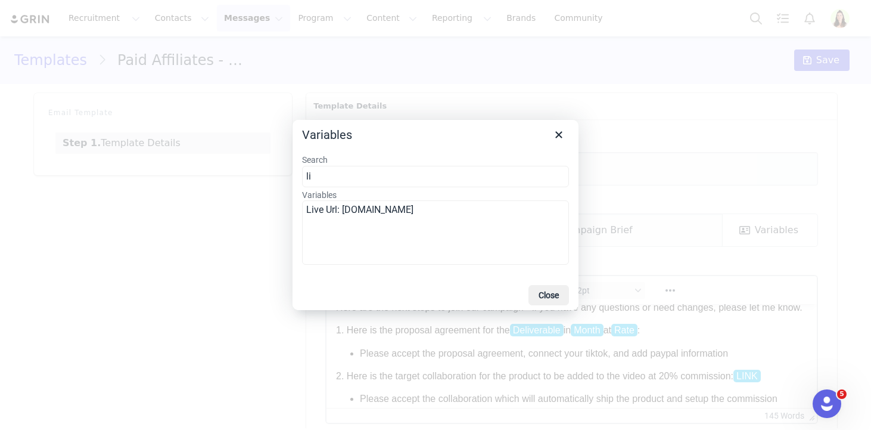
type input "liv"
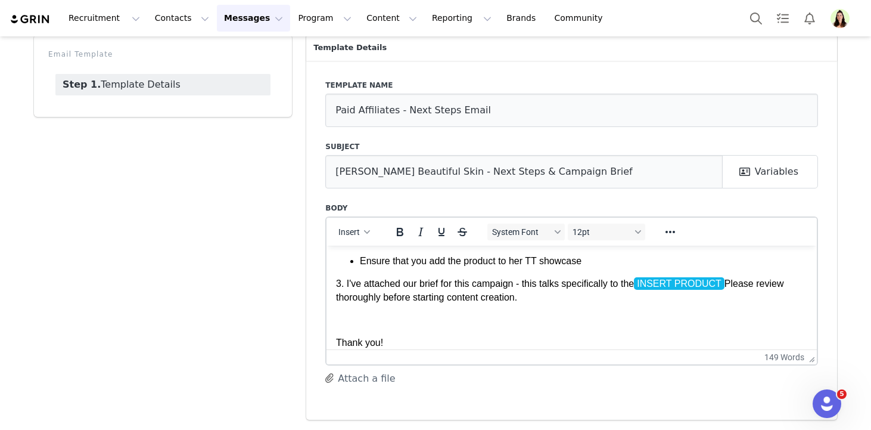
scroll to position [163, 0]
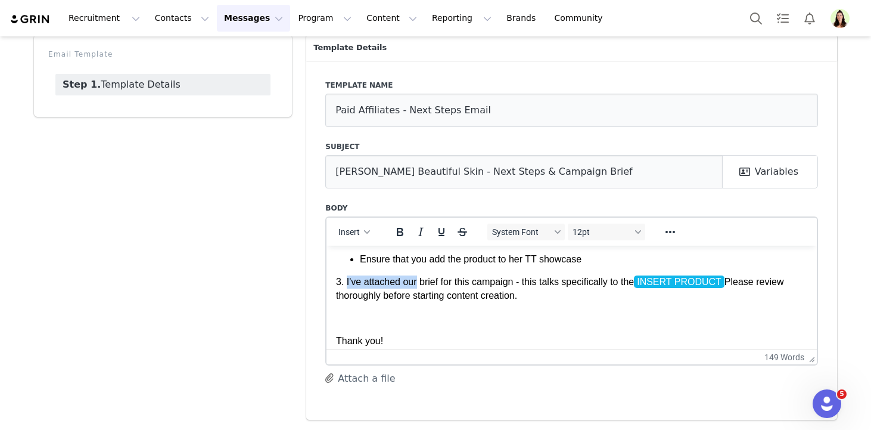
drag, startPoint x: 347, startPoint y: 310, endPoint x: 420, endPoint y: 309, distance: 72.7
click at [420, 302] on p "3. I've attached our brief for this campaign - this talks specifically to the I…" at bounding box center [571, 288] width 471 height 27
click at [666, 302] on p "3. Here is the brief for this campaign - this talks specifically to the INSERT …" at bounding box center [571, 288] width 471 height 27
click at [557, 302] on p "3. Here is the brief for this campaign - this talks specifically to the INSERT …" at bounding box center [571, 288] width 471 height 27
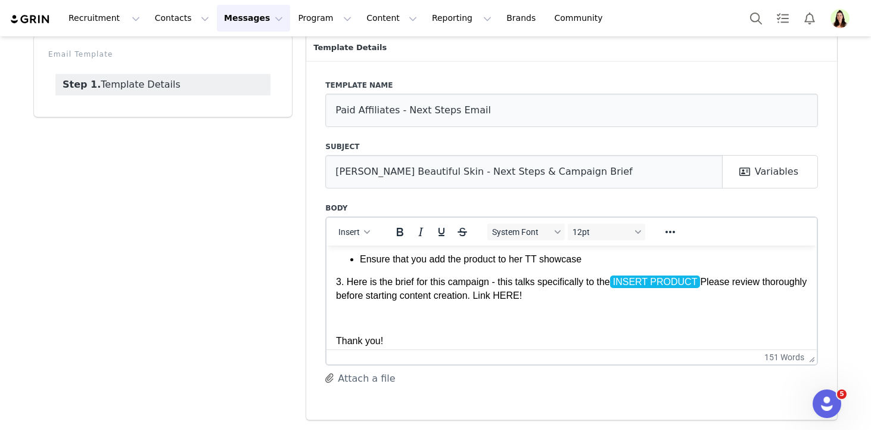
scroll to position [169, 0]
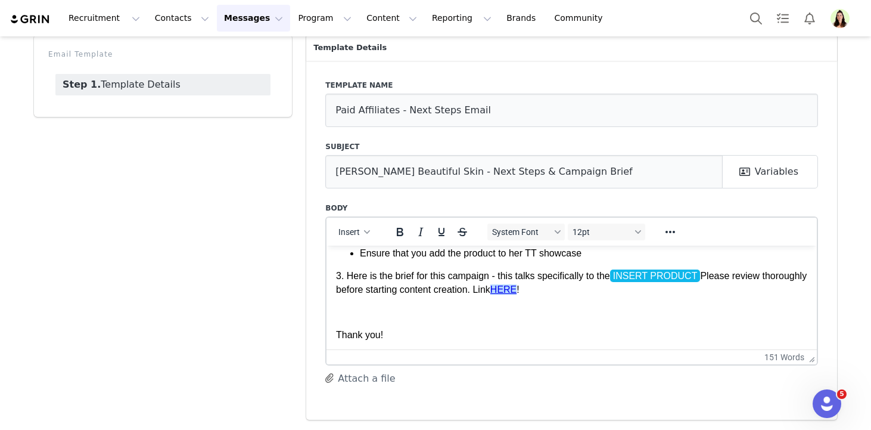
click at [673, 281] on span "INSERT PRODUCT" at bounding box center [655, 275] width 91 height 13
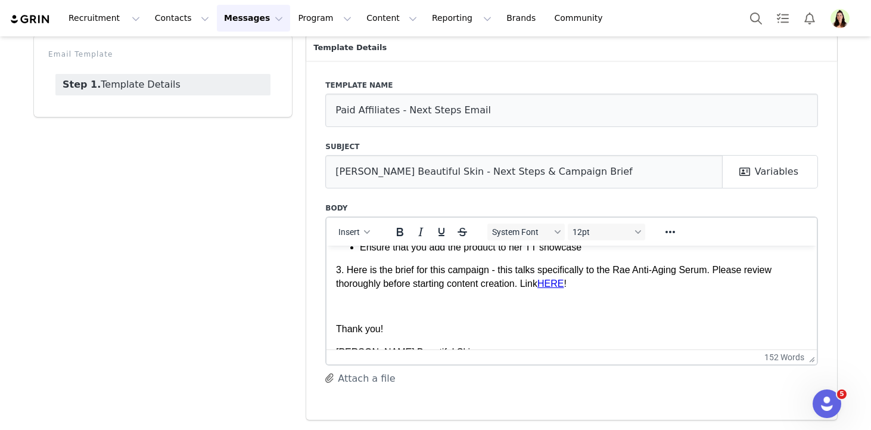
click at [614, 253] on p "Ensure that you add the product to her TT showcase" at bounding box center [584, 246] width 448 height 13
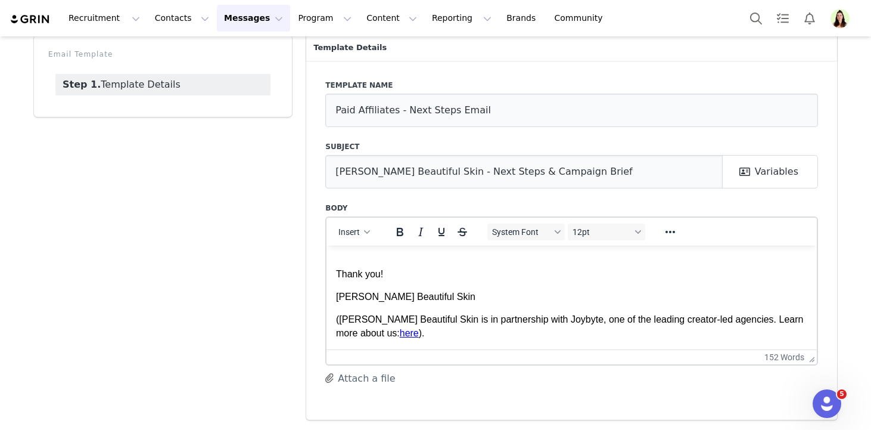
scroll to position [254, 0]
click at [589, 257] on p "Rich Text Area. Press ALT-0 for help." at bounding box center [571, 250] width 471 height 13
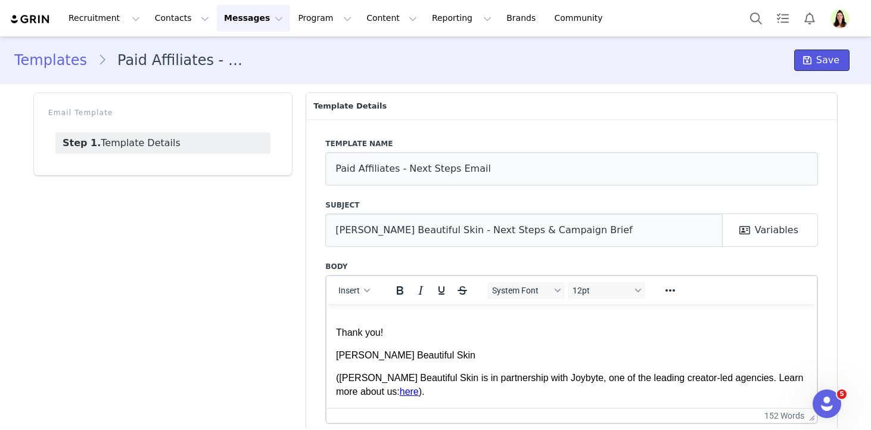
click at [810, 60] on icon at bounding box center [807, 60] width 8 height 10
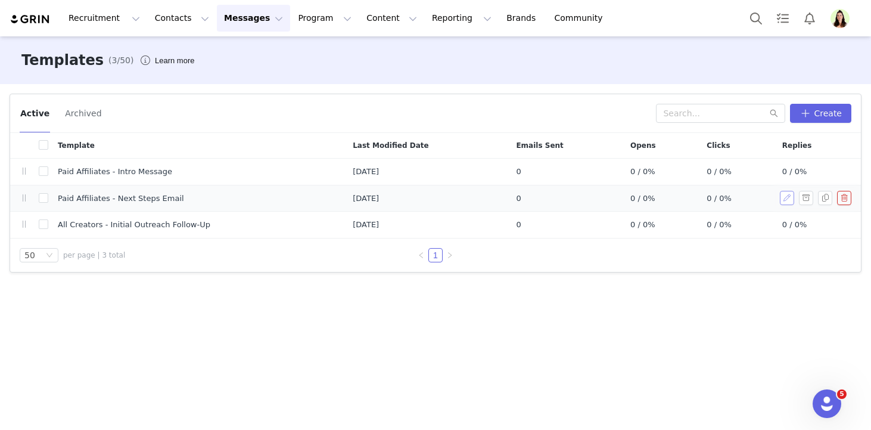
click at [784, 198] on button "button" at bounding box center [787, 198] width 14 height 14
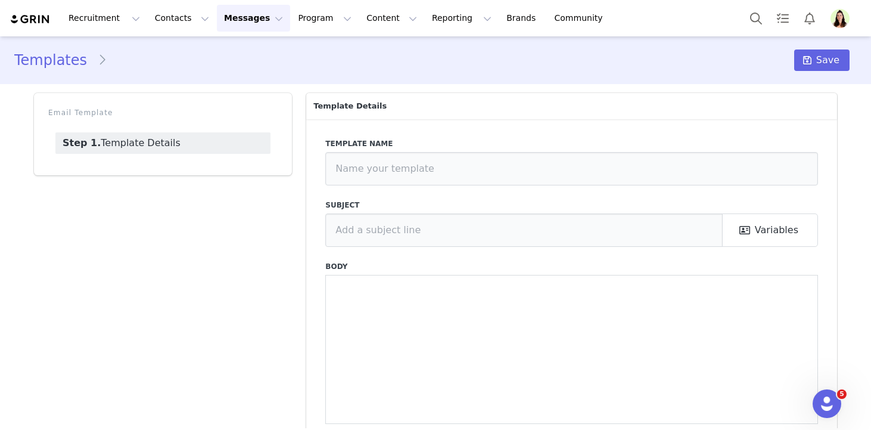
type input "Paid Affiliates - Next Steps Email"
type input "[PERSON_NAME] Beautiful Skin - Next Steps & Campaign Brief"
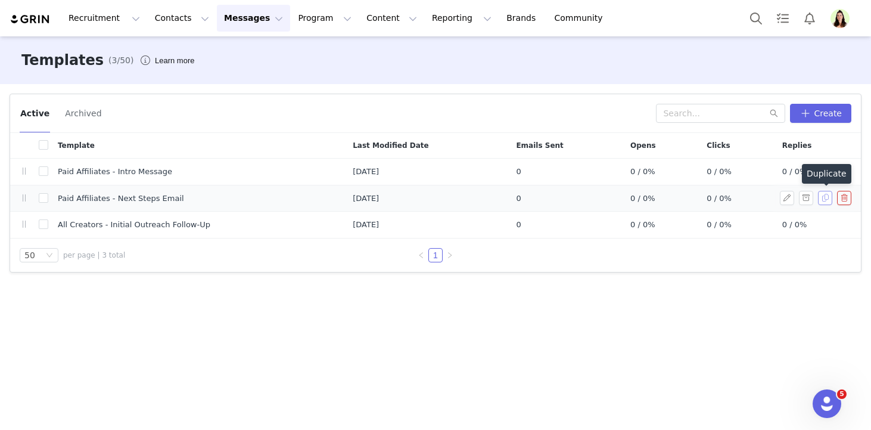
click at [830, 201] on button "button" at bounding box center [825, 198] width 14 height 14
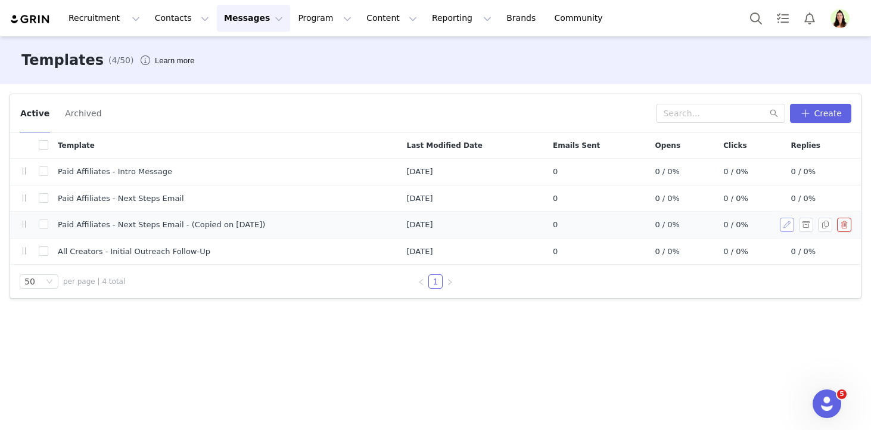
click at [793, 222] on button "button" at bounding box center [787, 225] width 14 height 14
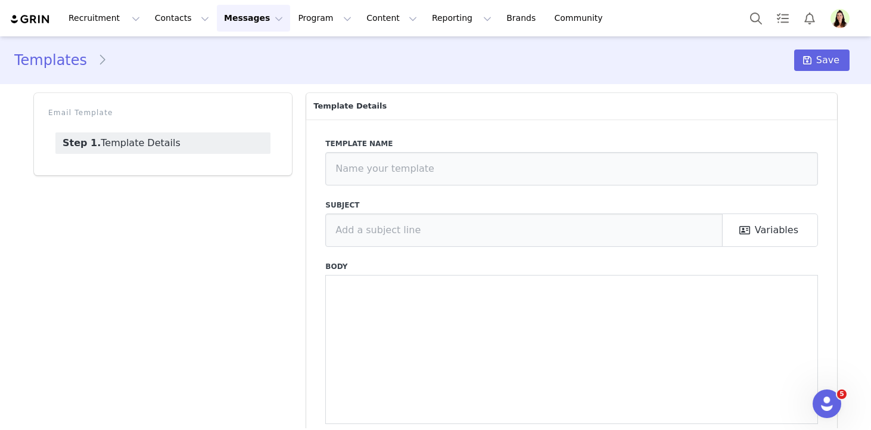
type input "Paid Affiliates - Next Steps Email - (Copied on Aug 29, 2025)"
type input "[PERSON_NAME] Beautiful Skin - Next Steps & Campaign Brief"
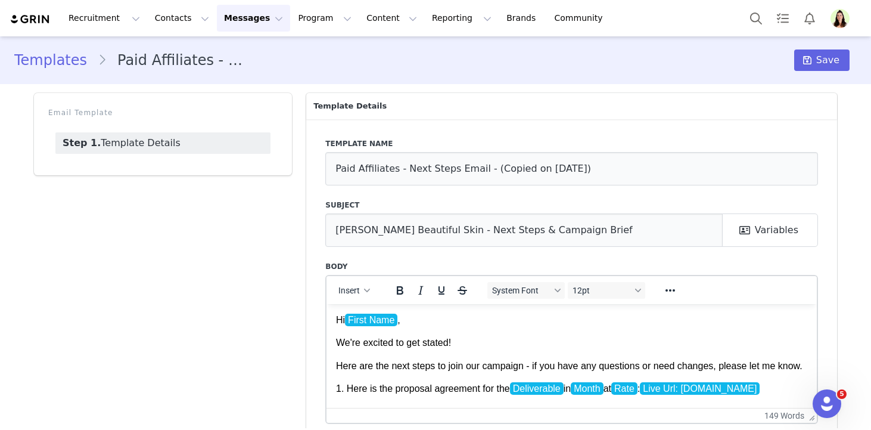
scroll to position [270, 0]
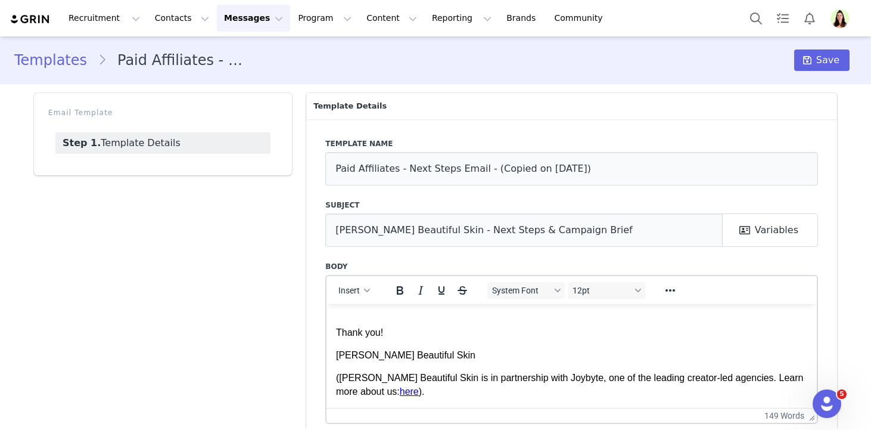
click at [467, 321] on body "Hi First Name , We're excited to get stated! Here are the next steps to join ou…" at bounding box center [571, 234] width 471 height 328
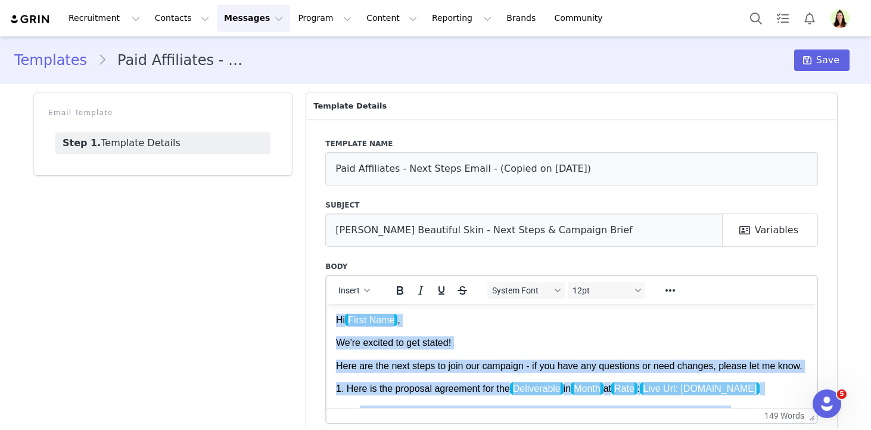
drag, startPoint x: 467, startPoint y: 315, endPoint x: 421, endPoint y: 212, distance: 113.2
paste body "Rich Text Area. Press ALT-0 for help."
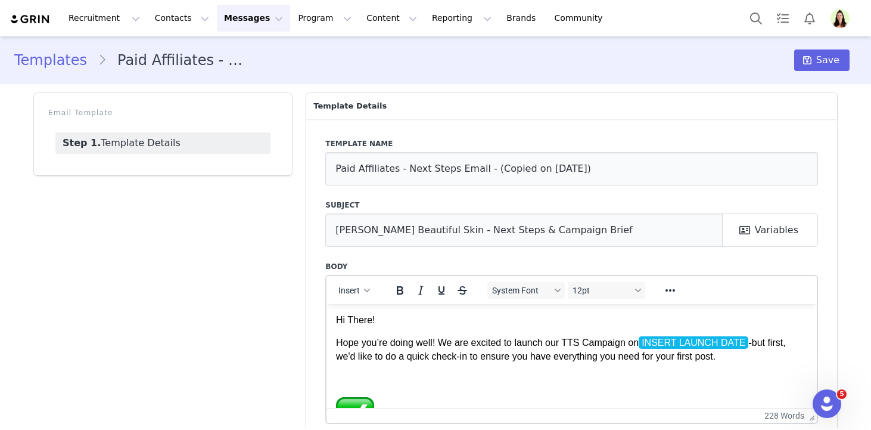
click at [364, 321] on p "Hi There!" at bounding box center [571, 319] width 471 height 13
click at [685, 352] on p "Hope you’re doing well! We are excited to launch our TTS Campaign on INSERT LAU…" at bounding box center [571, 349] width 471 height 27
click at [660, 342] on span "INSERT LAUNCH DATE" at bounding box center [694, 342] width 110 height 13
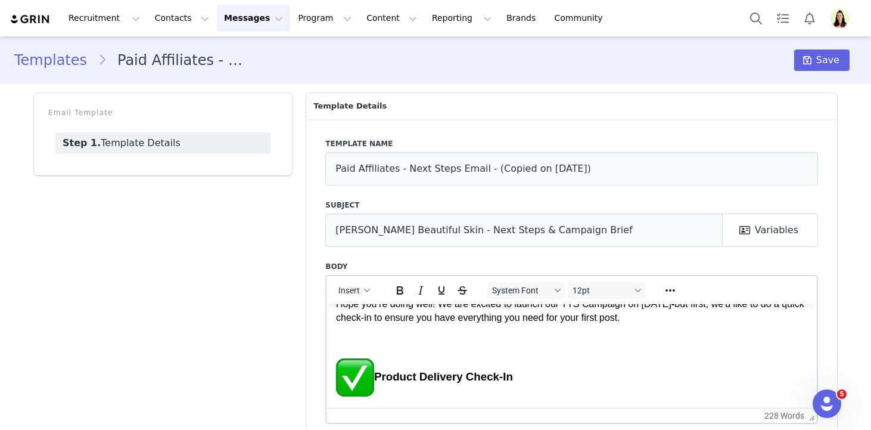
scroll to position [39, 0]
click at [378, 371] on h3 "Product Delivery Check-In" at bounding box center [571, 376] width 471 height 38
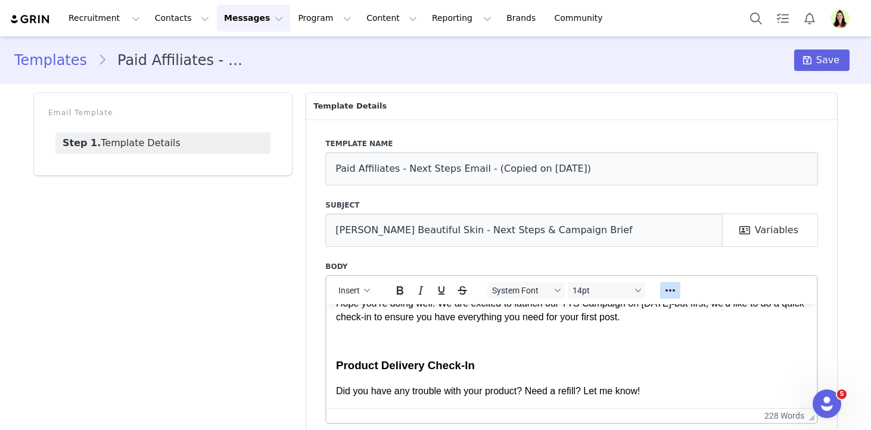
click at [671, 284] on icon "Reveal or hide additional toolbar items" at bounding box center [670, 290] width 14 height 14
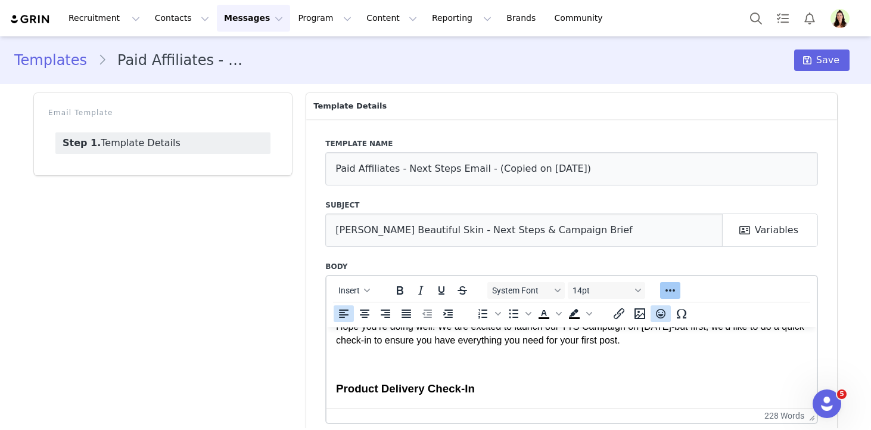
click at [656, 316] on icon "Emojis" at bounding box center [661, 313] width 14 height 14
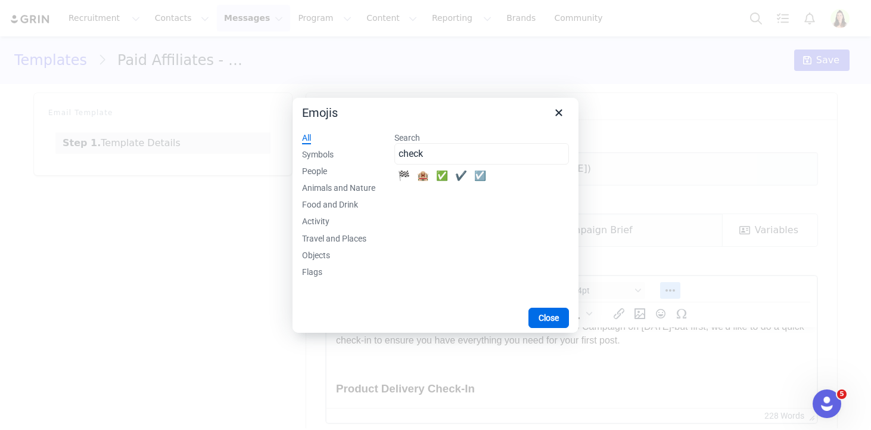
type input "check"
click at [442, 176] on div "✅" at bounding box center [442, 176] width 14 height 14
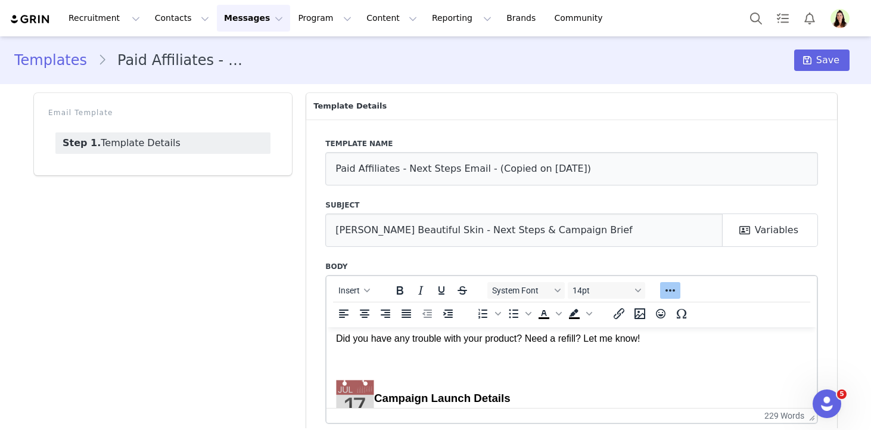
scroll to position [120, 0]
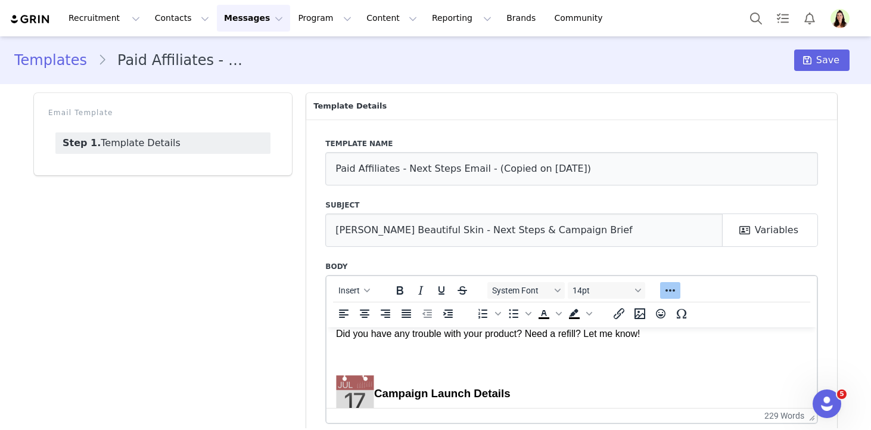
click at [377, 390] on h3 "Campaign Launch Details" at bounding box center [571, 393] width 471 height 38
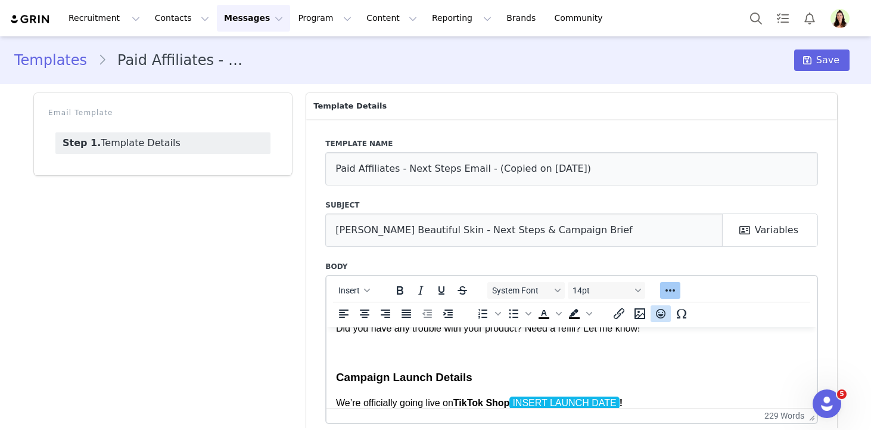
click at [659, 313] on icon "Emojis" at bounding box center [661, 313] width 14 height 14
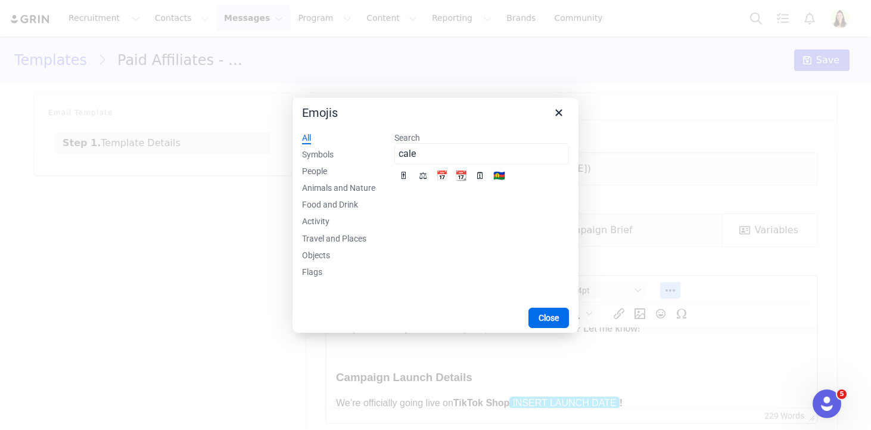
type input "cale"
click at [447, 178] on div "📅" at bounding box center [442, 176] width 14 height 14
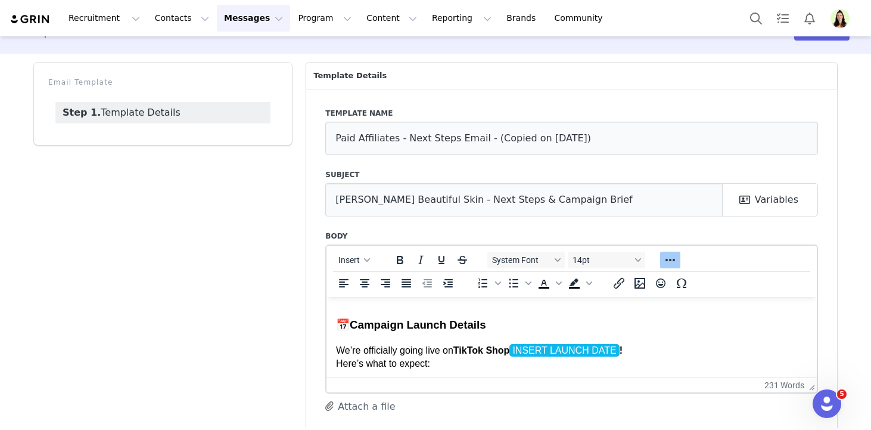
scroll to position [157, 0]
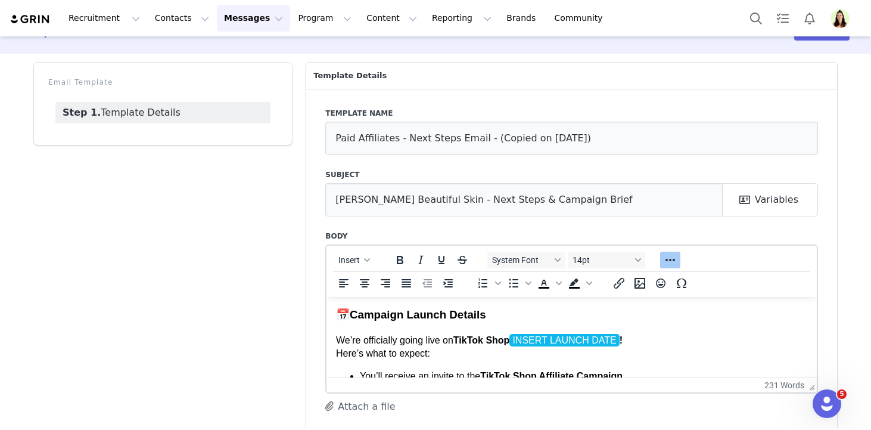
click at [619, 338] on span "INSERT LAUNCH DATE" at bounding box center [565, 339] width 110 height 13
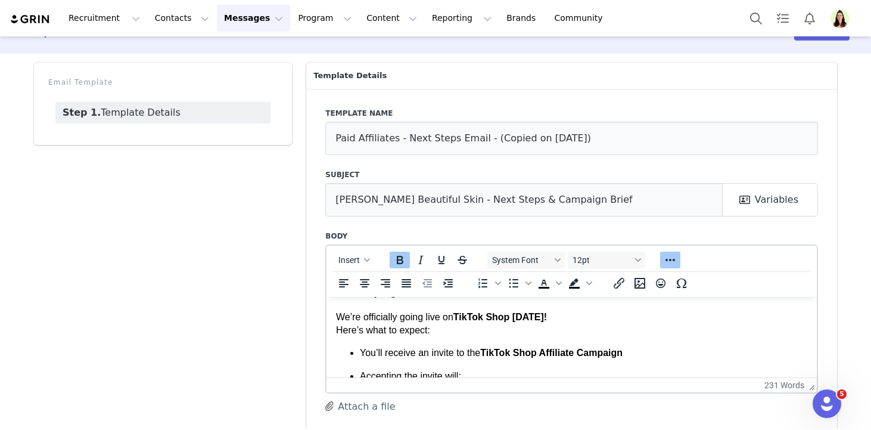
click at [353, 321] on p "We’re officially going live on TikTok Shop October 1st 2025! Here’s what to exp…" at bounding box center [571, 323] width 471 height 27
click at [405, 319] on p "We officially going live on TikTok Shop October 1st 2025! Here’s what to expect:" at bounding box center [571, 323] width 471 height 27
click at [411, 316] on p "We’re officially going live on TikTok Shop October 1st 2025! Here’s what to exp…" at bounding box center [571, 323] width 471 height 27
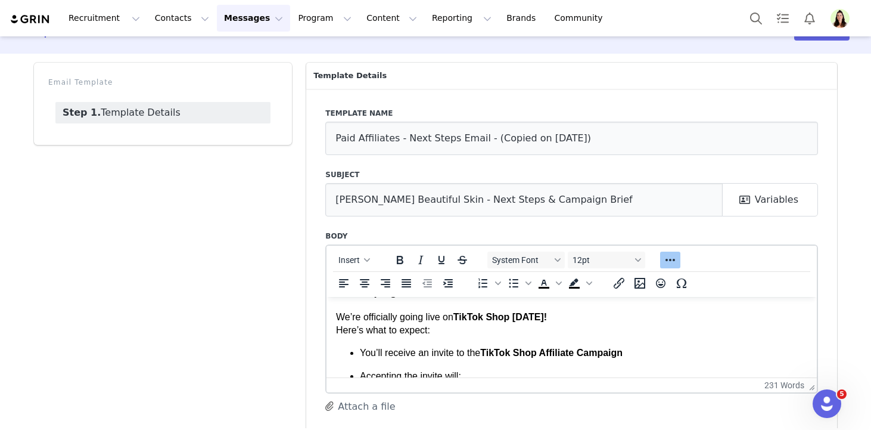
click at [411, 316] on p "We’re officially going live on TikTok Shop October 1st 2025! Here’s what to exp…" at bounding box center [571, 323] width 471 height 27
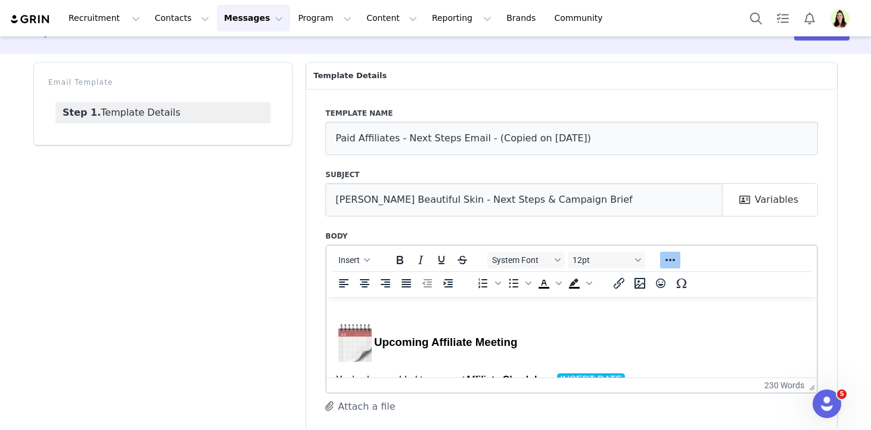
scroll to position [325, 0]
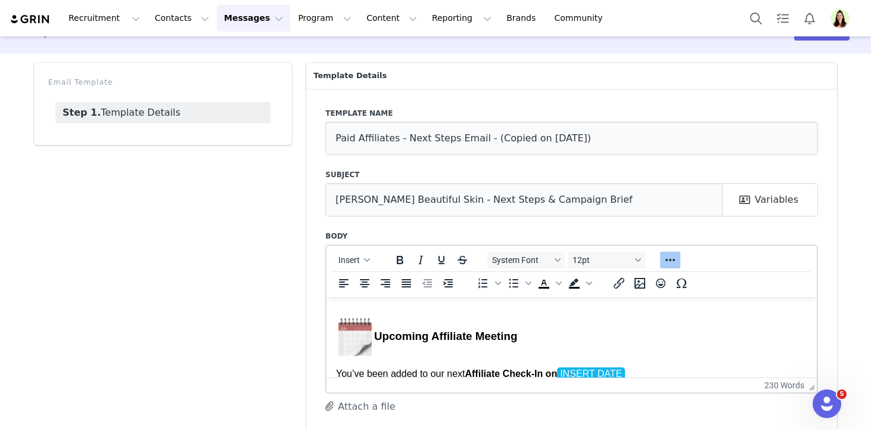
click at [375, 333] on h3 "Upcoming Affiliate Meeting" at bounding box center [571, 336] width 471 height 38
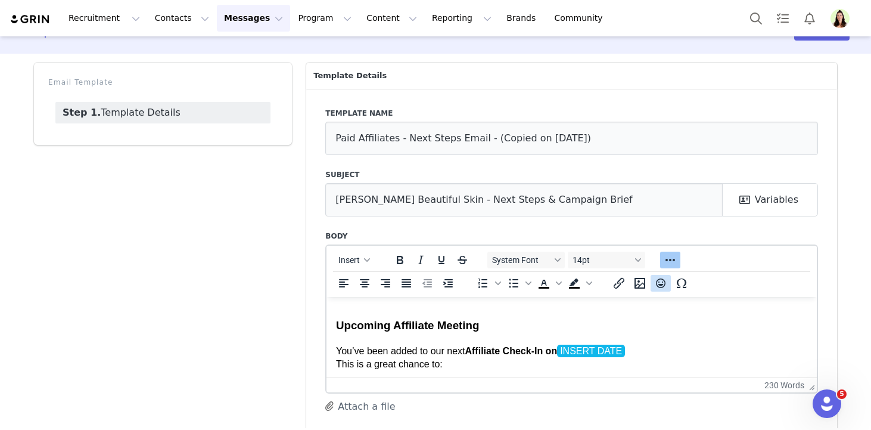
click at [669, 282] on button "Emojis" at bounding box center [661, 283] width 20 height 17
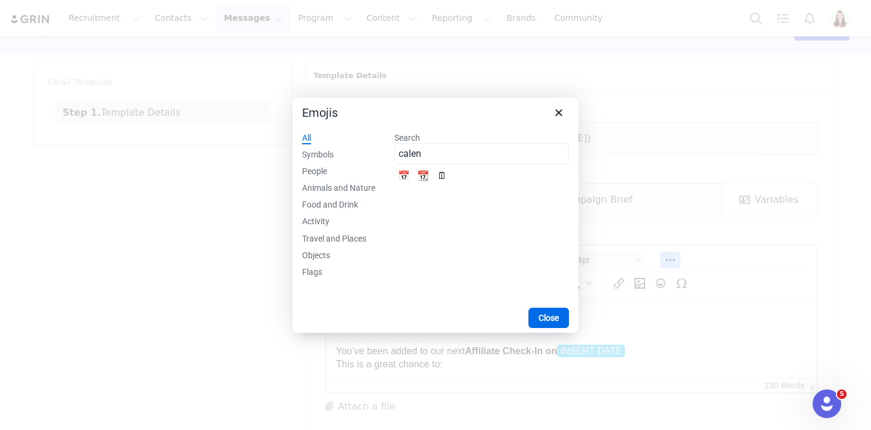
type input "calen"
click at [441, 176] on div "🗓" at bounding box center [442, 176] width 14 height 14
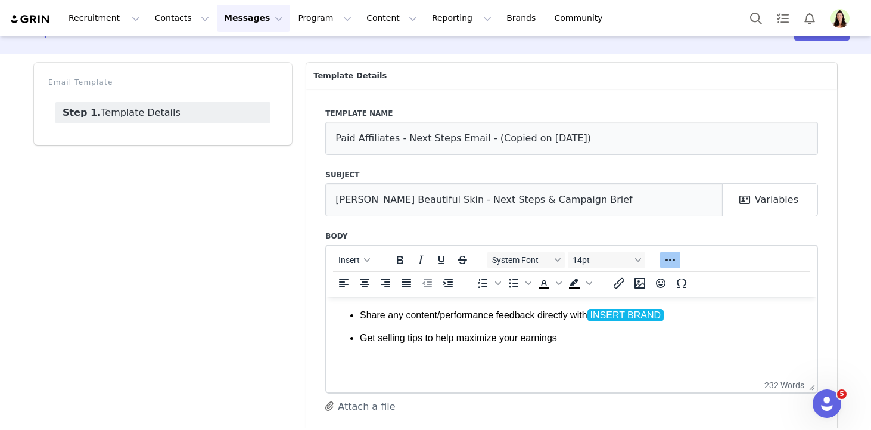
scroll to position [406, 0]
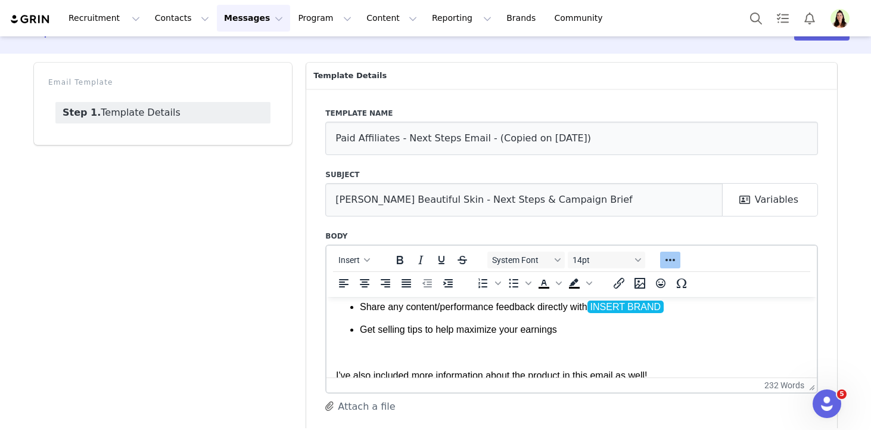
click at [697, 306] on p "Share any content/performance feedback directly with INSERT BRAND" at bounding box center [584, 306] width 448 height 13
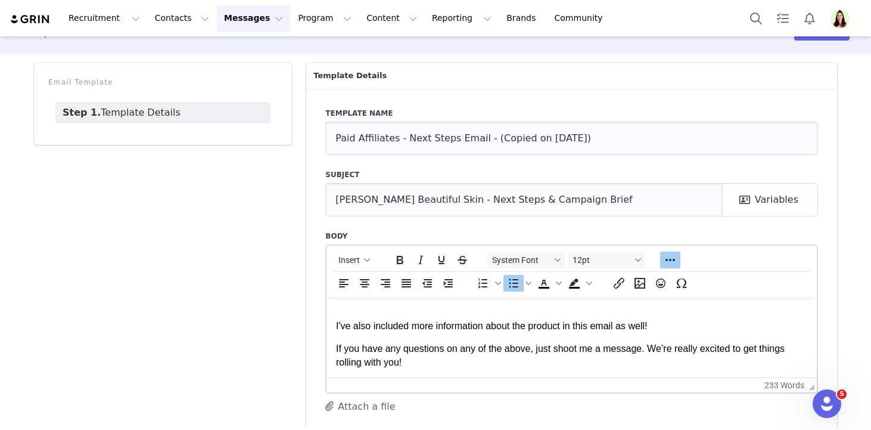
scroll to position [459, 0]
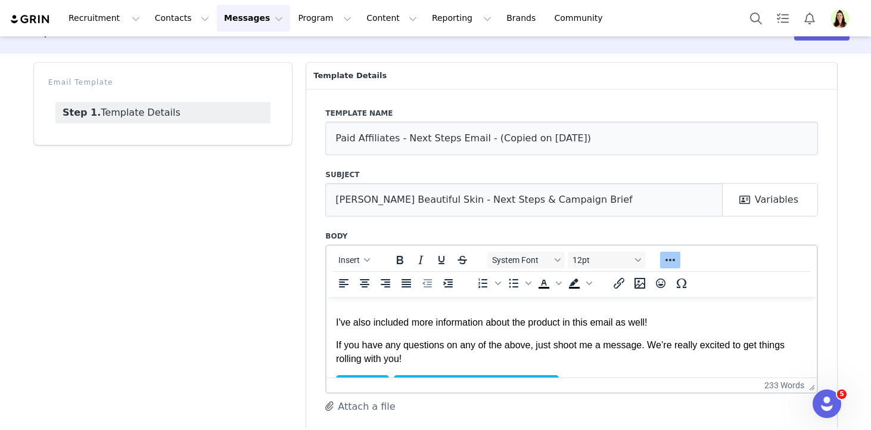
click at [487, 323] on p "I've also included more information about the product in this email as well!" at bounding box center [571, 321] width 471 height 13
drag, startPoint x: 619, startPoint y: 325, endPoint x: 778, endPoint y: 319, distance: 158.6
click at [778, 319] on p "I've also included more information/the briefing about the product in this emai…" at bounding box center [571, 321] width 471 height 13
click at [682, 323] on p "I've also included more information/the briefing about the product here as well…" at bounding box center [571, 321] width 471 height 13
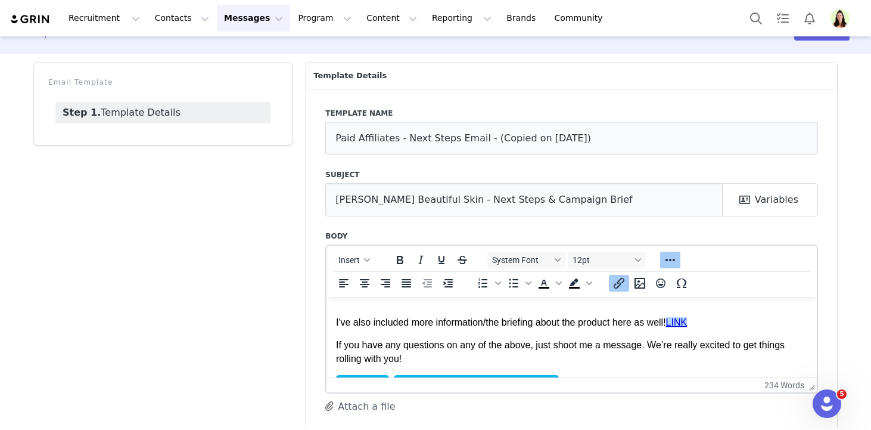
click at [716, 321] on p "I've also included more information/the briefing about the product here as well…" at bounding box center [571, 321] width 471 height 13
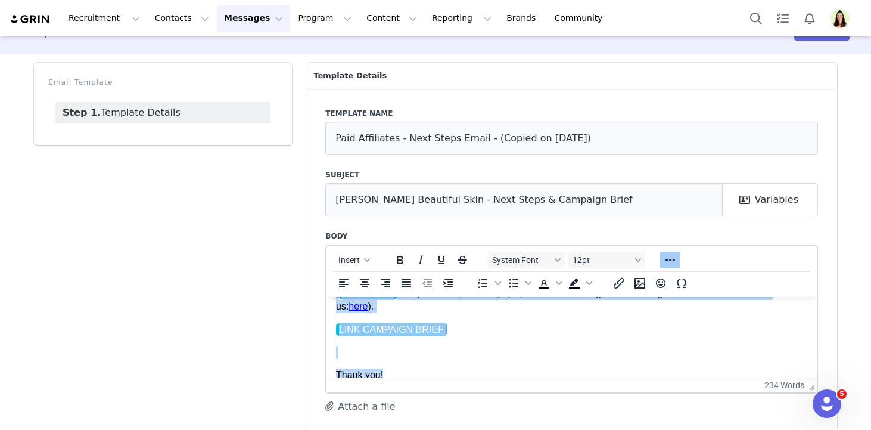
scroll to position [657, 0]
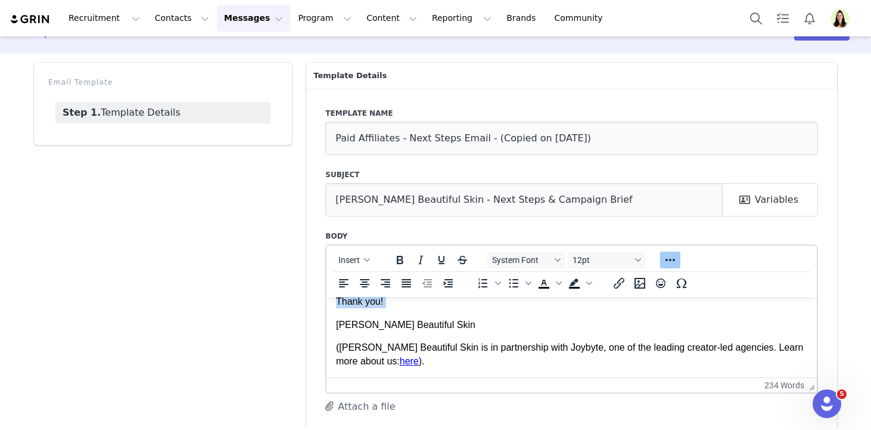
drag, startPoint x: 617, startPoint y: 330, endPoint x: 610, endPoint y: 310, distance: 21.1
click at [610, 310] on body "Hi there! Hope you’re doing well! We are excited to launch our TTS Campaign on …" at bounding box center [571, 8] width 471 height 718
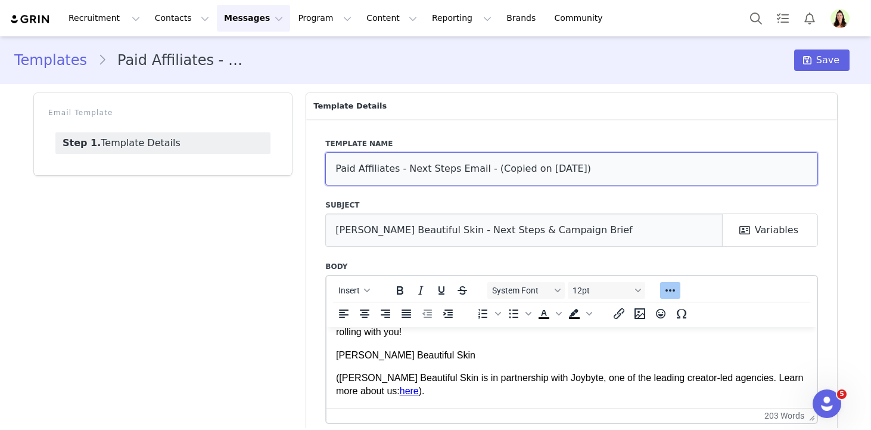
click at [465, 159] on input "Paid Affiliates - Next Steps Email - (Copied on Aug 29, 2025)" at bounding box center [571, 168] width 493 height 33
type input "Commission Only Affiliates - Briefing & Meeting Invite Email"
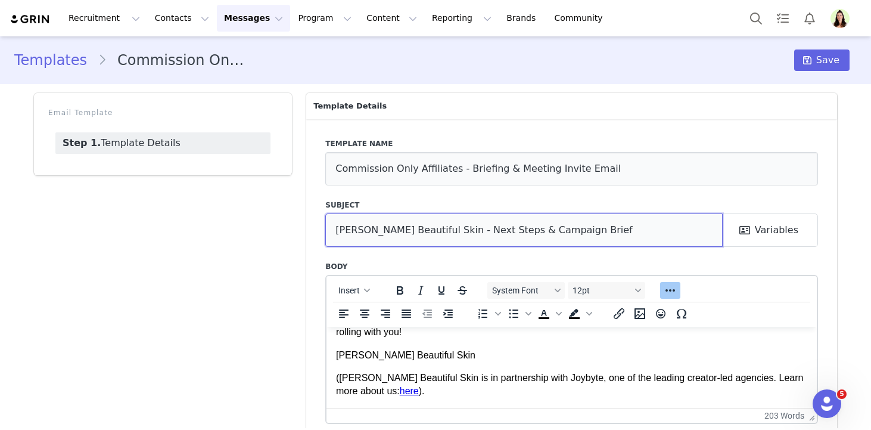
drag, startPoint x: 424, startPoint y: 231, endPoint x: 616, endPoint y: 218, distance: 191.7
click at [616, 218] on input "[PERSON_NAME] Beautiful Skin - Next Steps & Campaign Brief" at bounding box center [524, 229] width 398 height 33
drag, startPoint x: 614, startPoint y: 227, endPoint x: 426, endPoint y: 229, distance: 188.9
click at [426, 229] on input "[PERSON_NAME] Beautiful Skin - Next Steps & Campaign Brief" at bounding box center [524, 229] width 398 height 33
paste input "Let's Get Ready to Launch"
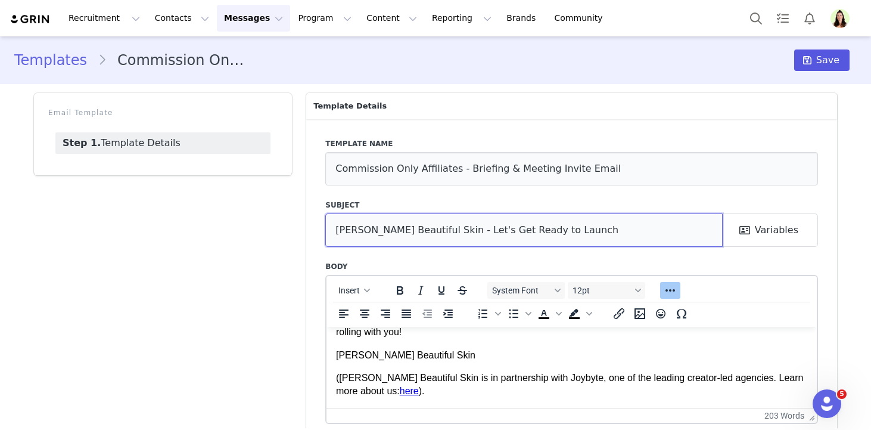
type input "Rae Beautiful Skin - Let's Get Ready to Launch"
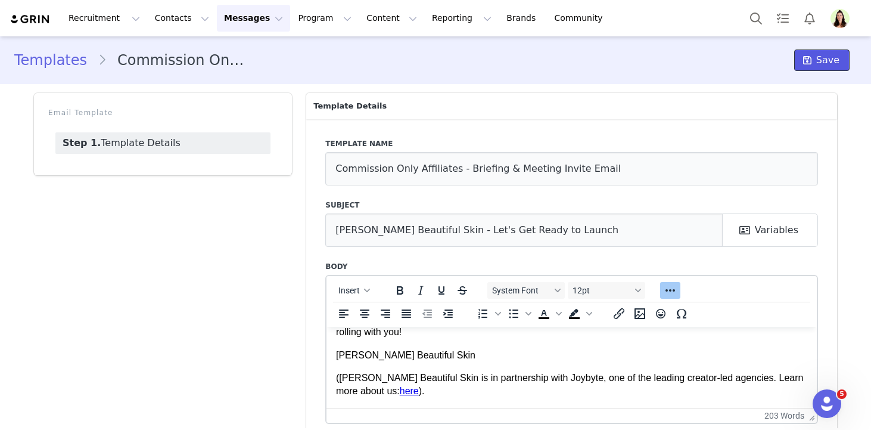
click at [805, 58] on span at bounding box center [807, 60] width 14 height 14
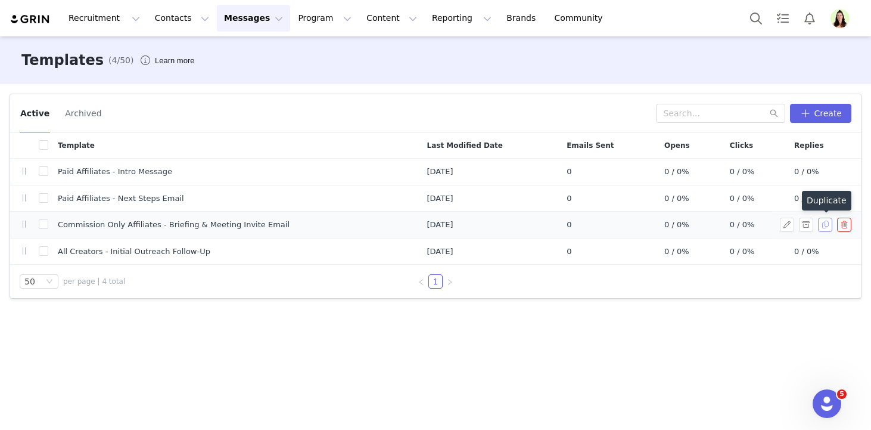
click at [832, 225] on button "button" at bounding box center [825, 225] width 14 height 14
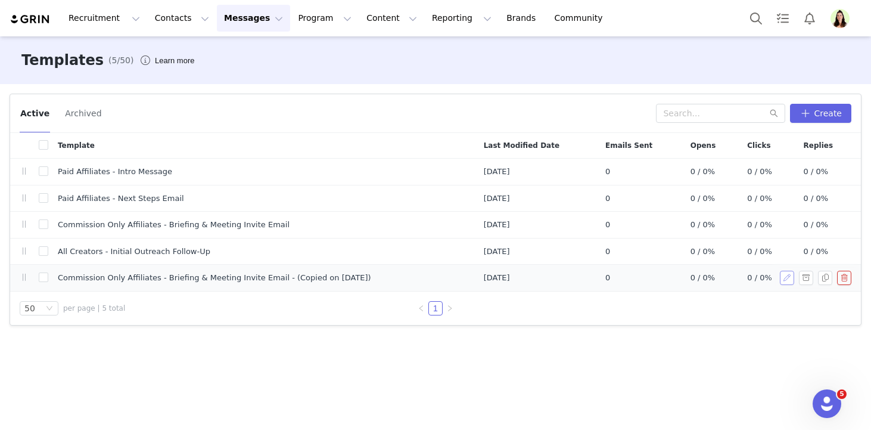
click at [789, 278] on button "button" at bounding box center [787, 278] width 14 height 14
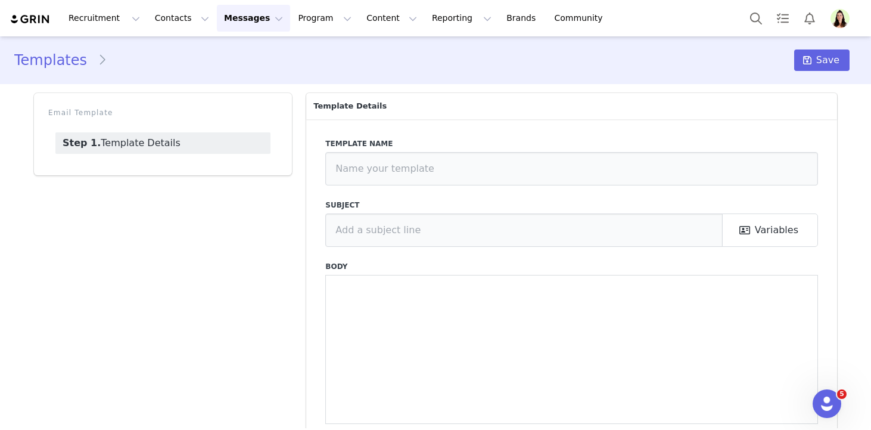
type input "Commission Only Affiliates - Briefing & Meeting Invite Email - (Copied on Aug 2…"
type input "Rae Beautiful Skin - Let's Get Ready to Launch"
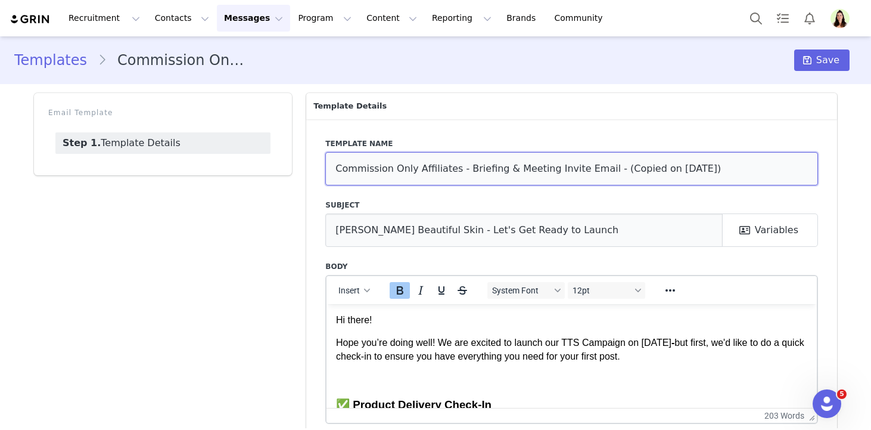
click at [486, 167] on input "Commission Only Affiliates - Briefing & Meeting Invite Email - (Copied on Aug 2…" at bounding box center [571, 168] width 493 height 33
paste input "Paid Affiliates - Briefing & Account Connection Email"
type input "Paid Affiliates - Briefing & Account Connection Email"
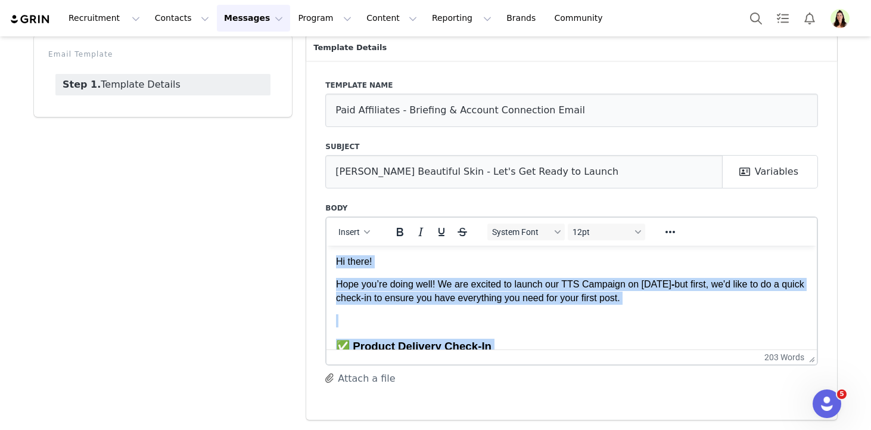
scroll to position [16, 0]
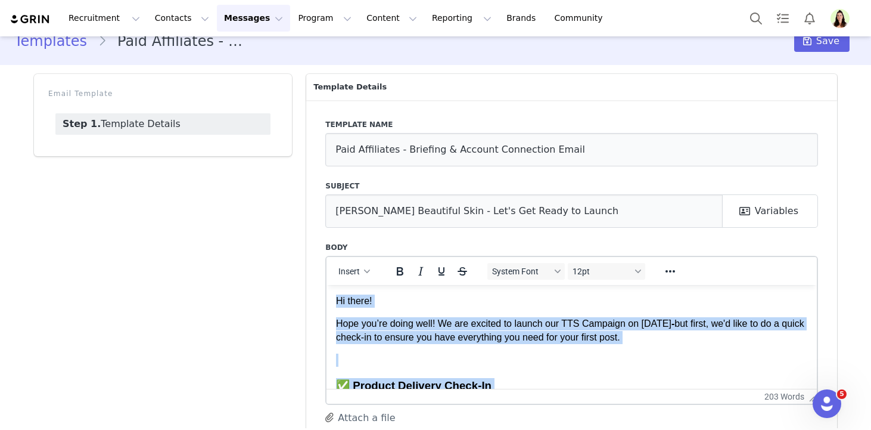
drag, startPoint x: 415, startPoint y: 312, endPoint x: 333, endPoint y: 78, distance: 248.0
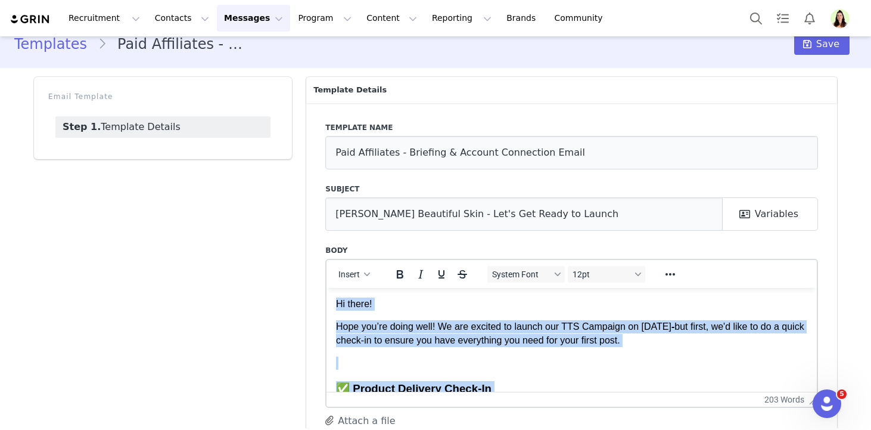
paste body "Rich Text Area. Press ALT-0 for help."
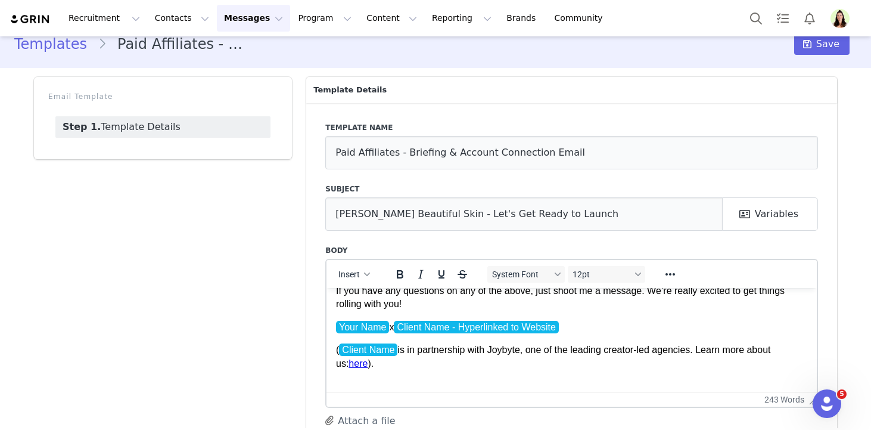
scroll to position [0, 0]
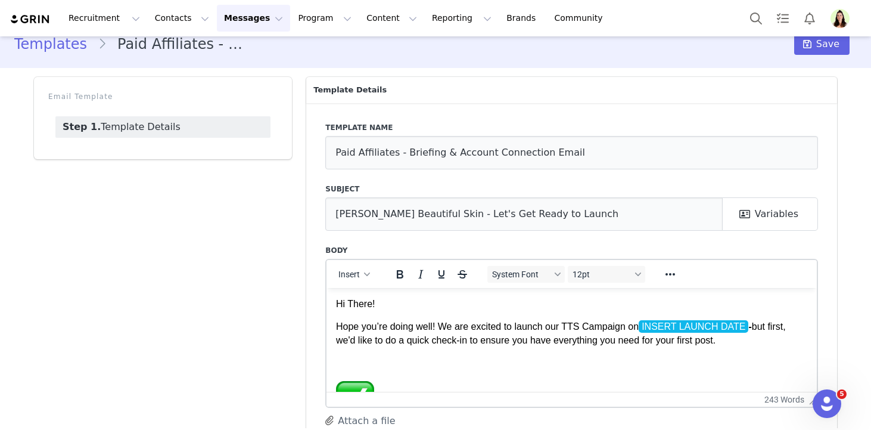
click at [371, 362] on p "Rich Text Area. Press ALT-0 for help." at bounding box center [571, 362] width 471 height 13
click at [693, 332] on span "INSERT LAUNCH DATE" at bounding box center [694, 325] width 110 height 13
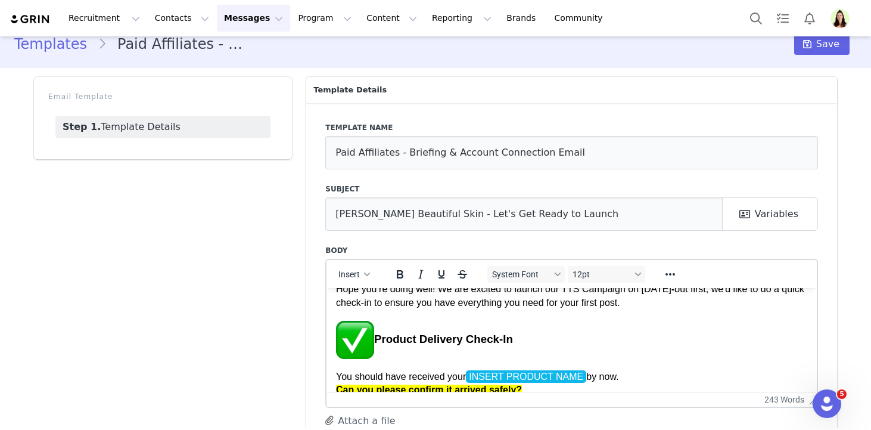
scroll to position [51, 0]
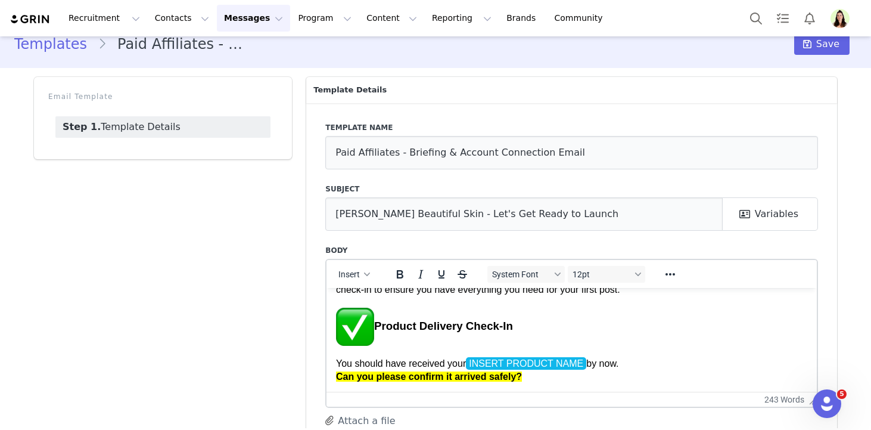
click at [381, 325] on h3 "Product Delivery Check-In" at bounding box center [571, 326] width 471 height 38
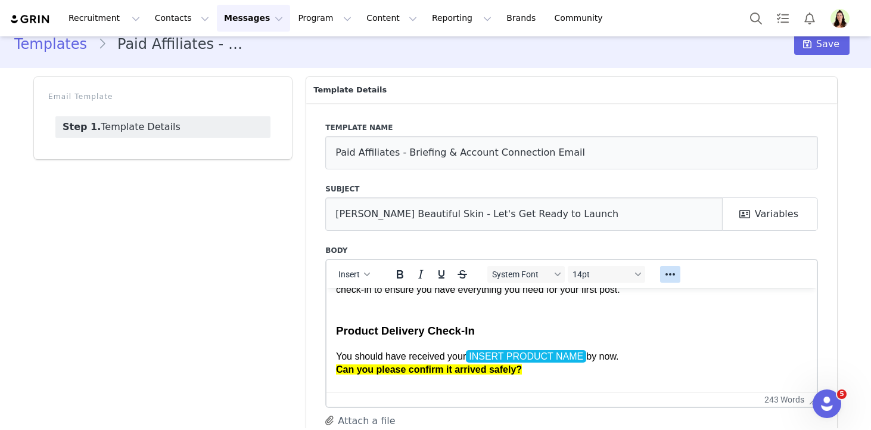
click at [663, 278] on icon "Reveal or hide additional toolbar items" at bounding box center [670, 274] width 14 height 14
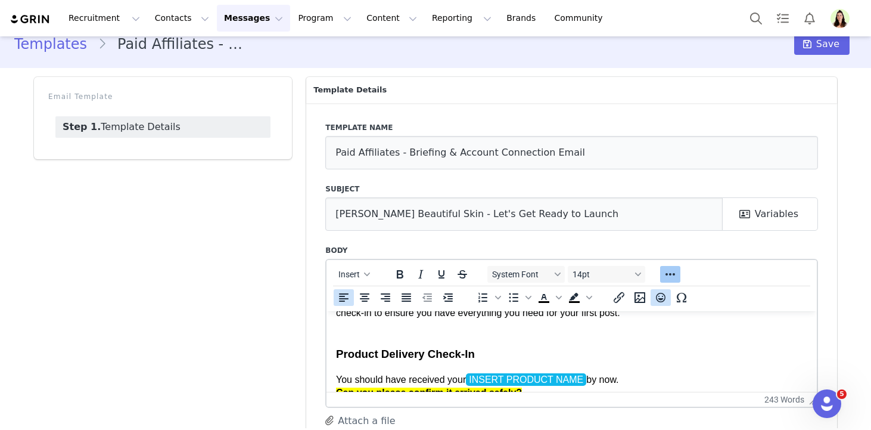
click at [657, 296] on icon "Emojis" at bounding box center [661, 298] width 10 height 10
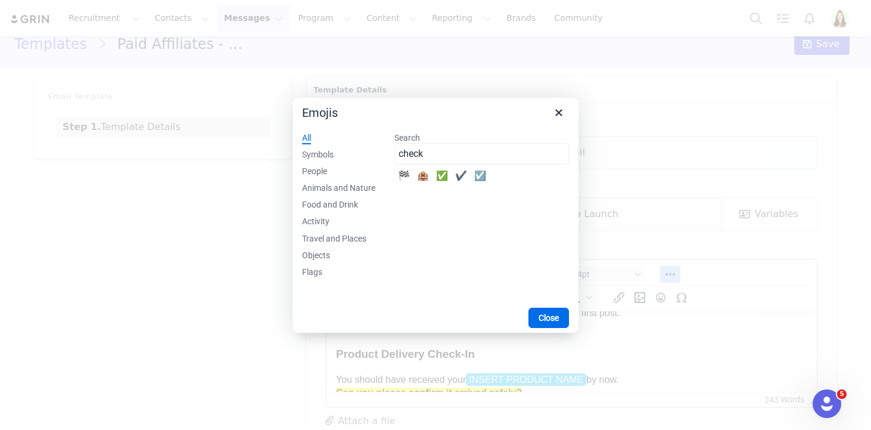
type input "check"
click at [449, 178] on div "✅" at bounding box center [442, 176] width 14 height 14
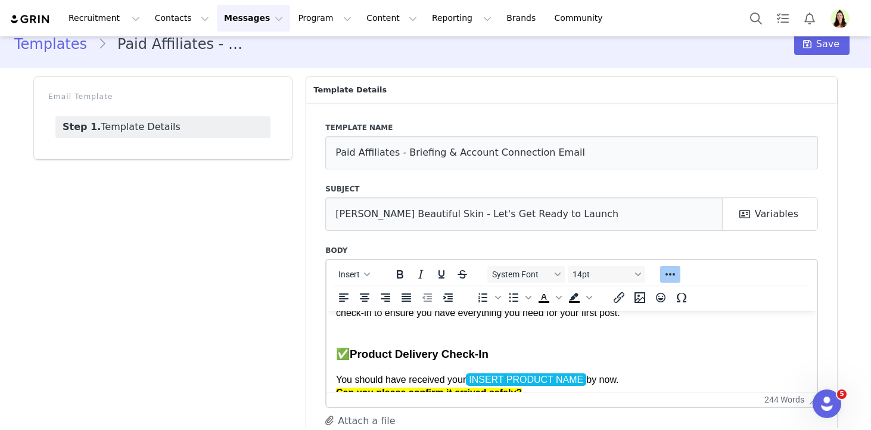
scroll to position [58, 0]
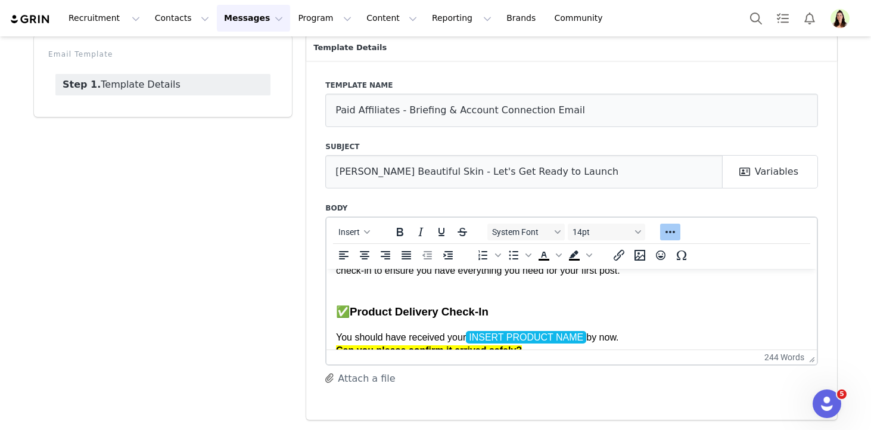
click at [544, 335] on span "INSERT PRODUCT NAME" at bounding box center [526, 336] width 120 height 13
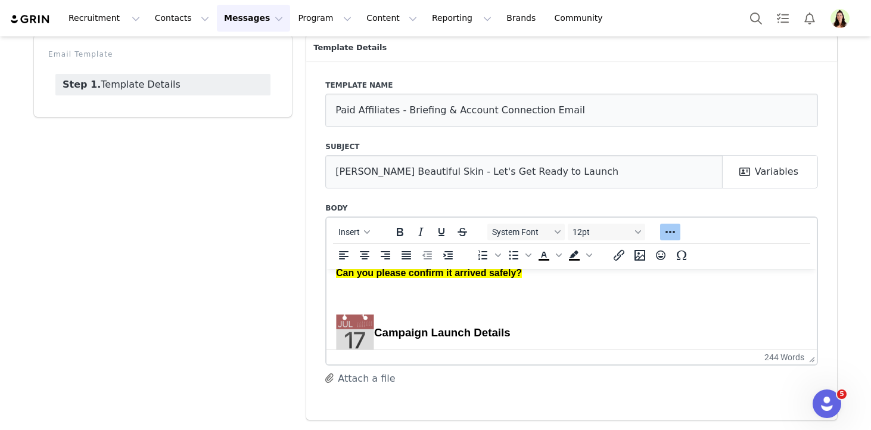
scroll to position [134, 0]
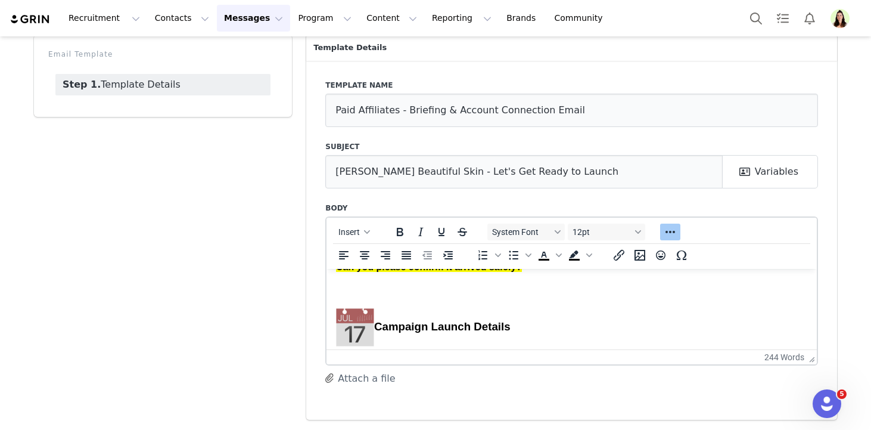
click at [377, 325] on h3 "Campaign Launch Details" at bounding box center [571, 327] width 471 height 38
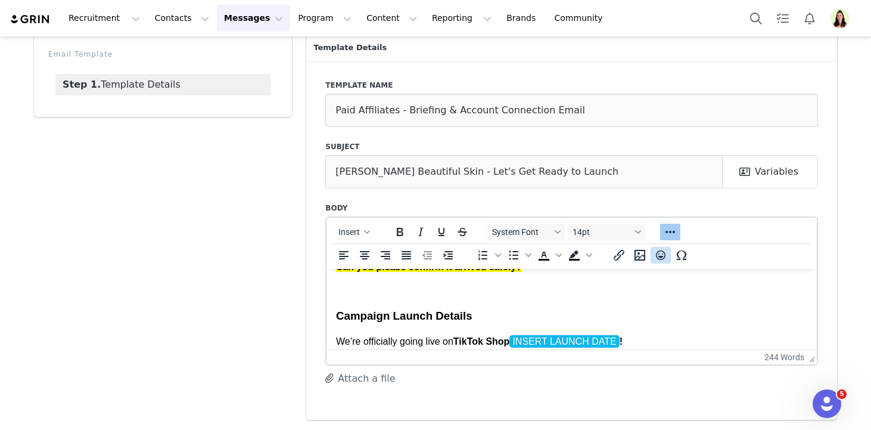
click at [662, 253] on icon "Emojis" at bounding box center [661, 255] width 14 height 14
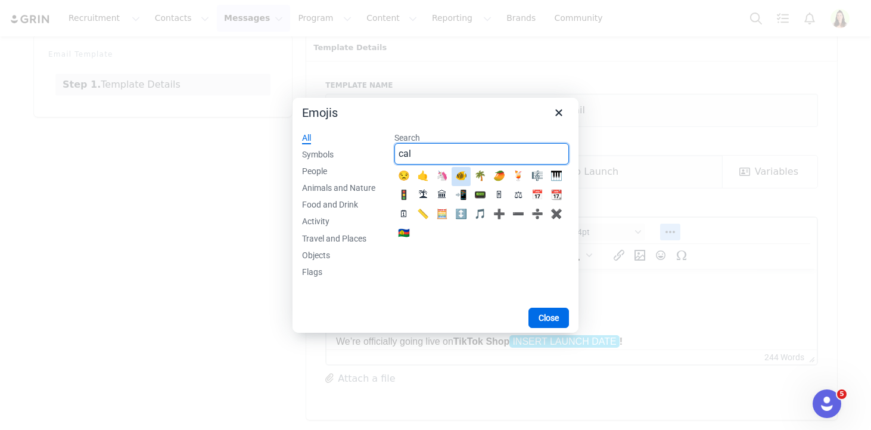
click at [444, 156] on input "cal" at bounding box center [482, 153] width 175 height 21
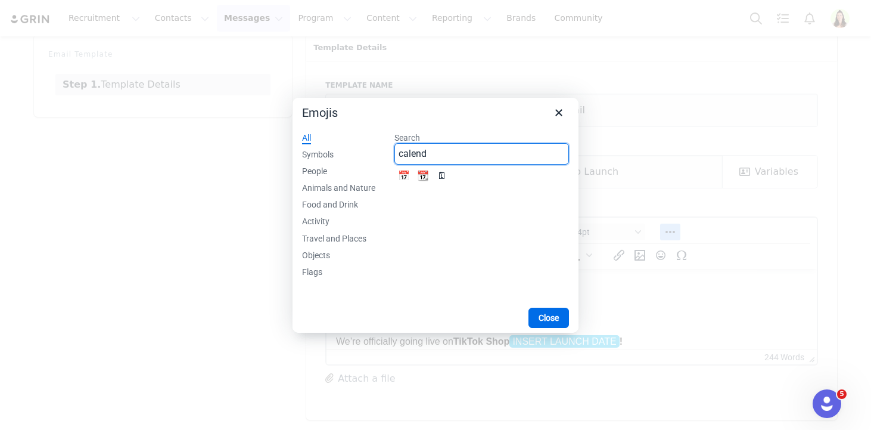
type input "calend"
click at [430, 173] on div "📆" at bounding box center [423, 176] width 14 height 14
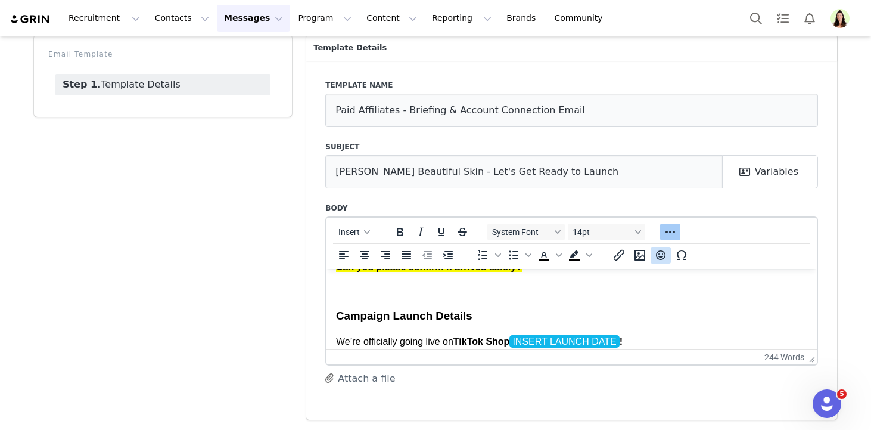
click at [658, 251] on icon "Emojis" at bounding box center [661, 255] width 10 height 10
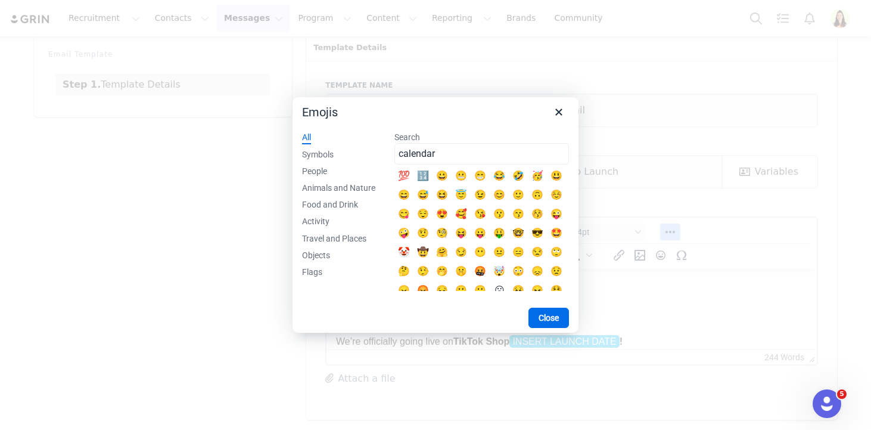
type input "calendar"
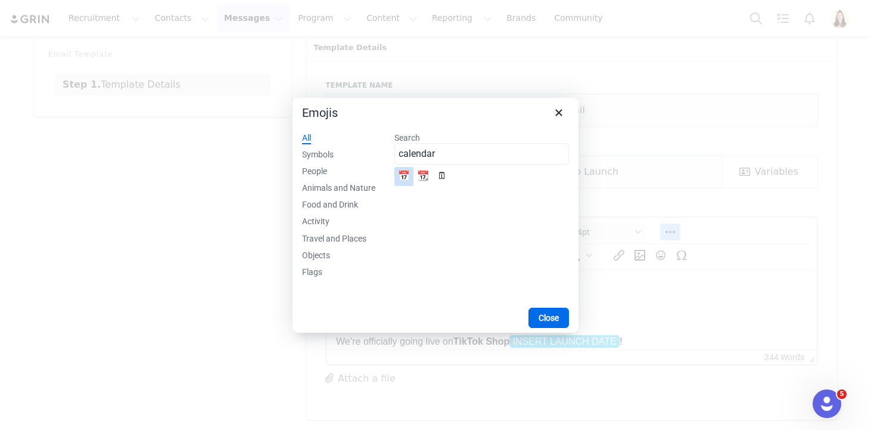
click at [399, 173] on div "📅" at bounding box center [404, 176] width 14 height 14
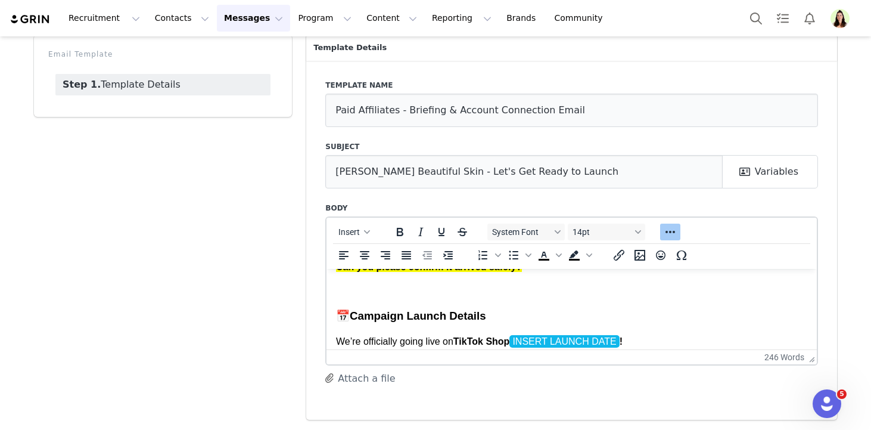
scroll to position [179, 0]
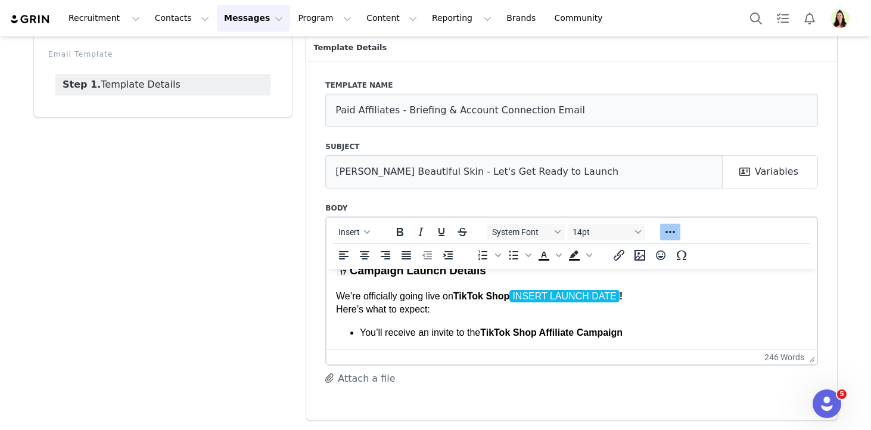
click at [525, 296] on span "INSERT LAUNCH DATE" at bounding box center [565, 295] width 110 height 13
click at [551, 297] on span "INSERT LAUNCH DATE" at bounding box center [565, 295] width 110 height 13
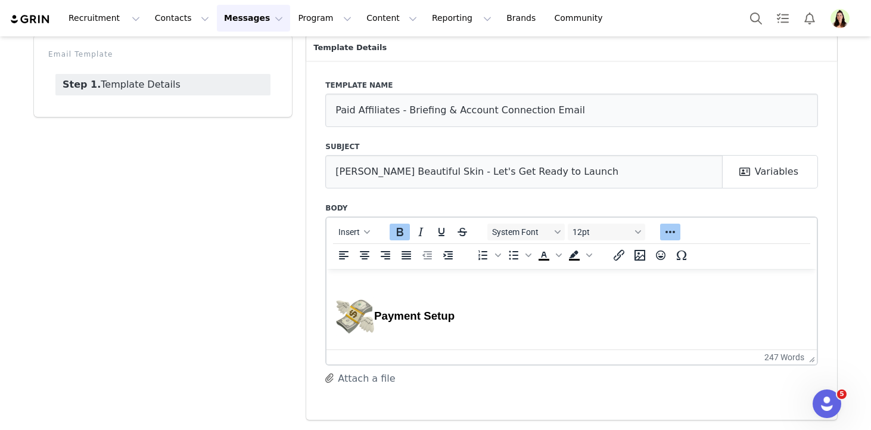
scroll to position [326, 0]
click at [376, 310] on h3 "Payment Setup" at bounding box center [571, 313] width 471 height 38
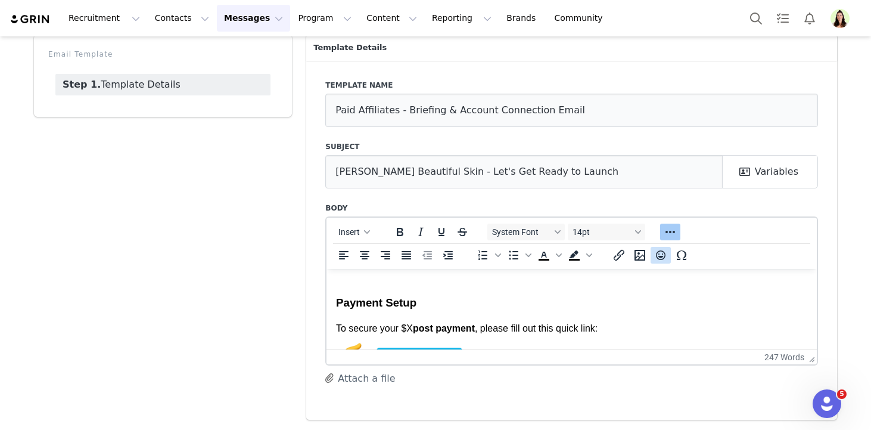
click at [657, 250] on icon "Emojis" at bounding box center [661, 255] width 14 height 14
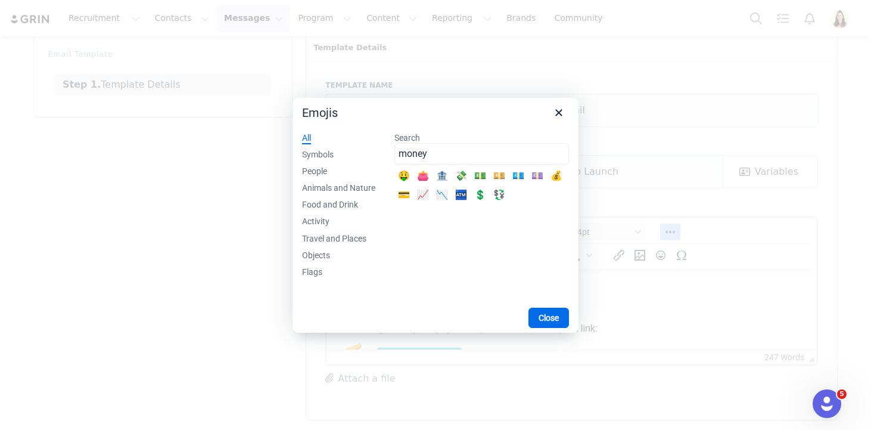
type input "money"
click at [468, 178] on div "💸" at bounding box center [461, 176] width 14 height 14
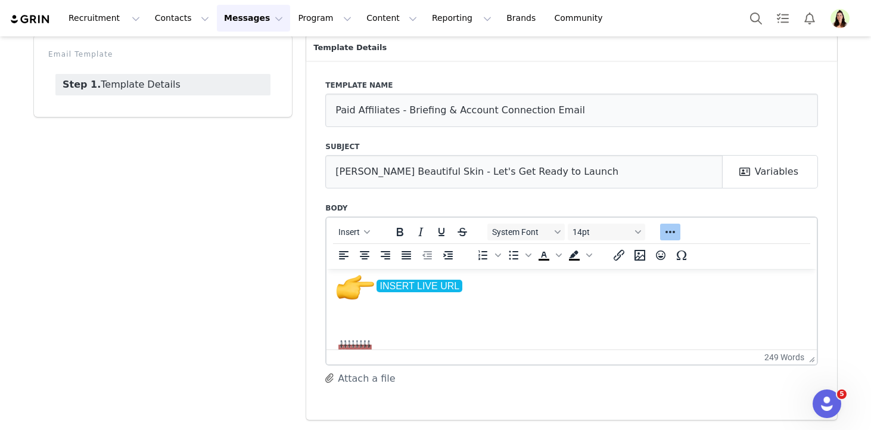
scroll to position [395, 0]
click at [485, 287] on p "To secure your $X post payment , please fill out this quick link: INSERT LIVE U…" at bounding box center [571, 277] width 471 height 51
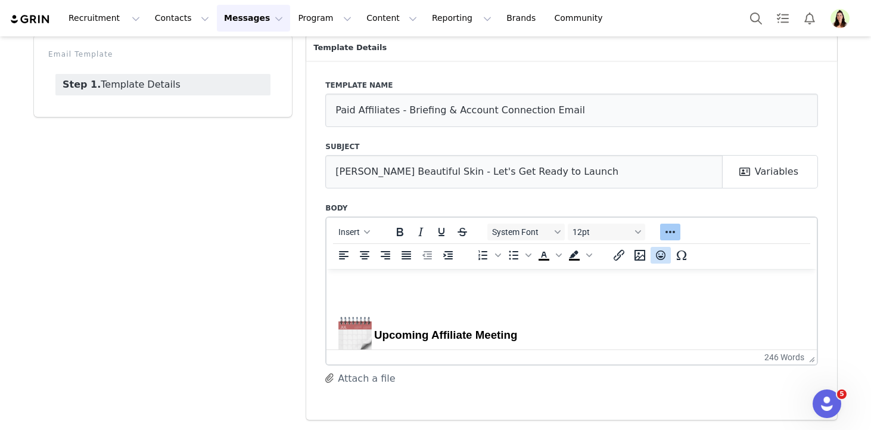
click at [664, 259] on icon "Emojis" at bounding box center [661, 255] width 14 height 14
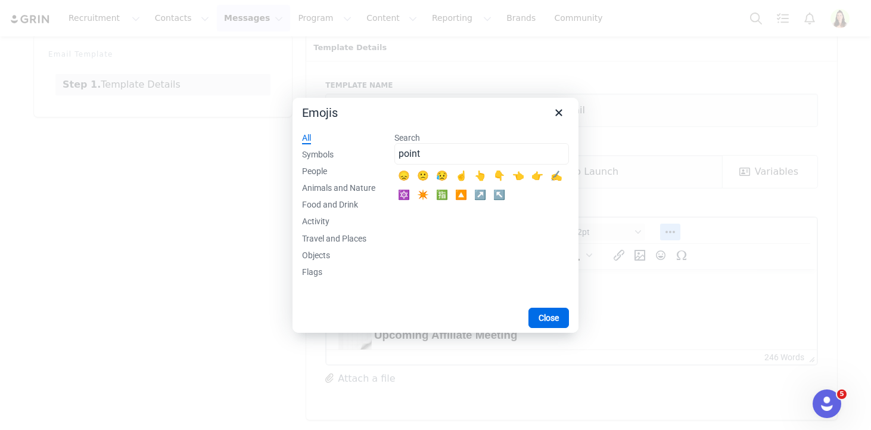
type input "point"
click at [534, 178] on div "👉" at bounding box center [537, 176] width 14 height 14
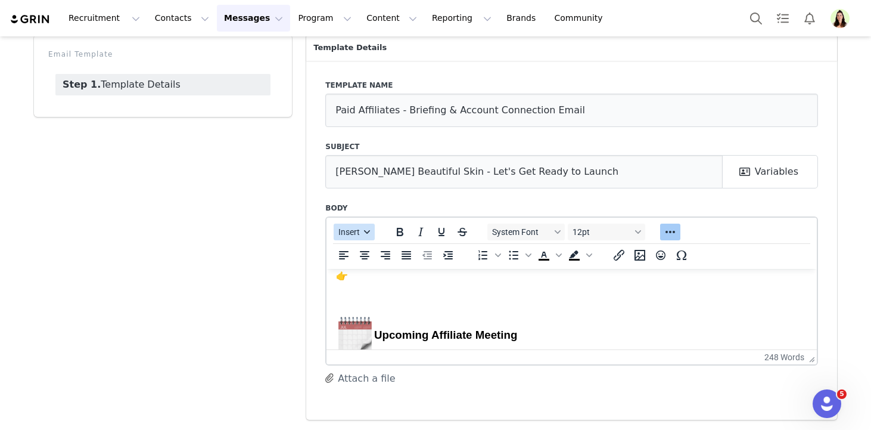
click at [339, 229] on span "Insert" at bounding box center [349, 232] width 21 height 10
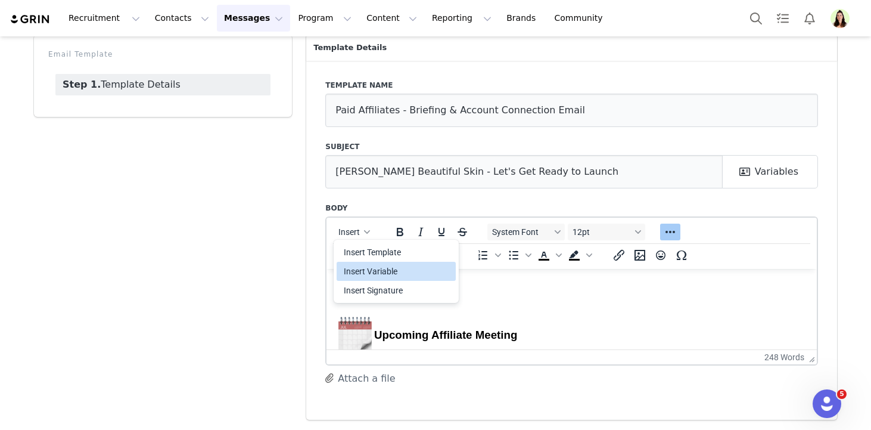
click at [364, 263] on div "Insert Variable" at bounding box center [396, 271] width 119 height 19
select select
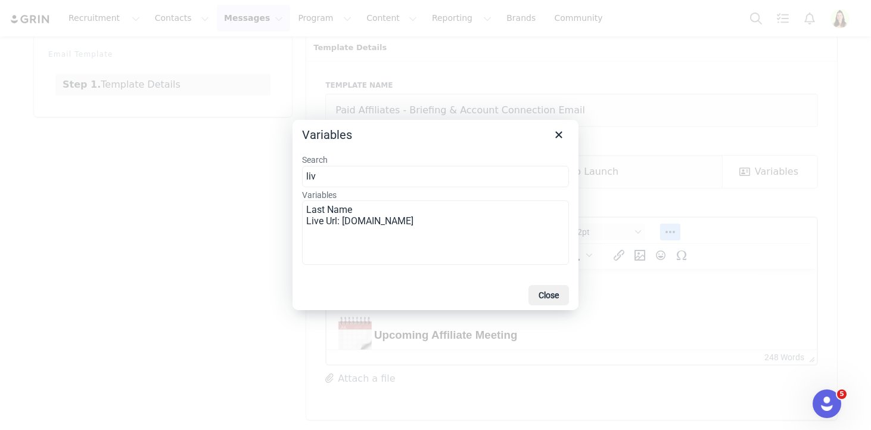
type input "live"
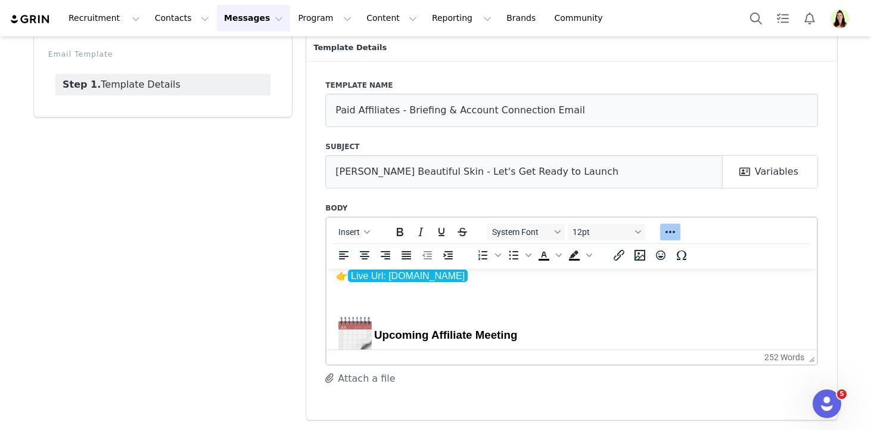
scroll to position [424, 0]
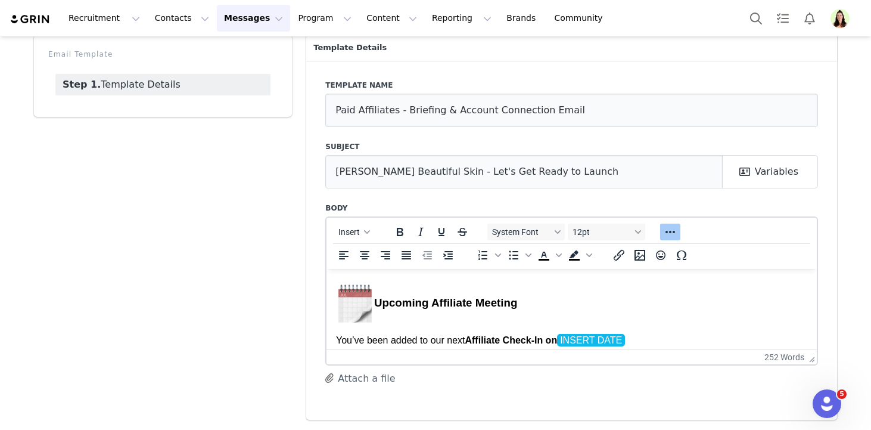
click at [380, 299] on h3 "Upcoming Affiliate Meeting" at bounding box center [571, 303] width 471 height 38
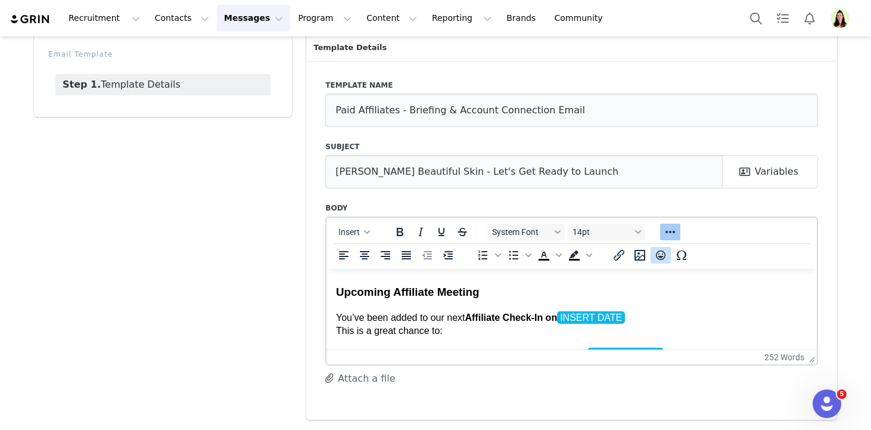
click at [657, 257] on icon "Emojis" at bounding box center [661, 255] width 14 height 14
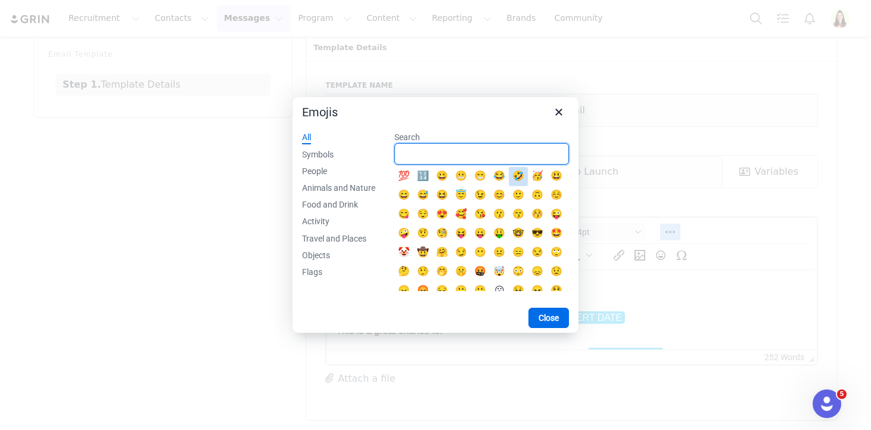
click at [507, 152] on input "Search" at bounding box center [482, 153] width 175 height 21
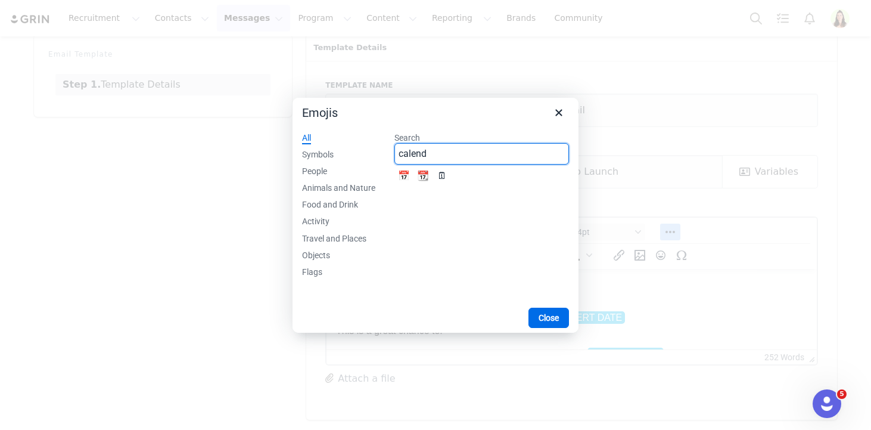
type input "calend"
click at [439, 175] on div "🗓" at bounding box center [442, 176] width 14 height 14
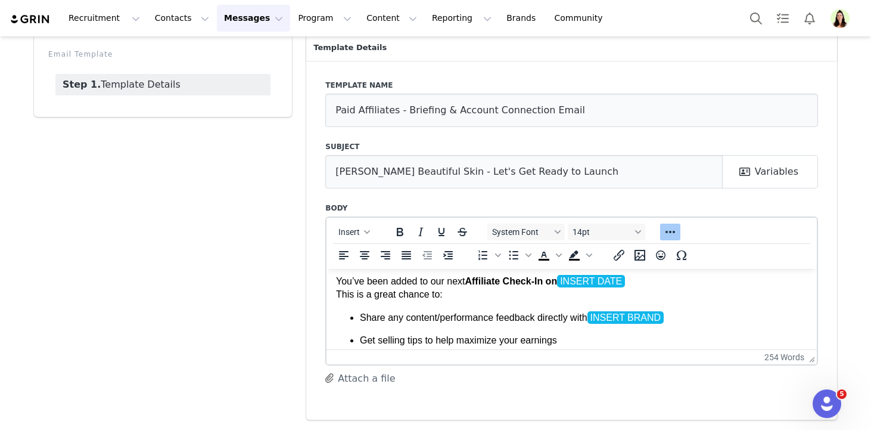
scroll to position [475, 0]
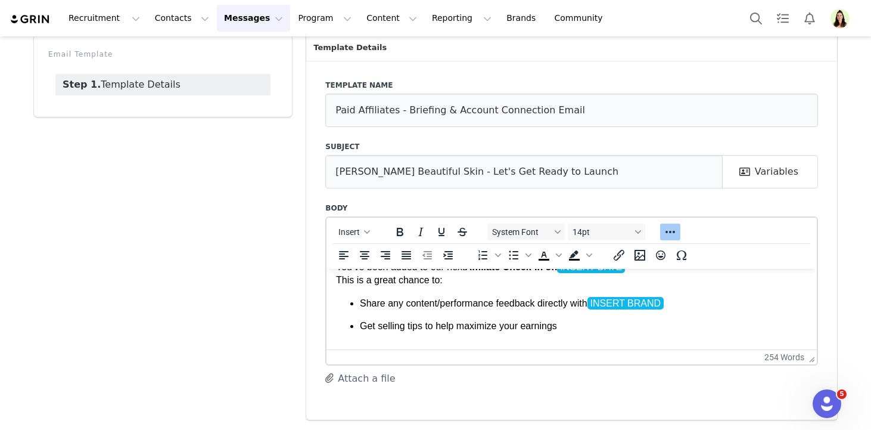
click at [694, 300] on p "Share any content/performance feedback directly with INSERT BRAND" at bounding box center [584, 302] width 448 height 13
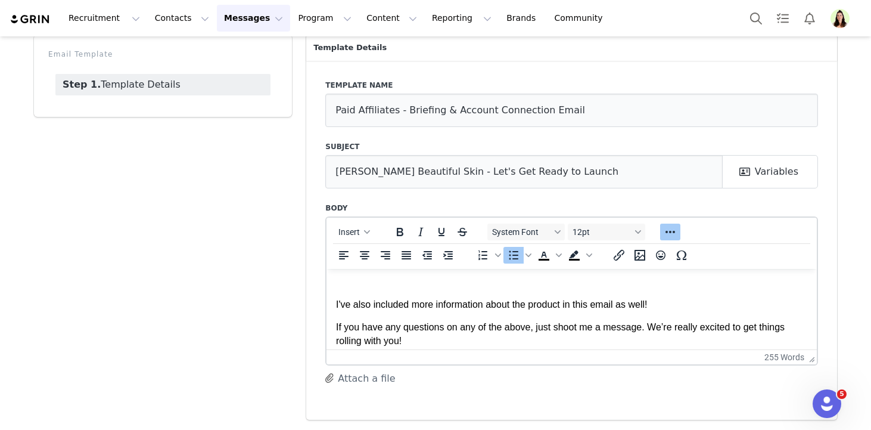
scroll to position [543, 0]
drag, startPoint x: 567, startPoint y: 305, endPoint x: 694, endPoint y: 305, distance: 126.3
click at [694, 305] on p "I've also included more information about the product in this email as well!" at bounding box center [571, 303] width 471 height 13
click at [676, 308] on p "I've also included more information about the product/the brief here as well! L…" at bounding box center [571, 303] width 471 height 13
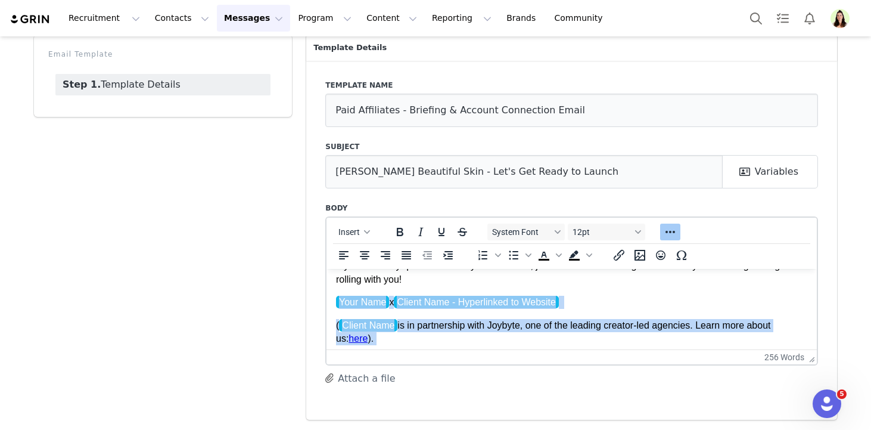
scroll to position [669, 0]
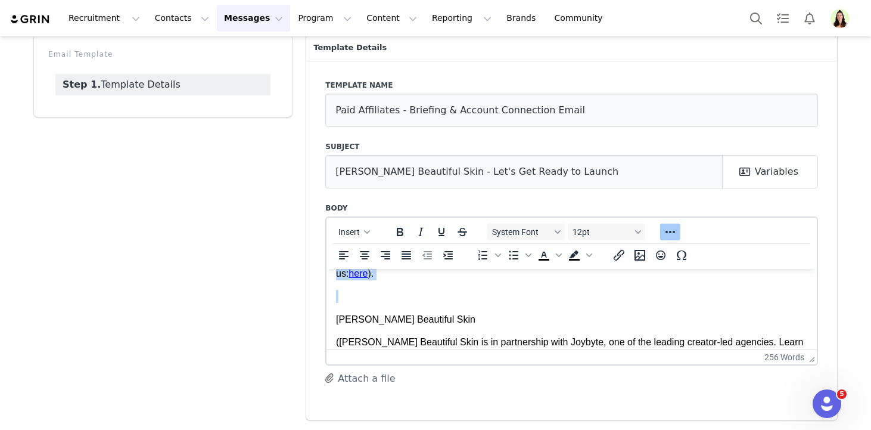
drag, startPoint x: 424, startPoint y: 284, endPoint x: 430, endPoint y: 305, distance: 21.5
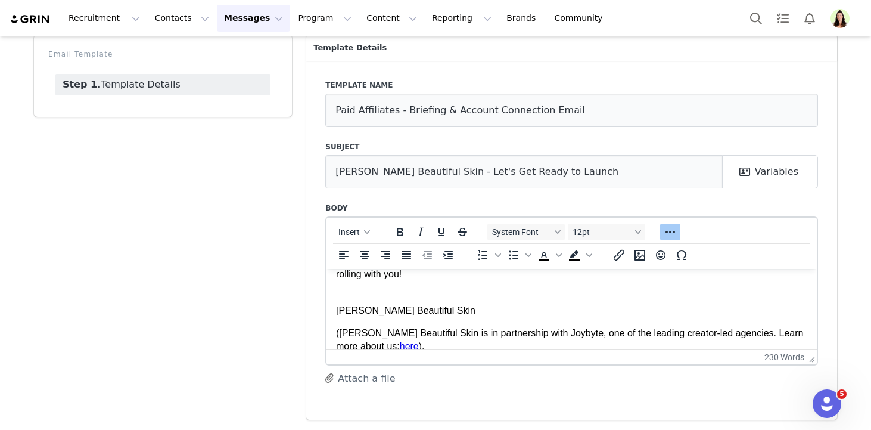
scroll to position [0, 0]
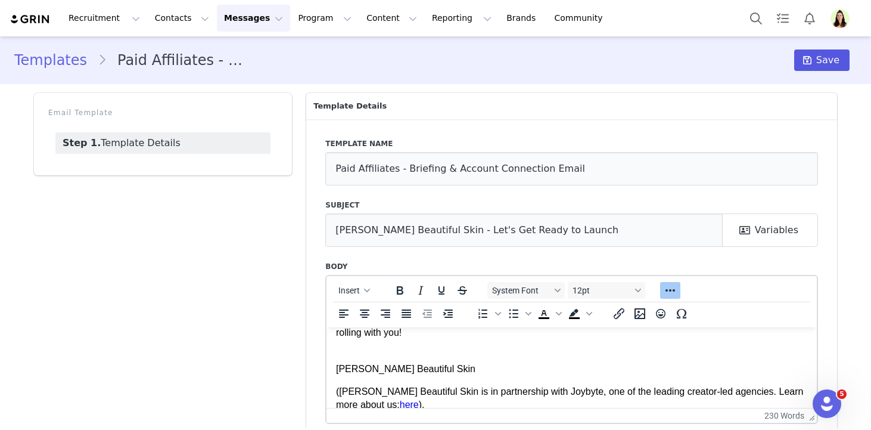
click at [809, 66] on span at bounding box center [807, 60] width 14 height 14
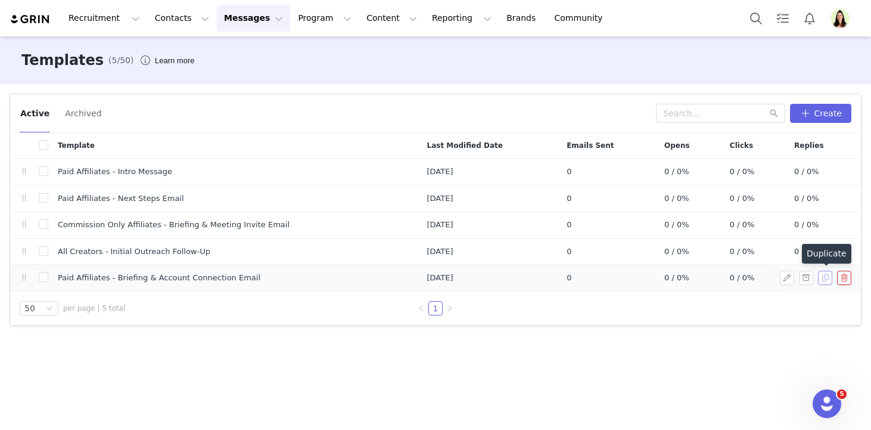
click at [823, 281] on button "button" at bounding box center [825, 278] width 14 height 14
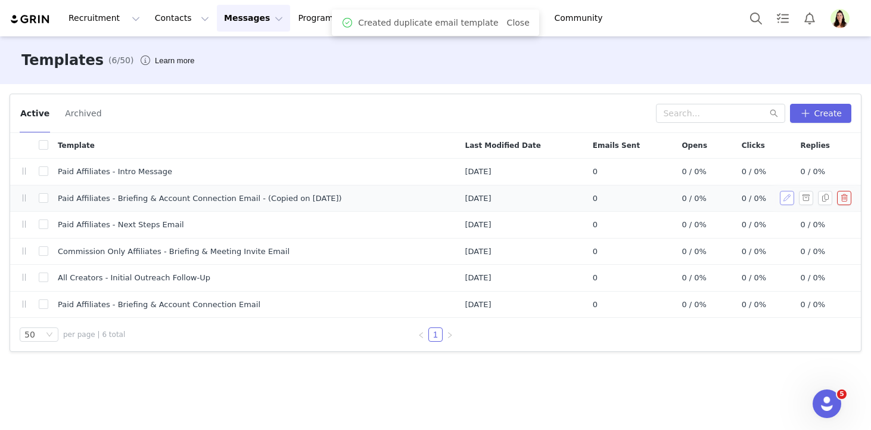
click at [781, 195] on button "button" at bounding box center [787, 198] width 14 height 14
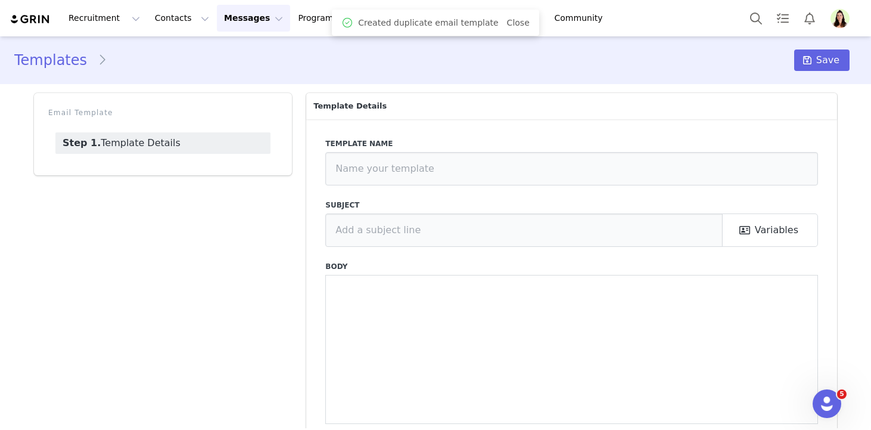
type input "Paid Affiliates - Briefing & Account Connection Email - (Copied on Aug 29, 2025)"
type input "Rae Beautiful Skin - Let's Get Ready to Launch"
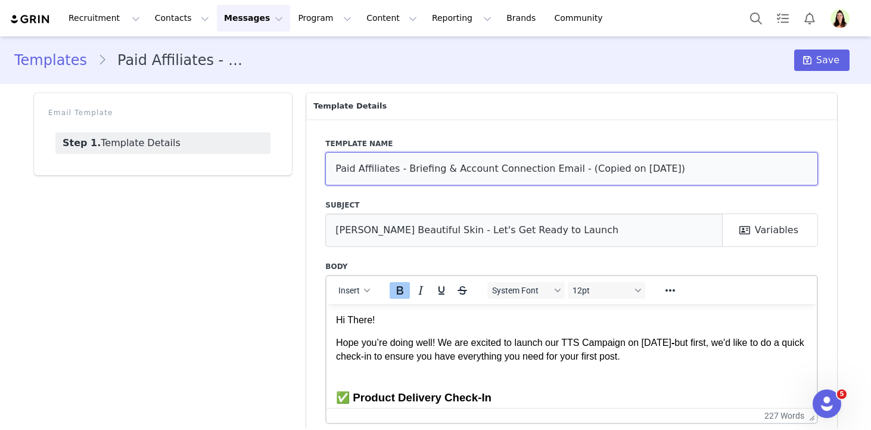
click at [476, 164] on input "Paid Affiliates - Briefing & Account Connection Email - (Copied on Aug 29, 2025)" at bounding box center [571, 168] width 493 height 33
paste input "Follow Up - No Response to Proposal"
type input "Follow Up - No Response to Proposal"
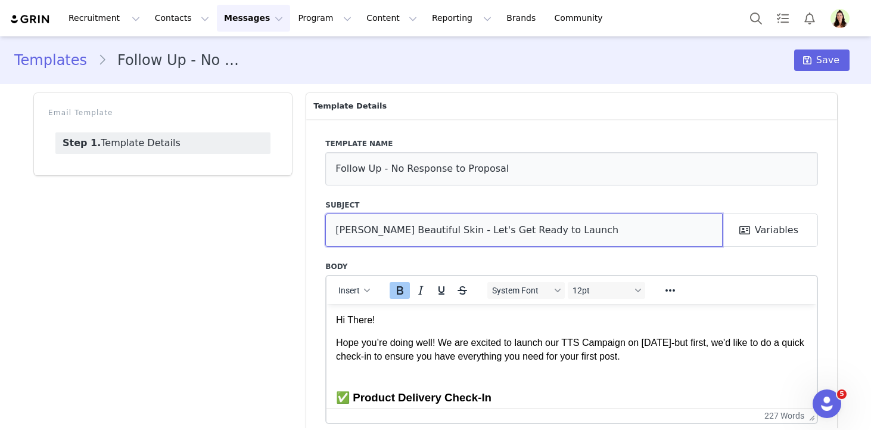
drag, startPoint x: 424, startPoint y: 232, endPoint x: 644, endPoint y: 235, distance: 220.5
click at [644, 235] on input "Rae Beautiful Skin - Let's Get Ready to Launch" at bounding box center [524, 229] width 398 height 33
paste input "Campaign Follow Up"
type input "Rae Beautiful Skin - Campaign Follow Up"
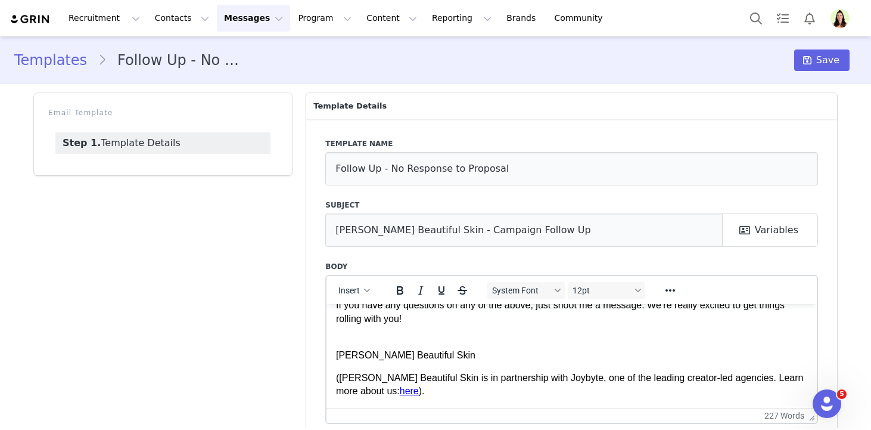
scroll to position [58, 0]
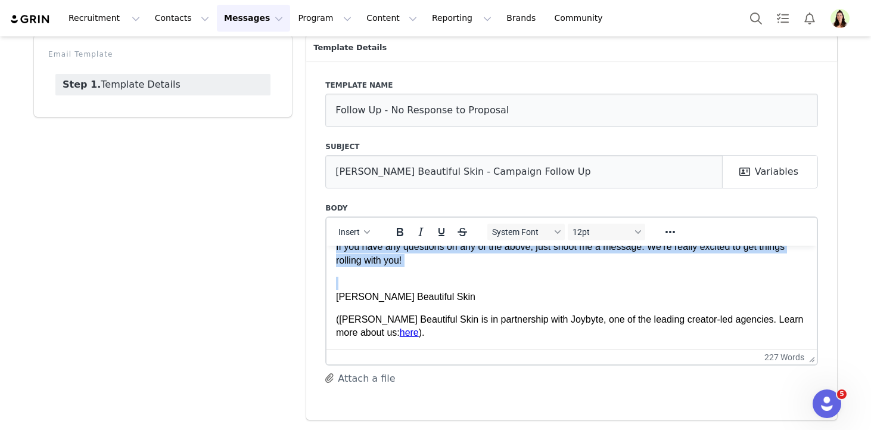
drag, startPoint x: 337, startPoint y: 259, endPoint x: 448, endPoint y: 283, distance: 114.0
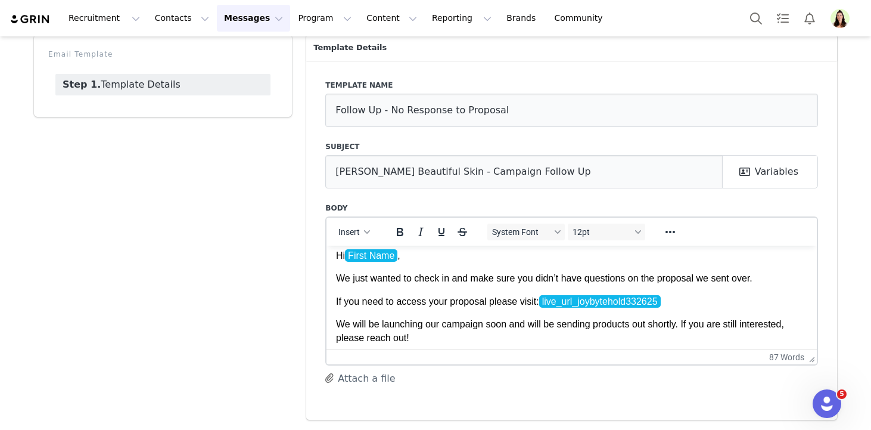
scroll to position [0, 0]
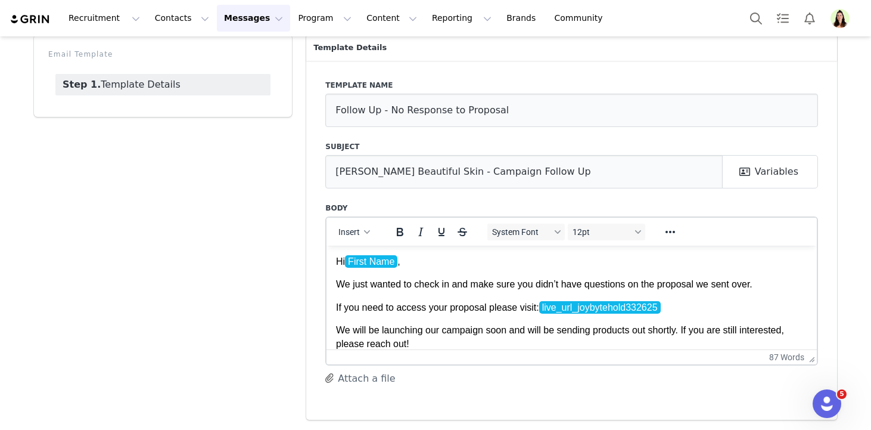
click at [439, 259] on p "Hi First Name ," at bounding box center [571, 260] width 471 height 13
click at [686, 305] on p "If you need to access your proposal please visit: live_url_joybytehold332625" at bounding box center [571, 306] width 471 height 13
click at [365, 232] on icon "button" at bounding box center [368, 232] width 6 height 6
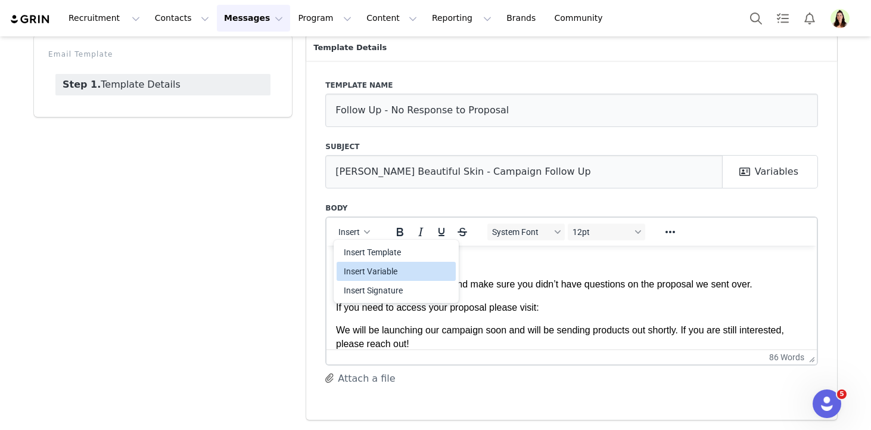
click at [376, 266] on div "Insert Variable" at bounding box center [397, 271] width 107 height 14
select select
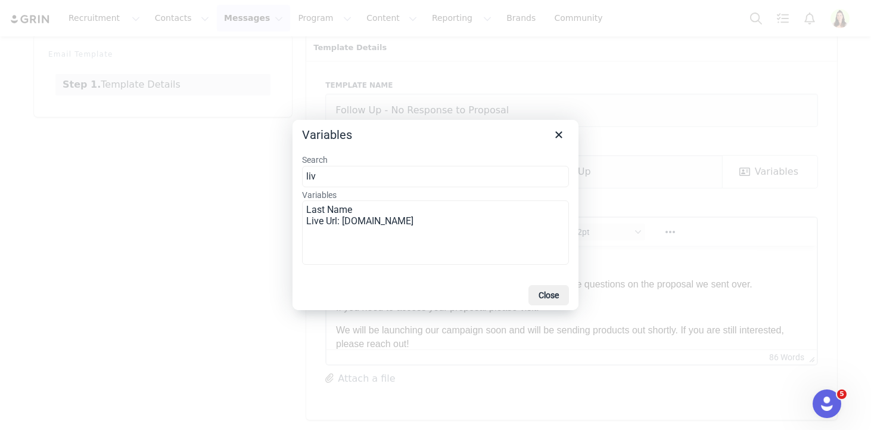
type input "live"
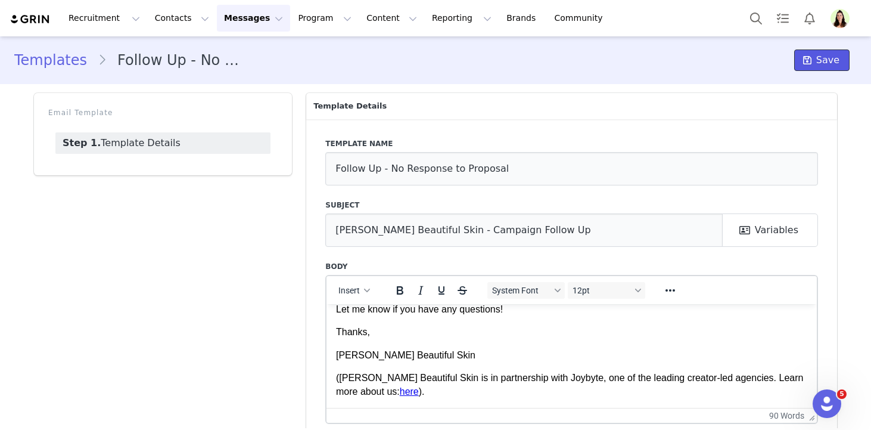
click at [830, 62] on span "Save" at bounding box center [827, 60] width 23 height 14
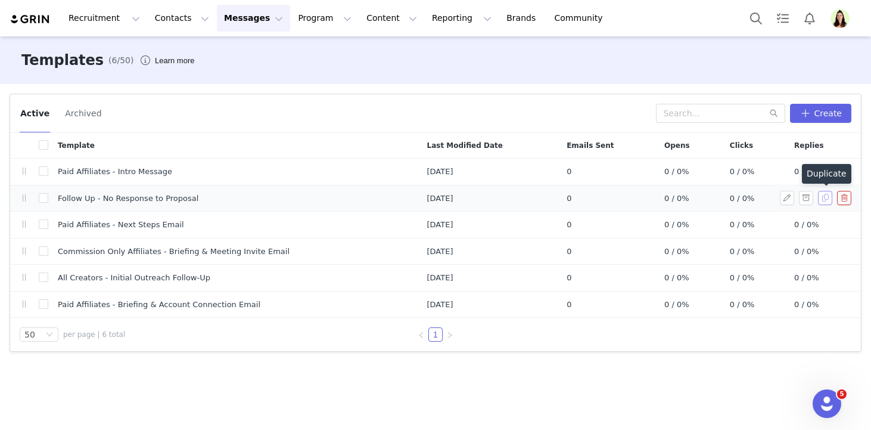
click at [821, 199] on button "button" at bounding box center [825, 198] width 14 height 14
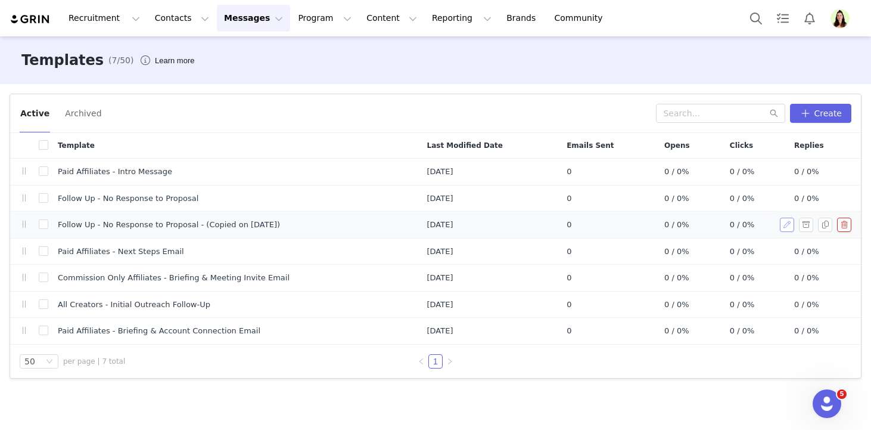
click at [787, 223] on button "button" at bounding box center [787, 225] width 14 height 14
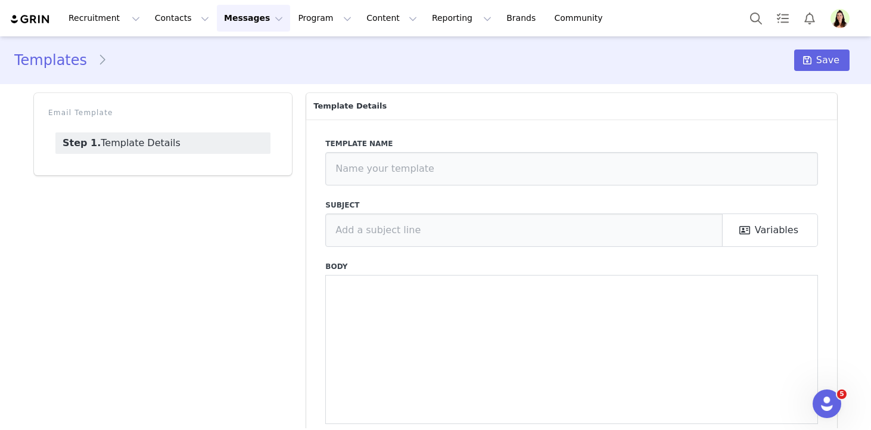
type input "Follow Up - No Response to Proposal - (Copied on Aug 29, 2025)"
type input "Rae Beautiful Skin - Campaign Follow Up"
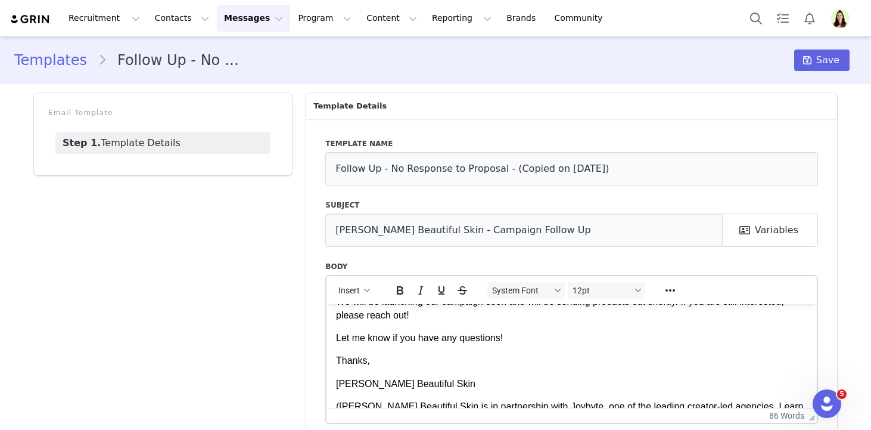
scroll to position [116, 0]
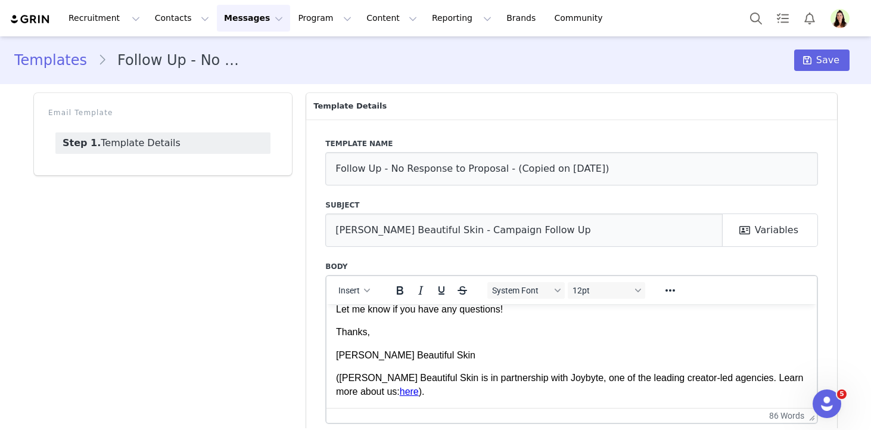
click at [486, 335] on p "Thanks," at bounding box center [571, 331] width 471 height 13
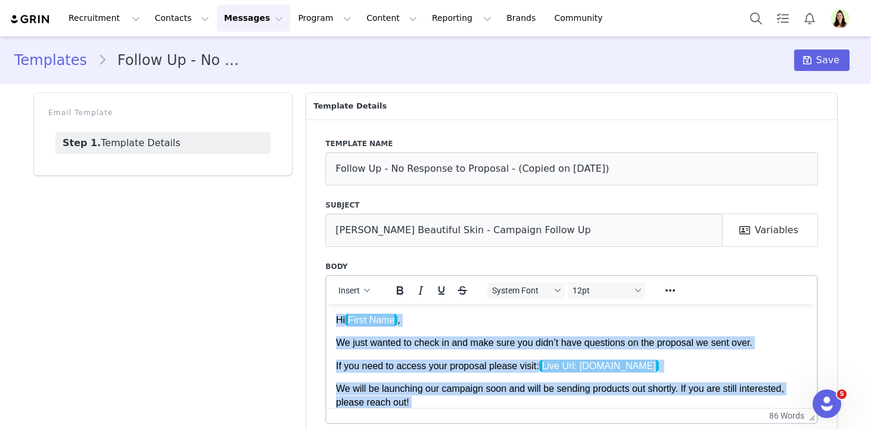
drag, startPoint x: 449, startPoint y: 337, endPoint x: 392, endPoint y: 119, distance: 226.1
click at [392, 303] on html "Hi First Name , We just wanted to check in and make sure you didn’t have questi…" at bounding box center [572, 412] width 490 height 219
paste body "Rich Text Area. Press ALT-0 for help."
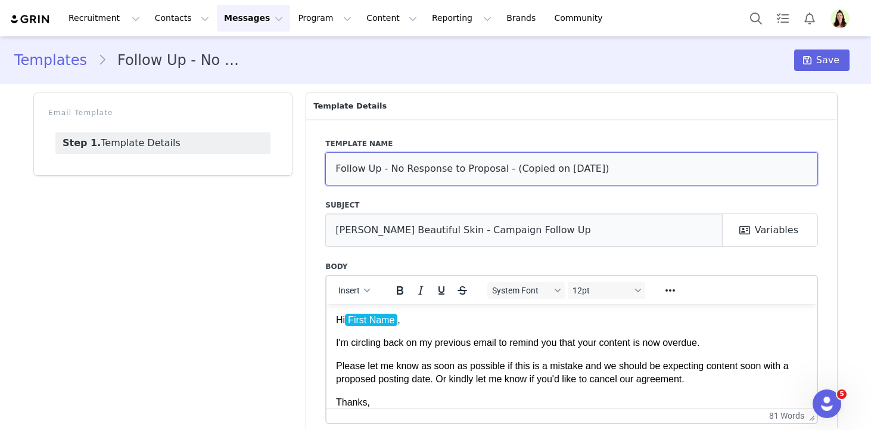
click at [532, 154] on input "Follow Up - No Response to Proposal - (Copied on Aug 29, 2025)" at bounding box center [571, 168] width 493 height 33
type input "Content Is Past Due"
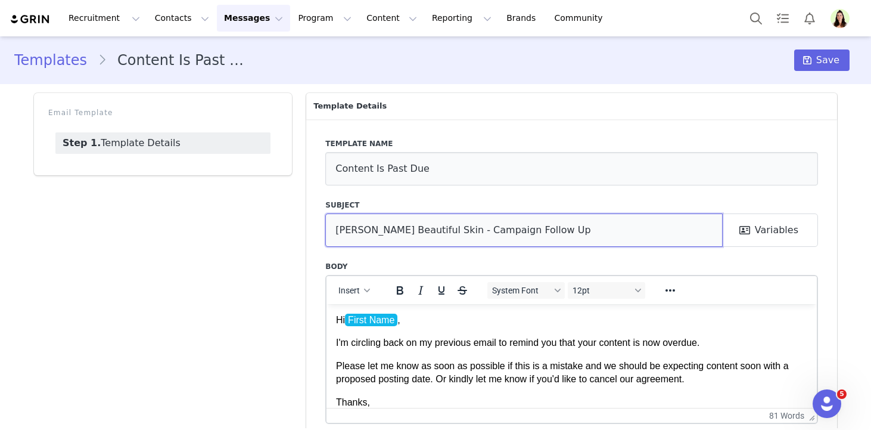
drag, startPoint x: 423, startPoint y: 235, endPoint x: 569, endPoint y: 234, distance: 146.0
click at [569, 234] on input "Rae Beautiful Skin - Campaign Follow Up" at bounding box center [524, 229] width 398 height 33
paste input "ontent Is Past Due"
type input "Rae Beautiful Skin - Content Is Past Due"
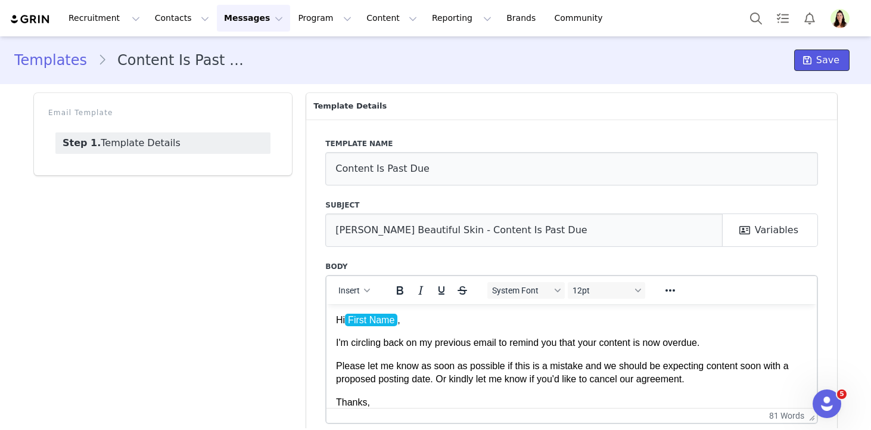
click at [844, 63] on button "Save" at bounding box center [821, 59] width 55 height 21
